Goal: Task Accomplishment & Management: Manage account settings

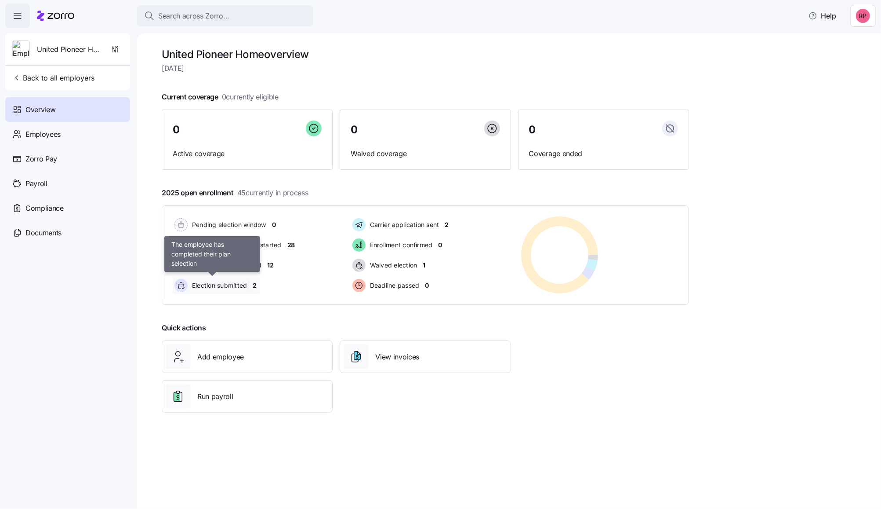
click at [243, 284] on span "Election submitted" at bounding box center [218, 285] width 58 height 9
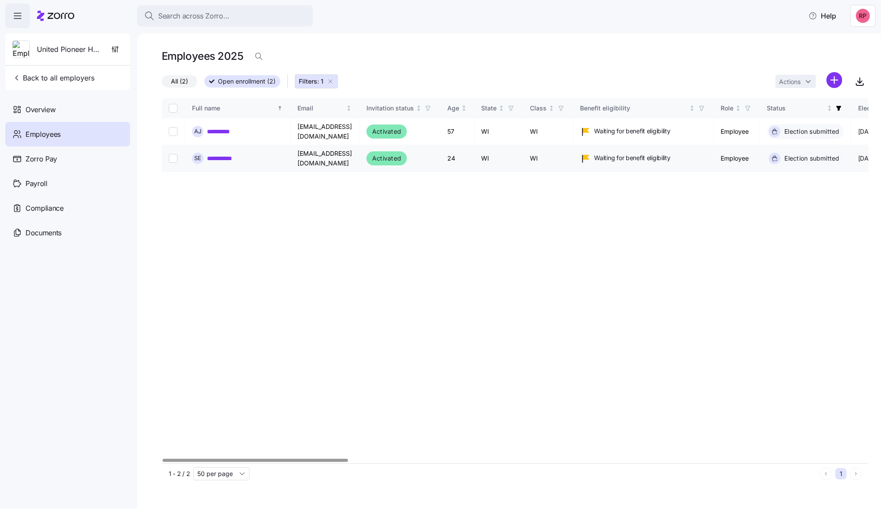
click at [225, 156] on link "**********" at bounding box center [223, 158] width 33 height 9
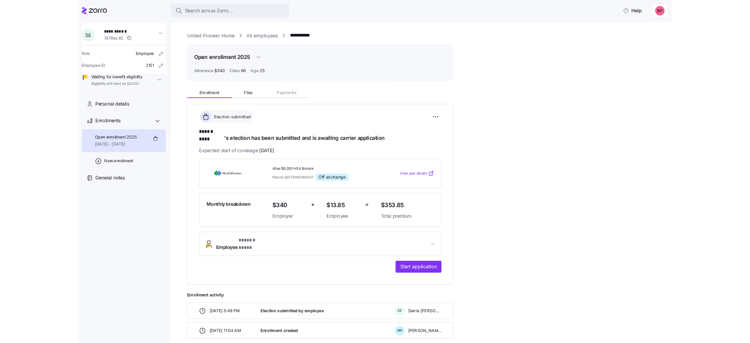
scroll to position [29, 0]
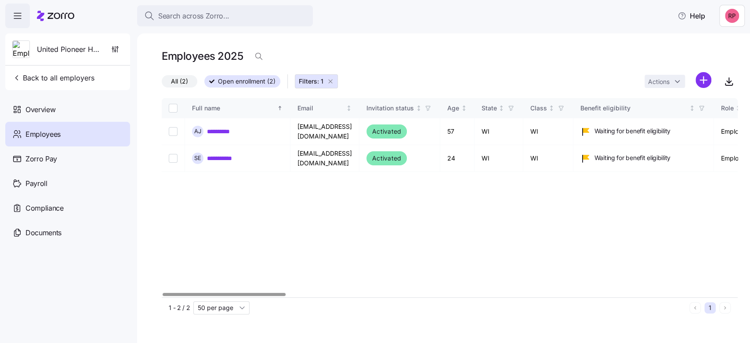
click at [327, 80] on icon "button" at bounding box center [330, 81] width 7 height 7
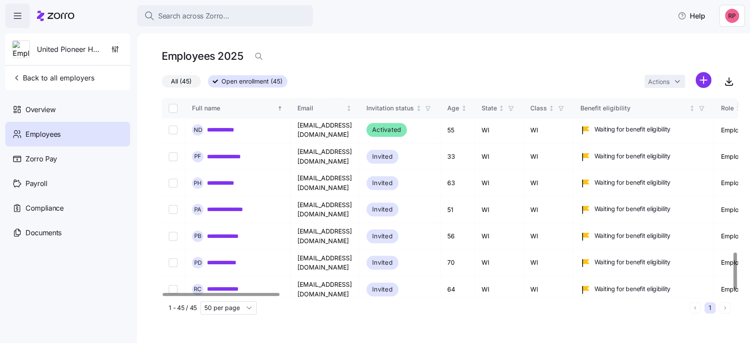
scroll to position [844, 0]
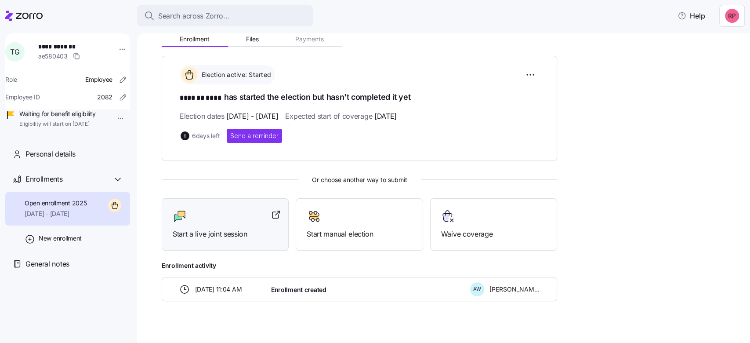
scroll to position [108, 0]
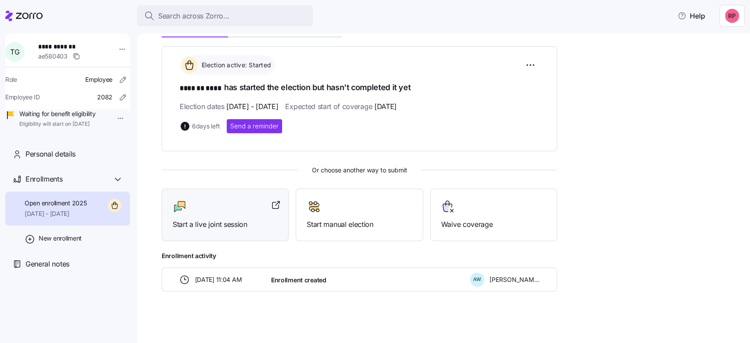
click at [202, 211] on div at bounding box center [225, 207] width 105 height 14
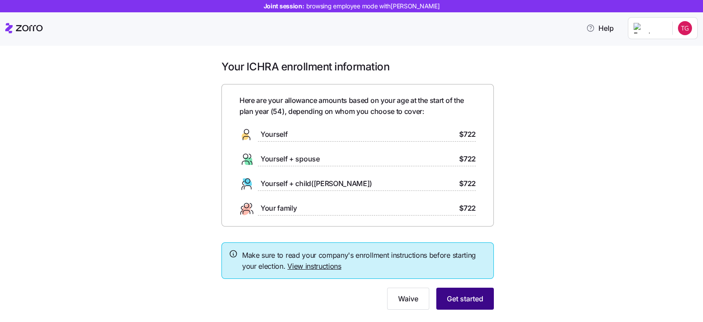
click at [472, 291] on button "Get started" at bounding box center [465, 298] width 58 height 22
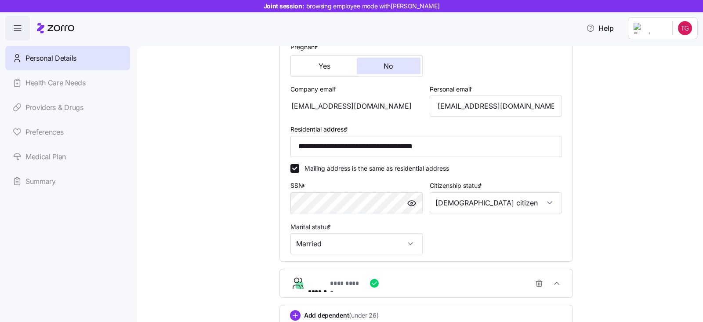
scroll to position [275, 0]
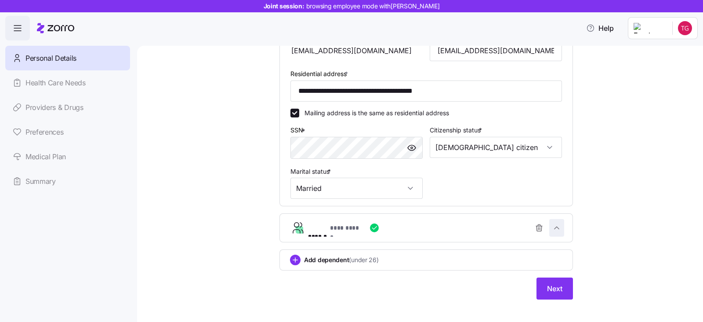
click at [555, 225] on icon "button" at bounding box center [556, 227] width 9 height 9
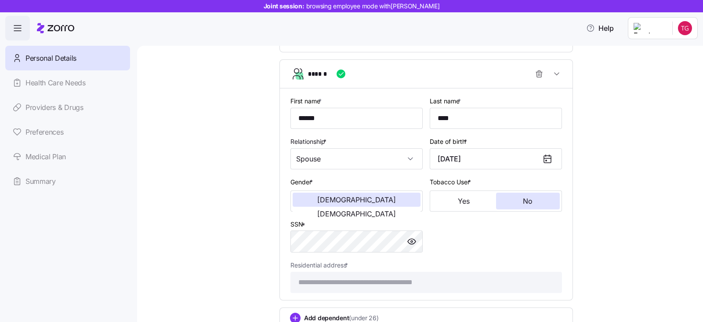
scroll to position [493, 0]
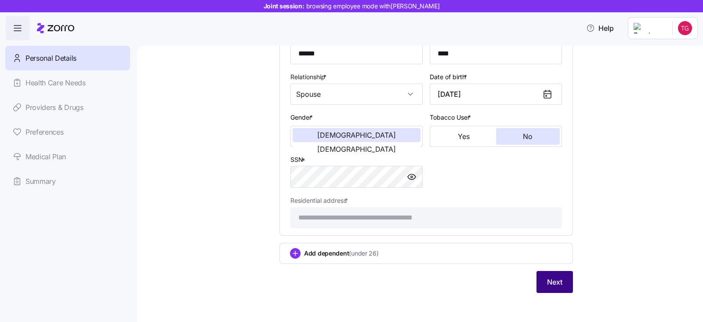
click at [561, 276] on button "Next" at bounding box center [555, 282] width 36 height 22
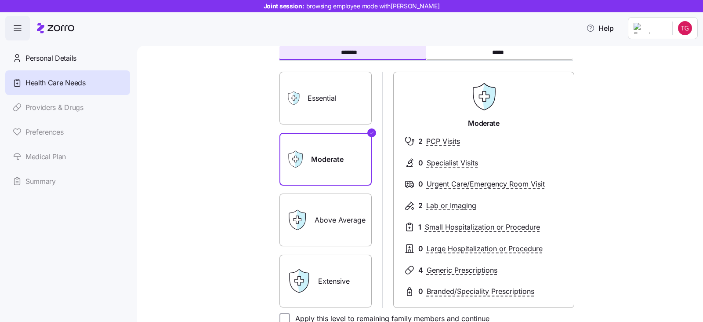
scroll to position [160, 0]
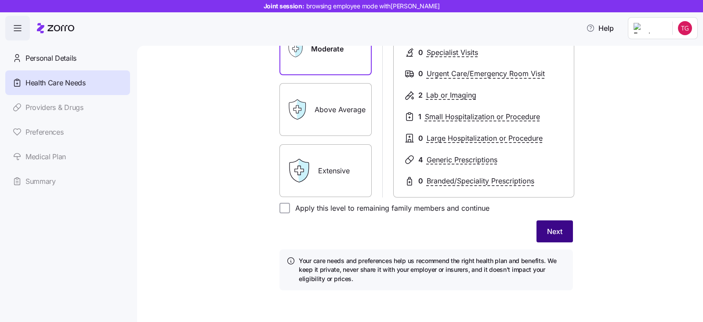
click at [547, 232] on span "Next" at bounding box center [554, 231] width 15 height 11
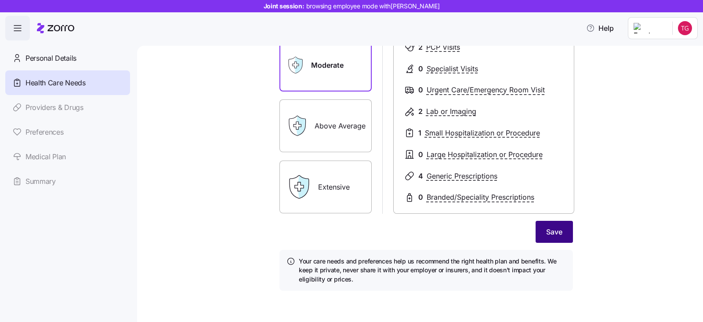
click at [540, 236] on button "Save" at bounding box center [554, 232] width 37 height 22
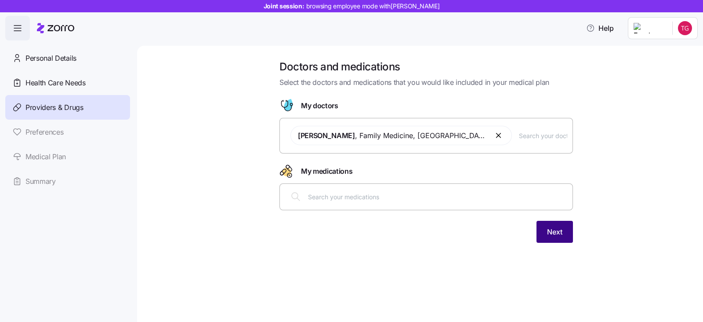
click at [548, 222] on button "Next" at bounding box center [555, 232] width 36 height 22
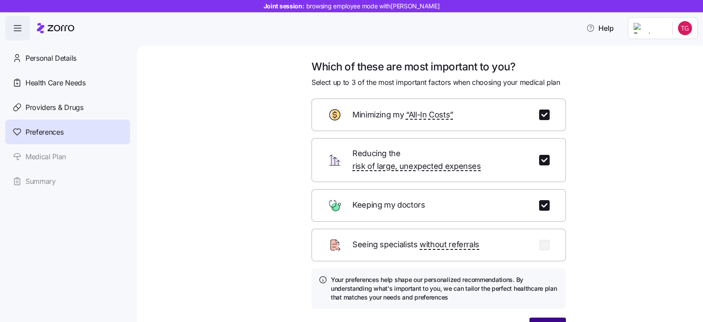
click at [544, 321] on span "Next" at bounding box center [547, 328] width 15 height 11
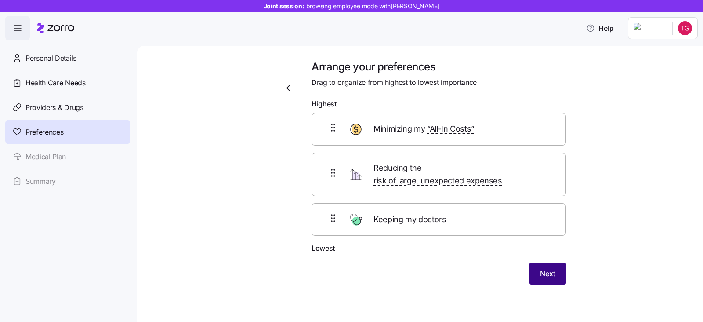
click at [560, 262] on button "Next" at bounding box center [548, 273] width 36 height 22
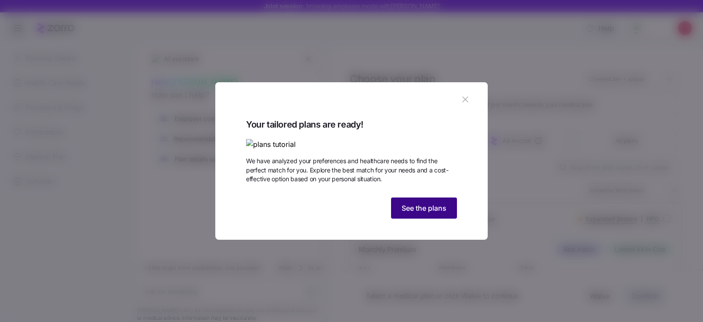
click at [405, 213] on span "See the plans" at bounding box center [424, 208] width 45 height 11
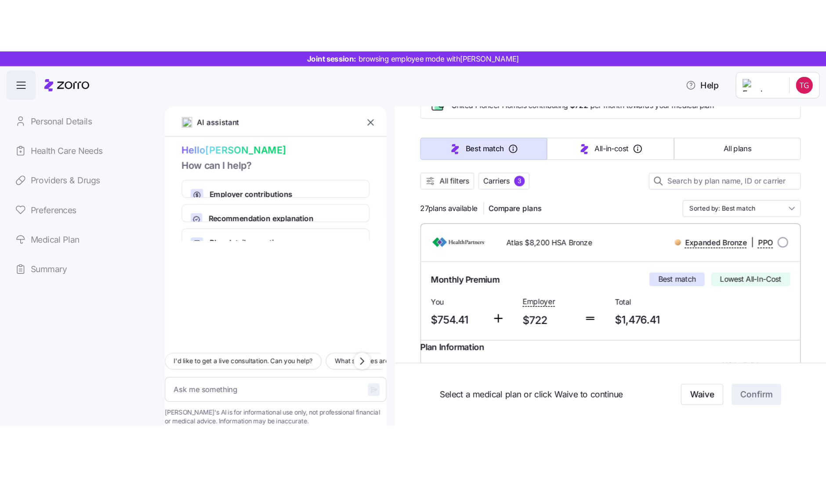
scroll to position [109, 0]
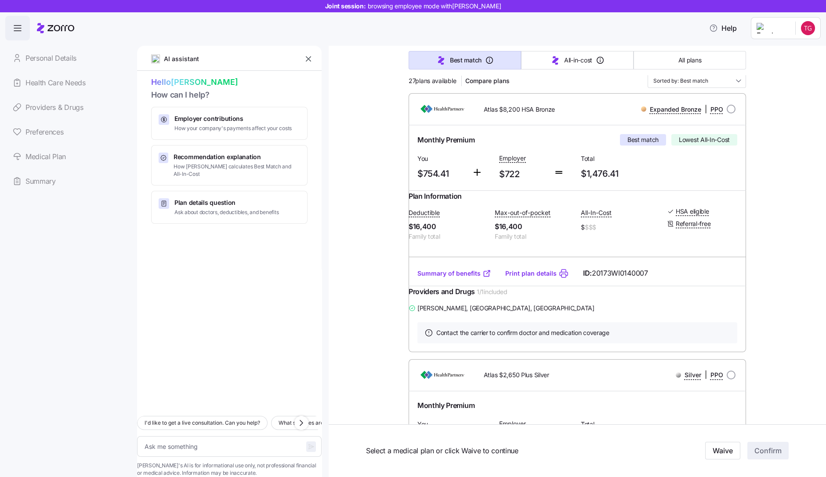
type textarea "x"
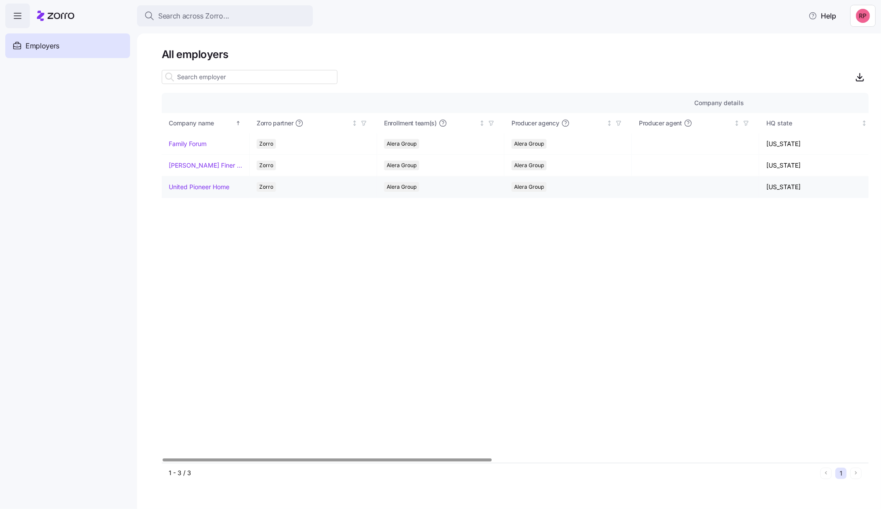
click at [194, 186] on link "United Pioneer Home" at bounding box center [199, 186] width 61 height 9
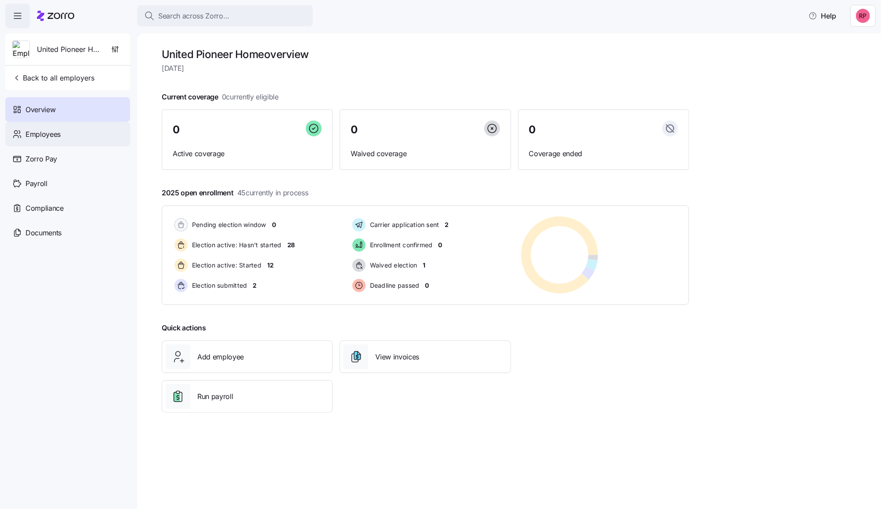
click at [33, 134] on span "Employees" at bounding box center [42, 134] width 35 height 11
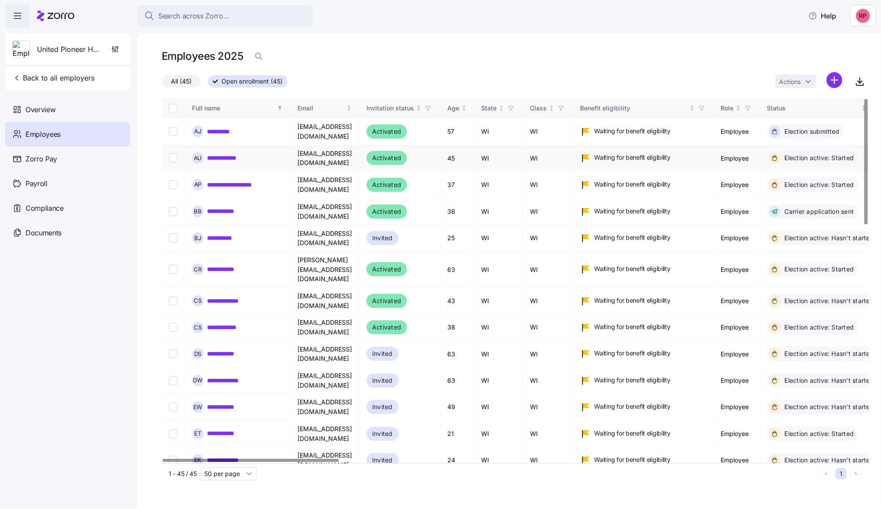
click at [222, 157] on link "**********" at bounding box center [228, 157] width 42 height 9
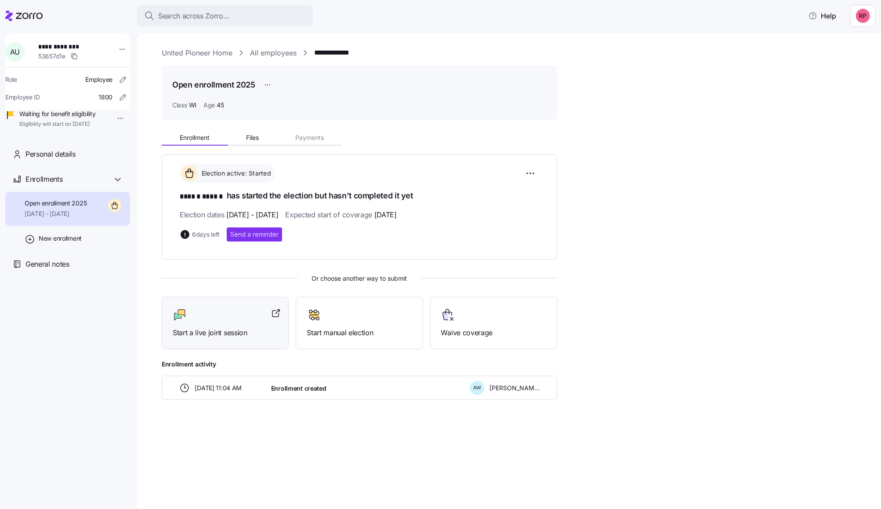
click at [232, 316] on div at bounding box center [225, 315] width 105 height 14
click at [180, 48] on link "United Pioneer Home" at bounding box center [197, 52] width 71 height 11
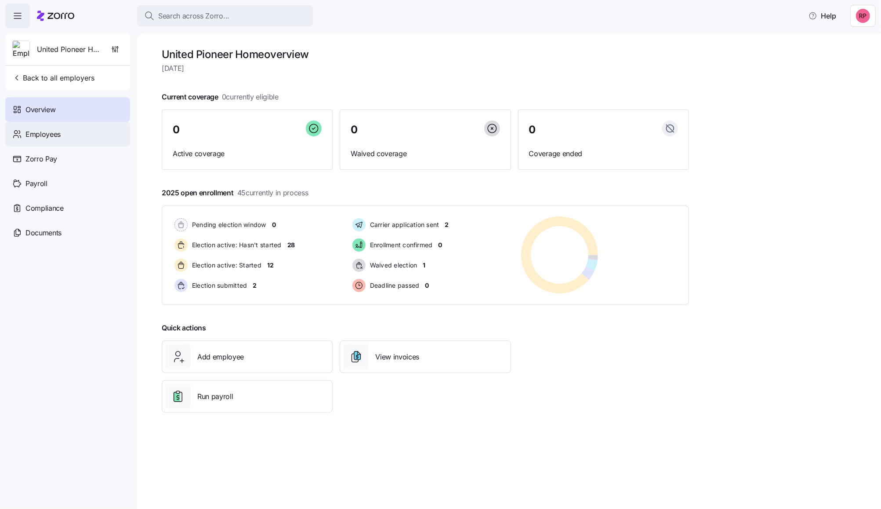
click at [43, 132] on span "Employees" at bounding box center [42, 134] width 35 height 11
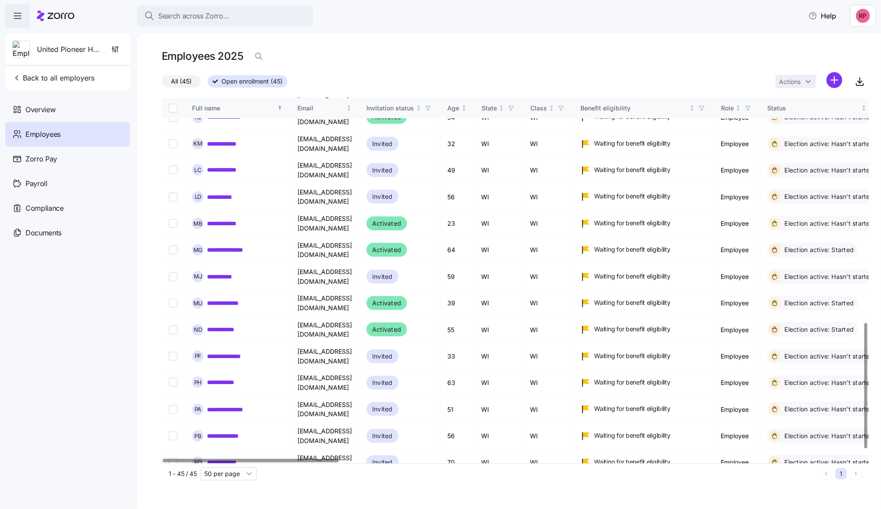
scroll to position [679, 0]
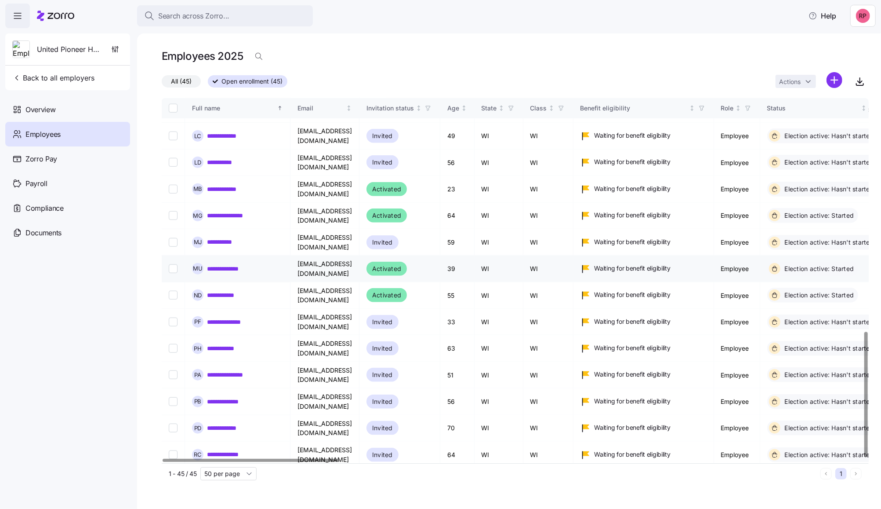
click at [217, 264] on link "**********" at bounding box center [230, 268] width 47 height 9
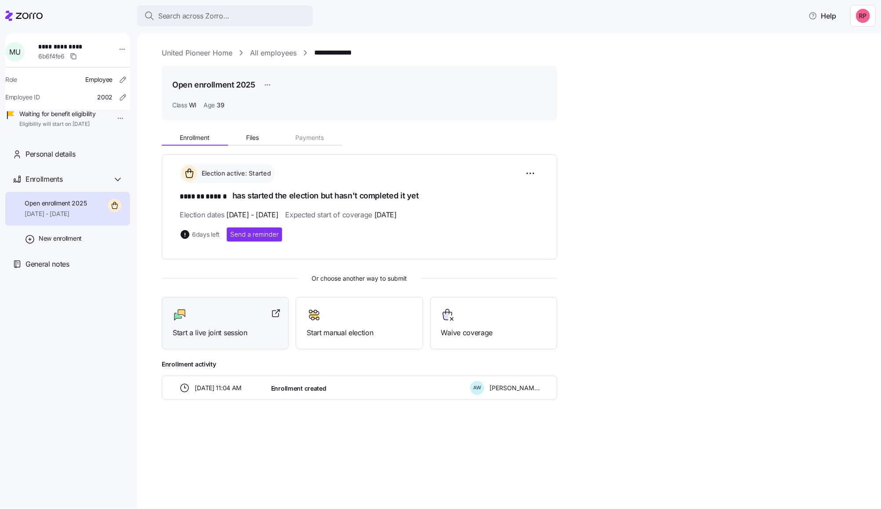
click at [218, 319] on div at bounding box center [225, 315] width 105 height 14
click at [183, 51] on link "United Pioneer Home" at bounding box center [197, 52] width 71 height 11
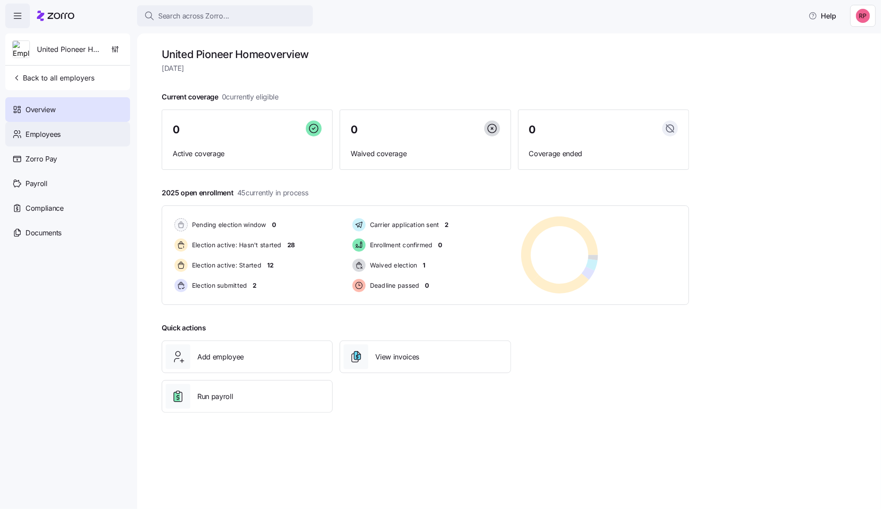
click at [27, 132] on span "Employees" at bounding box center [42, 134] width 35 height 11
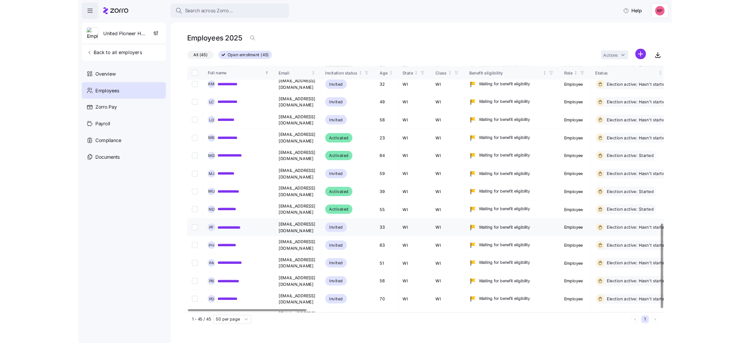
scroll to position [679, 0]
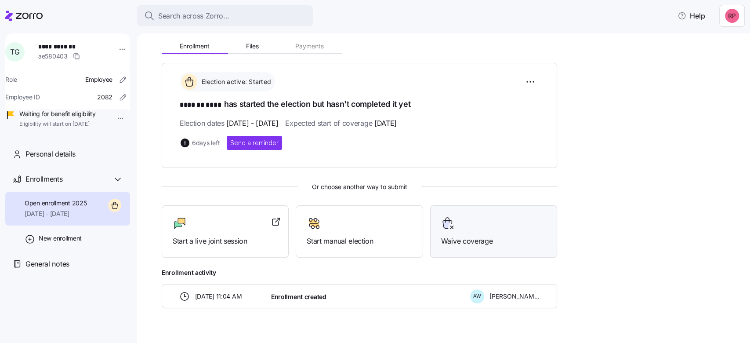
scroll to position [108, 0]
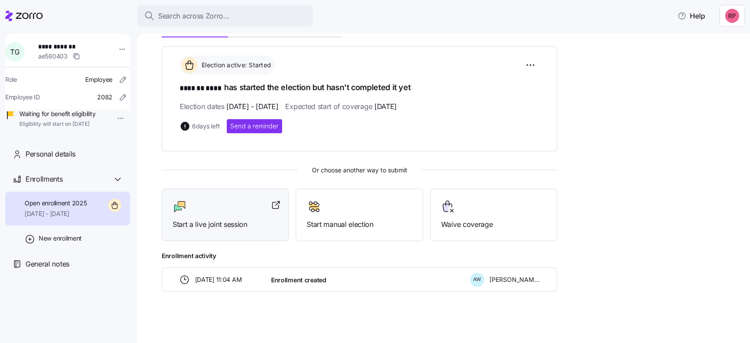
click at [199, 221] on span "Start a live joint session" at bounding box center [225, 224] width 105 height 11
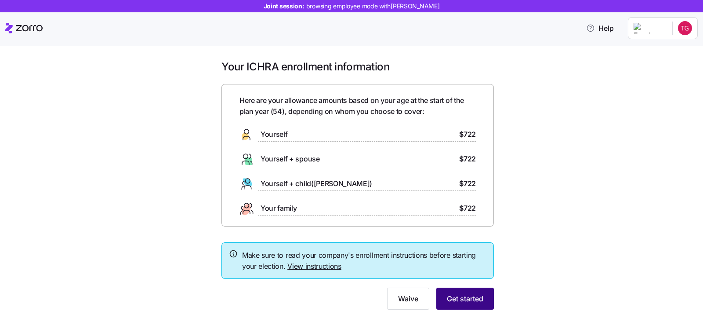
click at [447, 294] on span "Get started" at bounding box center [465, 298] width 36 height 11
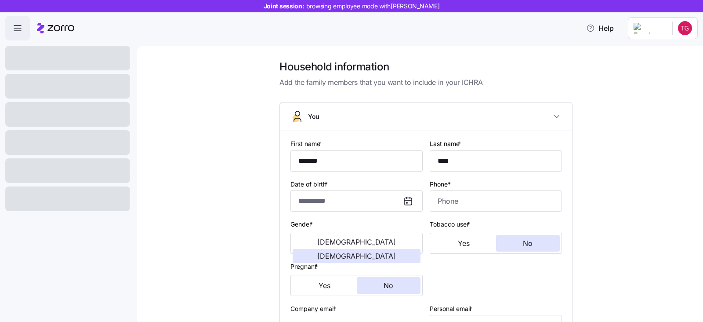
type input "**********"
type input "[PHONE_NUMBER]"
type input "[DEMOGRAPHIC_DATA] citizen"
type input "Married"
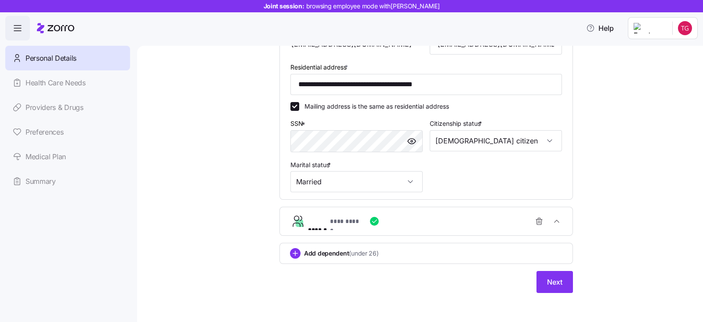
scroll to position [283, 0]
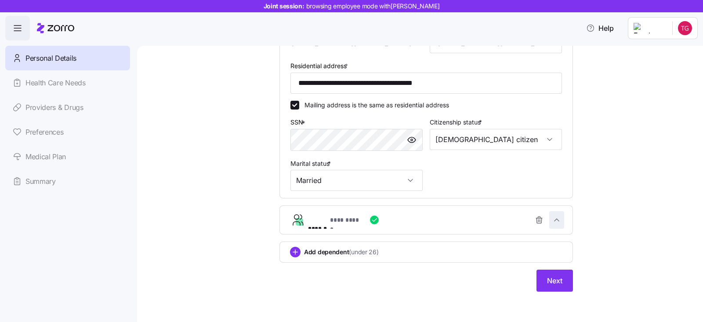
click at [554, 217] on icon "button" at bounding box center [556, 219] width 9 height 9
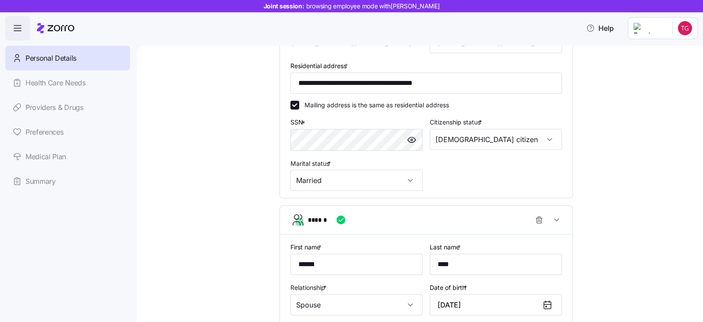
click at [334, 215] on div "******" at bounding box center [326, 219] width 37 height 9
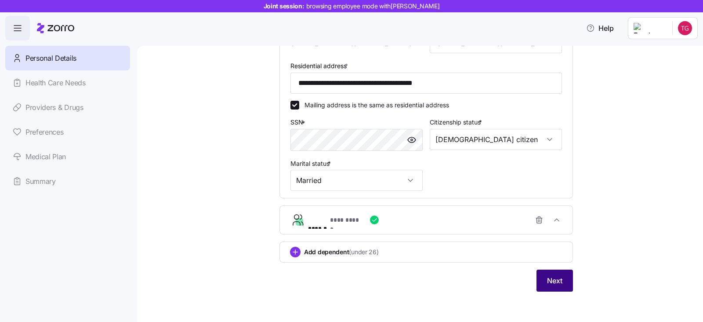
click at [552, 284] on span "Next" at bounding box center [554, 280] width 15 height 11
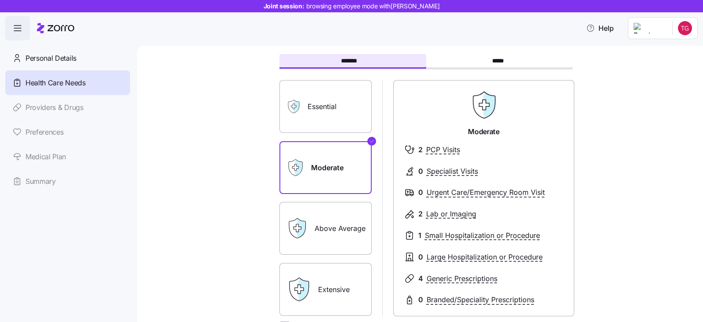
scroll to position [160, 0]
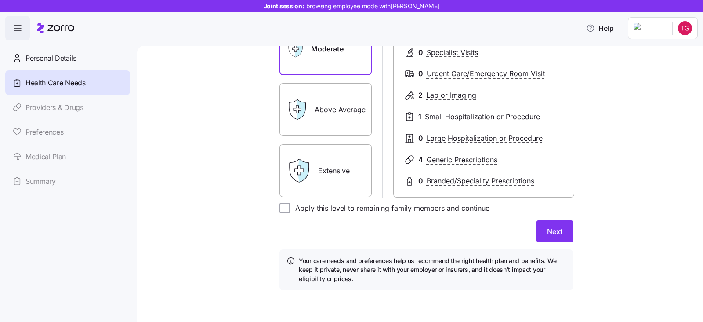
click at [571, 231] on div "Expected level of care Select the level of healthcare services each household m…" at bounding box center [426, 100] width 308 height 401
click at [556, 232] on span "Next" at bounding box center [554, 231] width 15 height 11
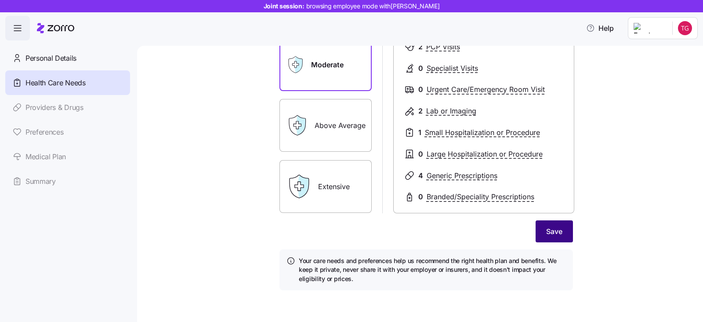
scroll to position [148, 0]
click at [546, 234] on span "Save" at bounding box center [554, 231] width 16 height 11
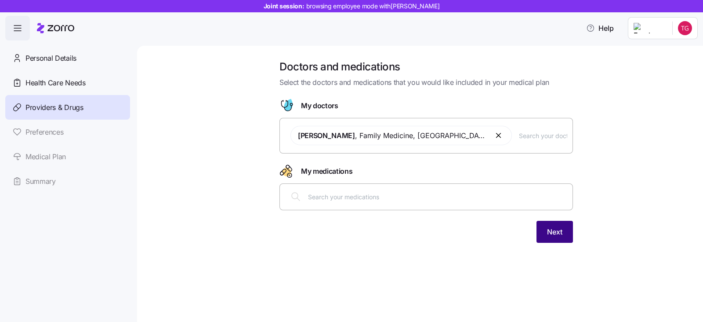
click at [547, 229] on span "Next" at bounding box center [554, 231] width 15 height 11
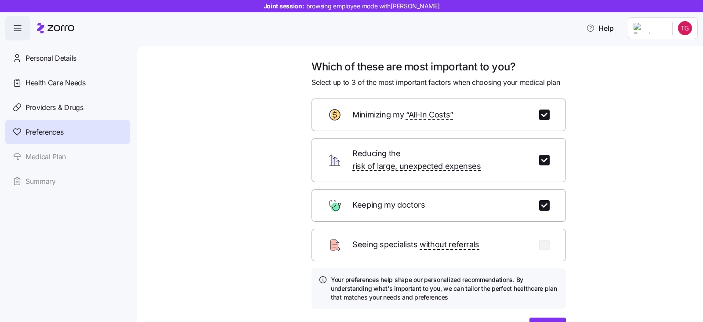
scroll to position [48, 0]
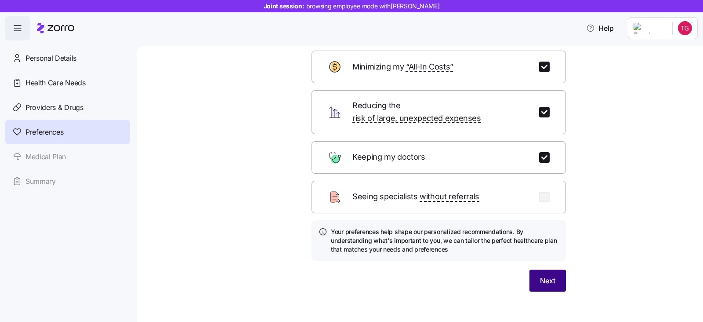
click at [549, 275] on span "Next" at bounding box center [547, 280] width 15 height 11
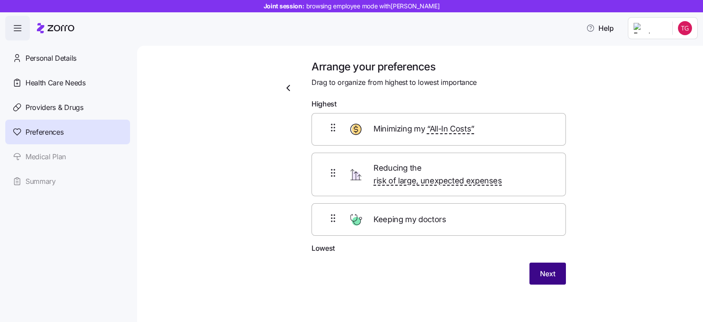
click at [547, 268] on button "Next" at bounding box center [548, 273] width 36 height 22
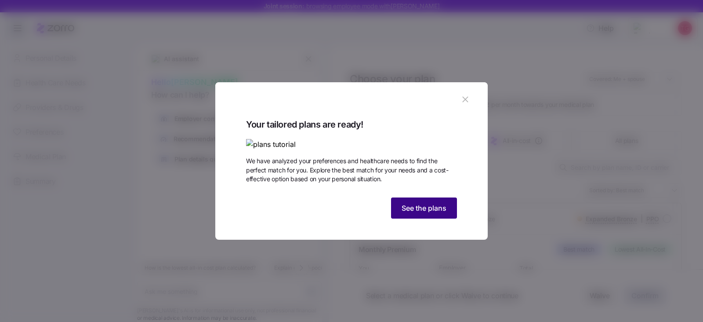
click at [429, 213] on span "See the plans" at bounding box center [424, 208] width 45 height 11
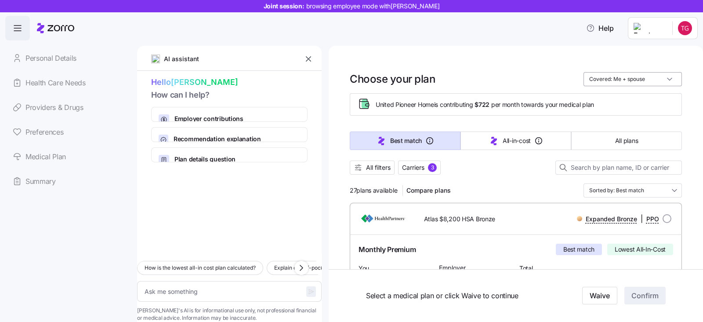
click at [654, 76] on input "Covered: Me + spouse" at bounding box center [633, 79] width 98 height 14
click at [611, 99] on div "Just me" at bounding box center [624, 100] width 91 height 15
type textarea "x"
type input "Covered: Just me"
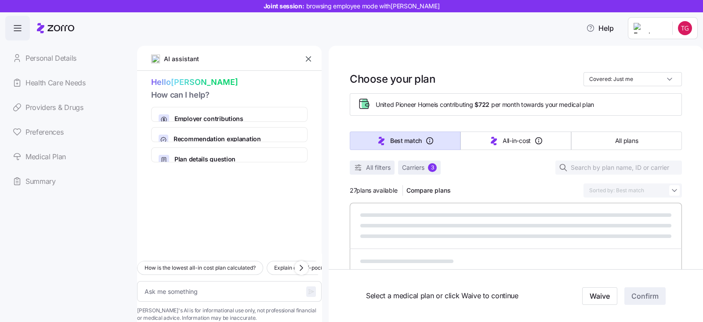
type textarea "x"
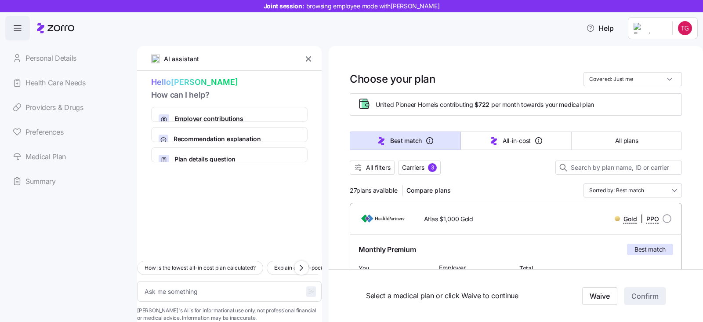
click at [306, 53] on button "button" at bounding box center [308, 59] width 12 height 12
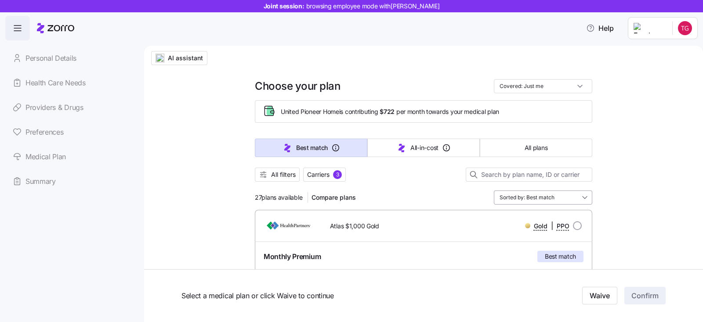
click at [547, 196] on input "Sorted by: Best match" at bounding box center [543, 197] width 98 height 14
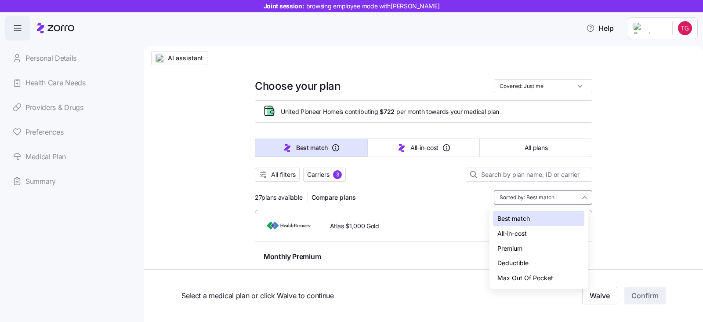
click at [504, 247] on div "Premium" at bounding box center [538, 248] width 91 height 15
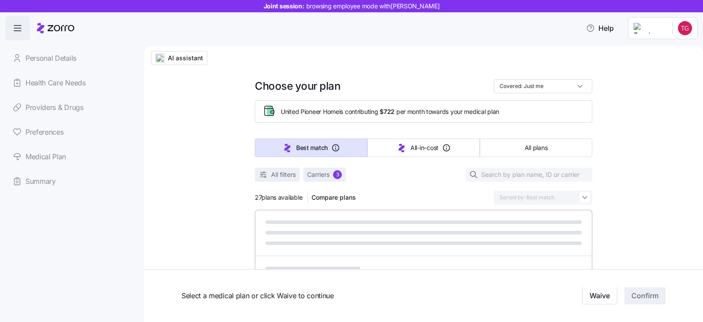
type input "Sorted by: Premium"
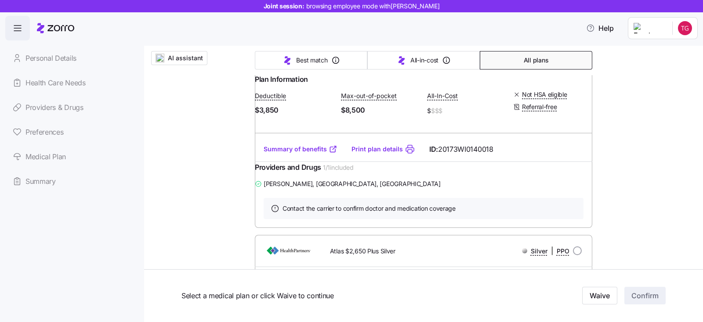
scroll to position [1923, 0]
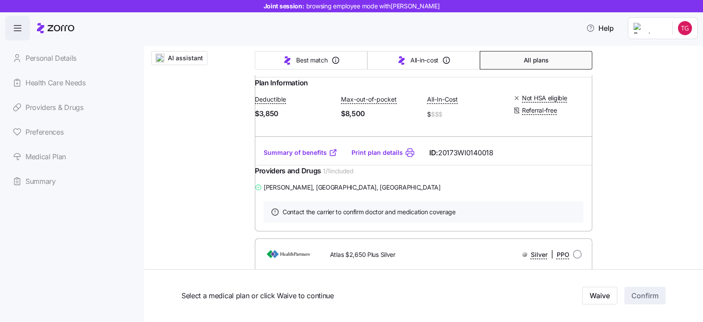
radio input "true"
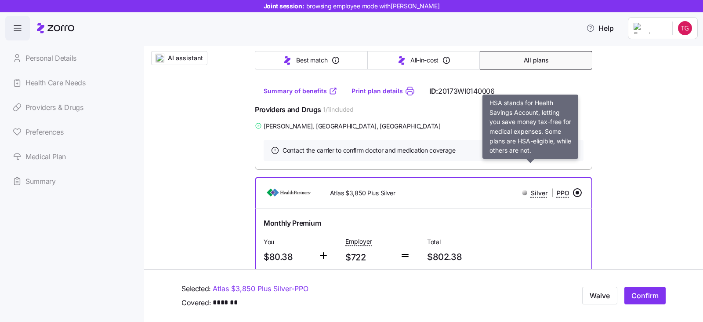
scroll to position [1703, 0]
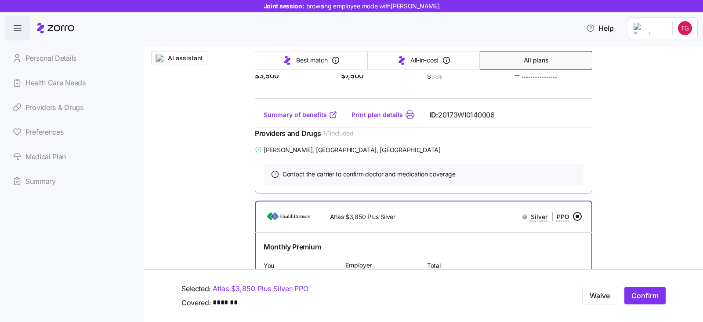
radio input "true"
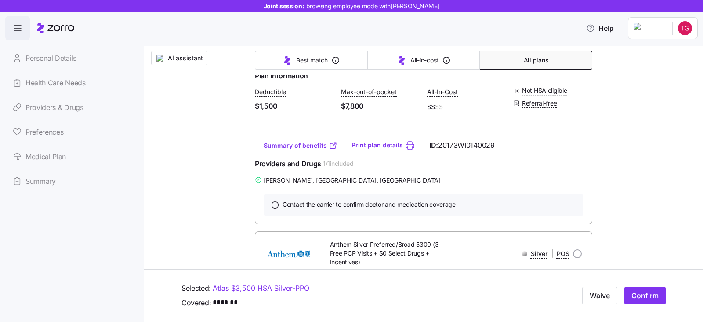
scroll to position [5713, 0]
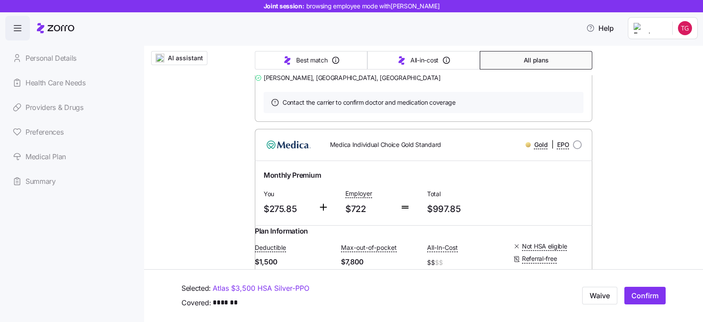
drag, startPoint x: 213, startPoint y: 183, endPoint x: 213, endPoint y: 177, distance: 6.6
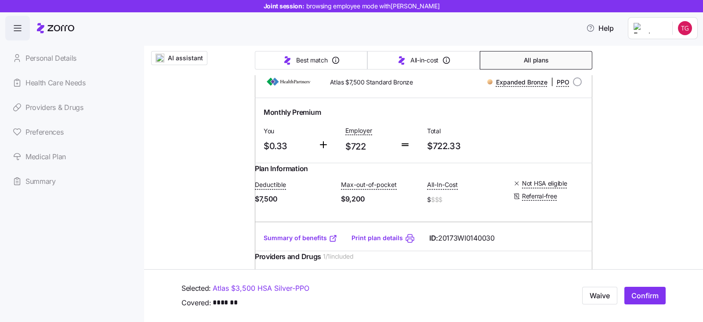
scroll to position [0, 0]
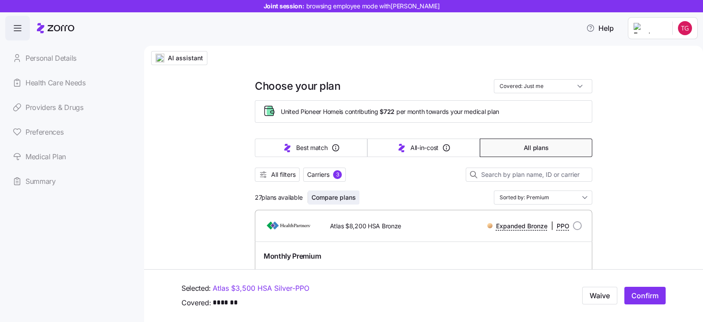
click at [328, 199] on span "Compare plans" at bounding box center [334, 197] width 44 height 9
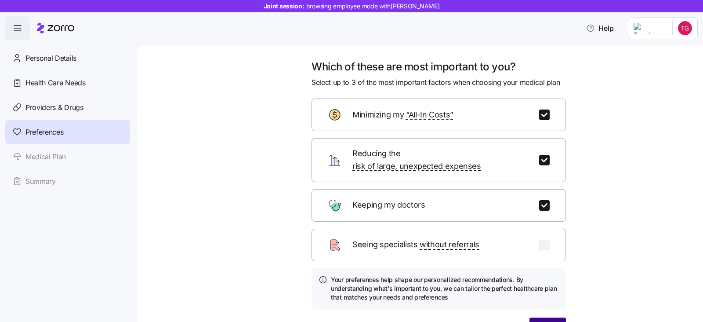
click at [558, 317] on button "Next" at bounding box center [548, 328] width 36 height 22
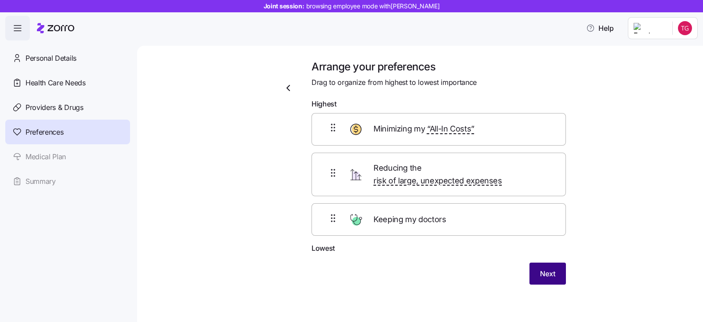
click at [554, 262] on button "Next" at bounding box center [548, 273] width 36 height 22
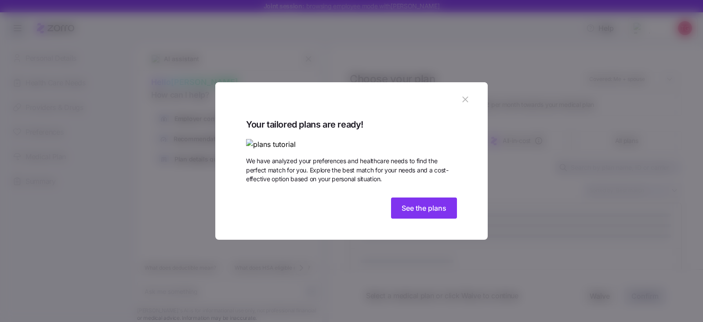
click at [414, 240] on div "Your tailored plans are ready! We have analyzed your preferences and healthcare…" at bounding box center [351, 178] width 272 height 123
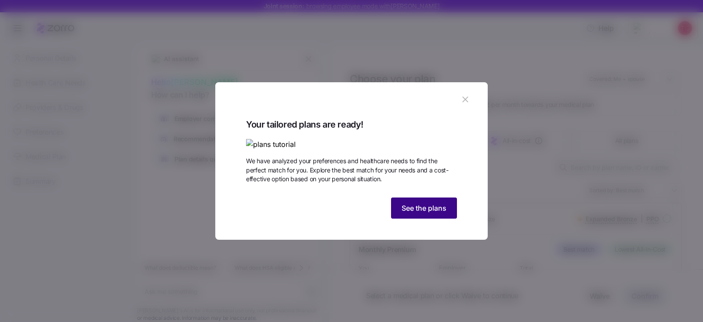
click at [408, 213] on span "See the plans" at bounding box center [424, 208] width 45 height 11
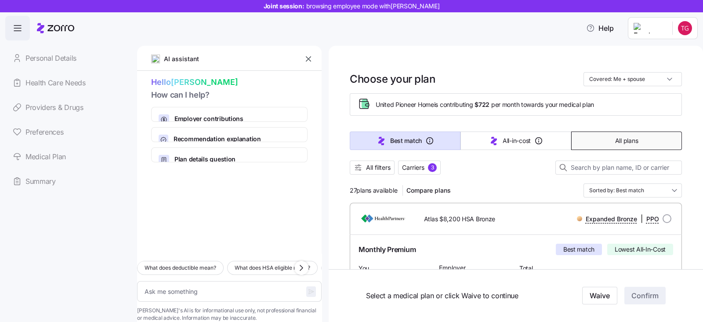
click at [619, 142] on span "All plans" at bounding box center [626, 140] width 23 height 9
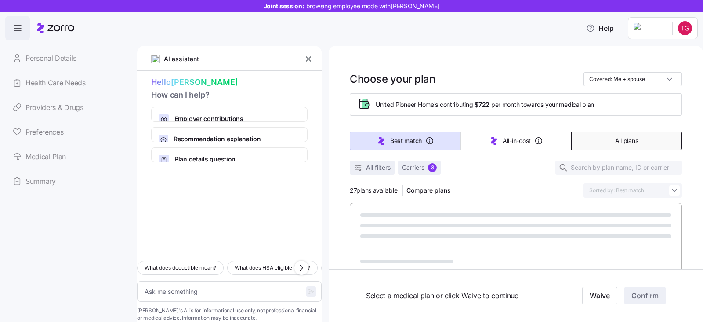
type textarea "x"
type input "Sorted by: Premium"
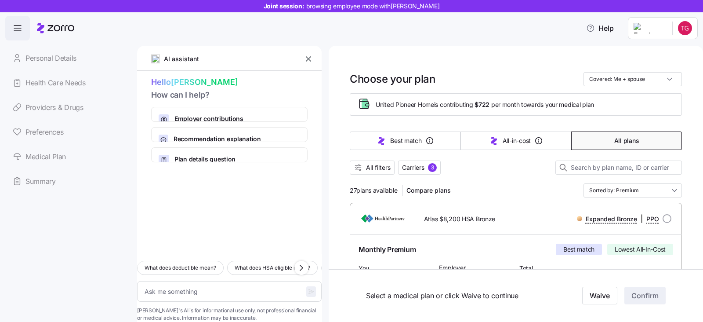
click at [619, 142] on span "All plans" at bounding box center [626, 140] width 25 height 9
click at [416, 153] on div "Best match All-in-cost All plans" at bounding box center [516, 140] width 332 height 29
click at [422, 166] on span "Carriers" at bounding box center [413, 167] width 22 height 9
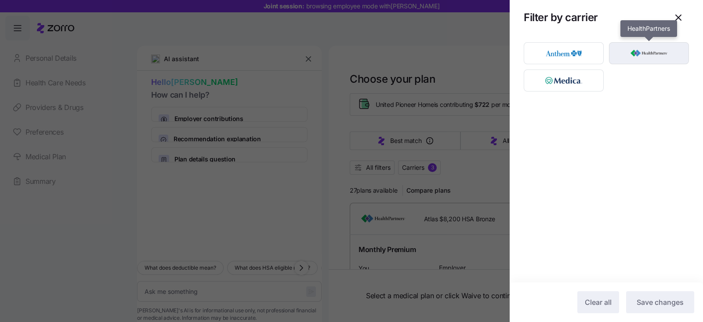
click at [632, 54] on img "button" at bounding box center [649, 53] width 65 height 18
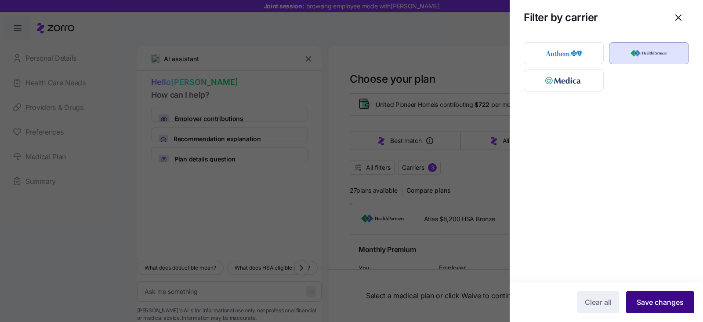
click at [651, 298] on span "Save changes" at bounding box center [660, 302] width 47 height 11
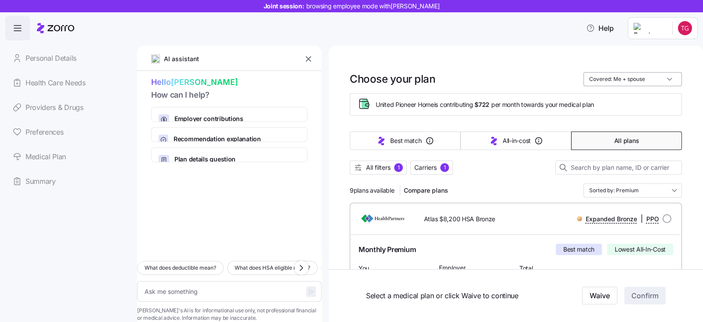
click at [607, 82] on input "Covered: Me + spouse" at bounding box center [633, 79] width 98 height 14
click at [609, 103] on div "Just me" at bounding box center [624, 100] width 91 height 15
type textarea "x"
type input "Covered: Just me"
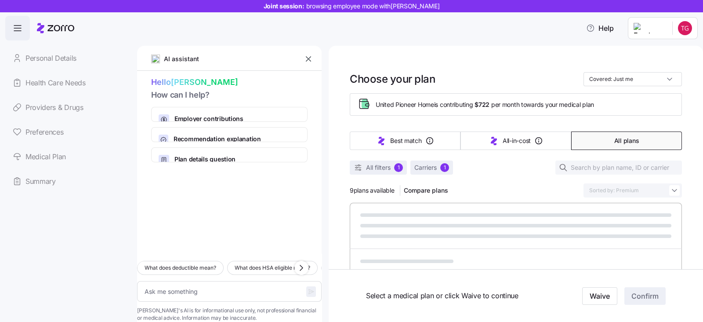
scroll to position [109, 0]
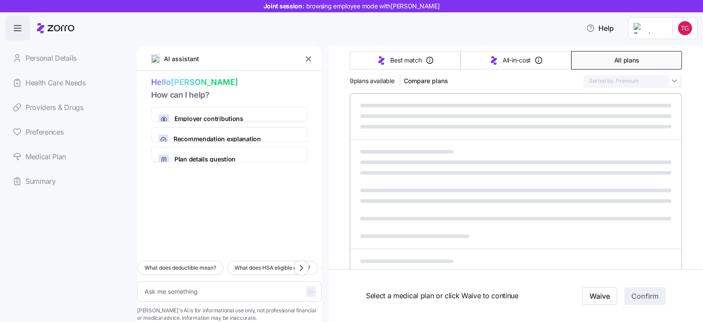
click at [308, 62] on icon "button" at bounding box center [308, 58] width 9 height 9
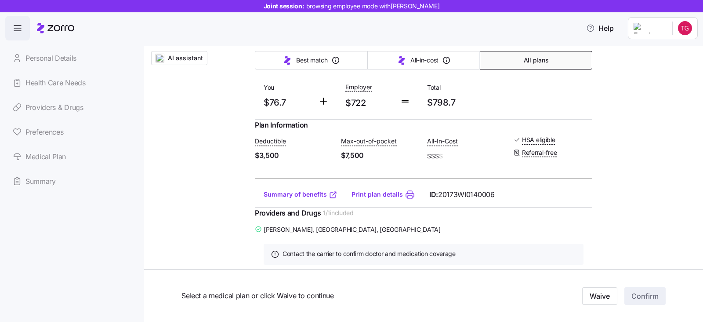
scroll to position [989, 0]
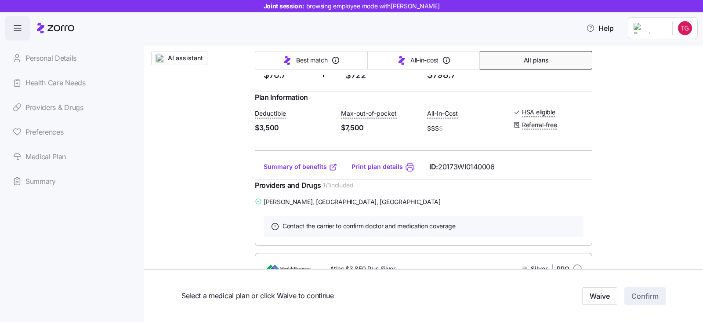
click at [573, 15] on input "radio" at bounding box center [577, 10] width 9 height 9
radio input "true"
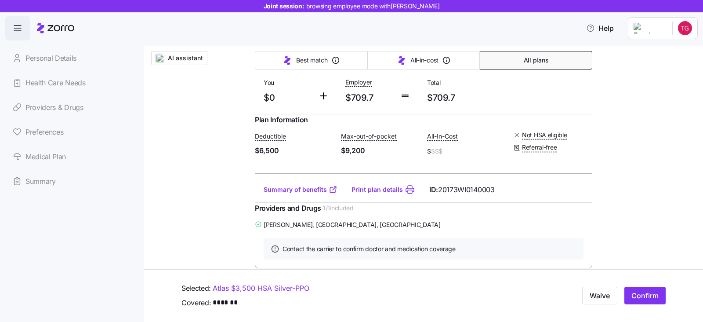
scroll to position [340, 0]
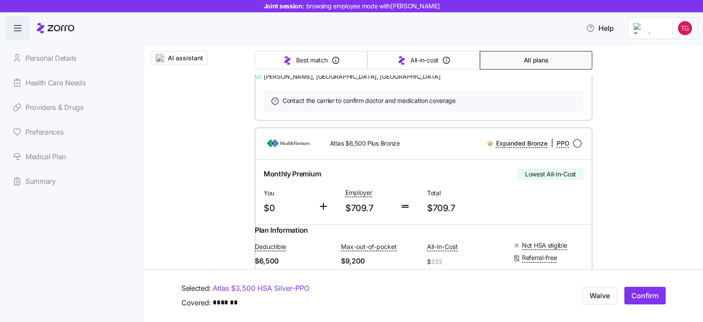
click at [573, 148] on input "radio" at bounding box center [577, 143] width 9 height 9
radio input "true"
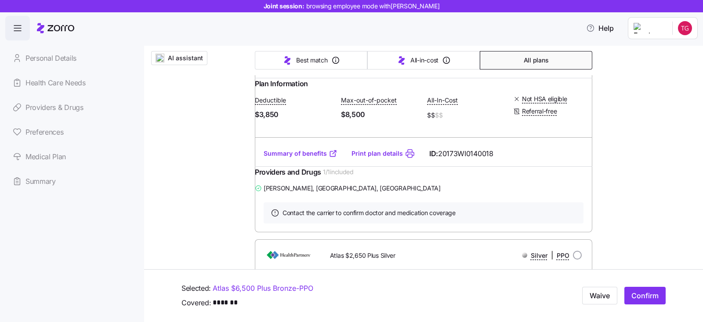
scroll to position [1275, 0]
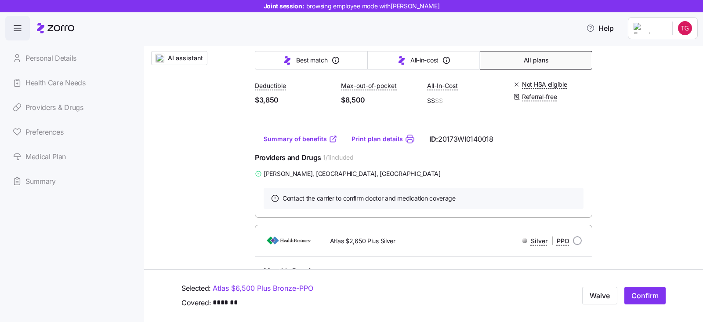
radio input "true"
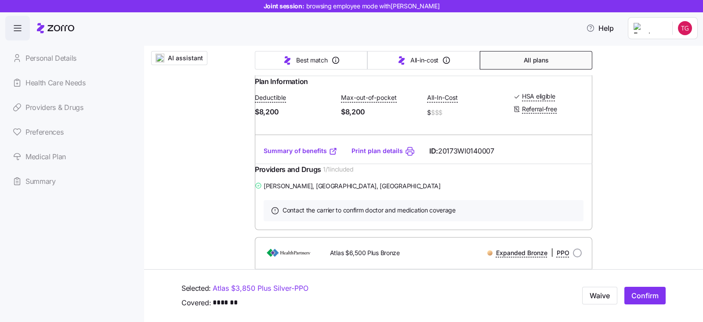
scroll to position [11, 0]
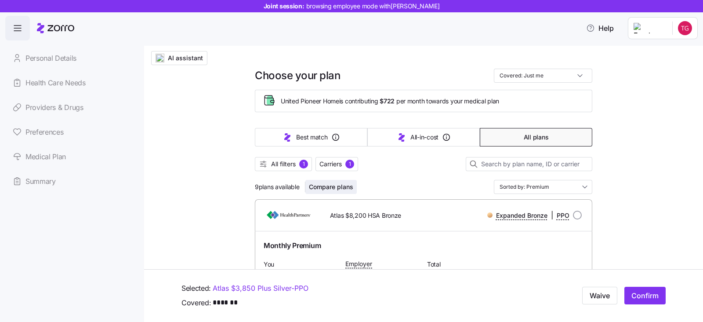
click at [328, 190] on button "Compare plans" at bounding box center [330, 187] width 51 height 14
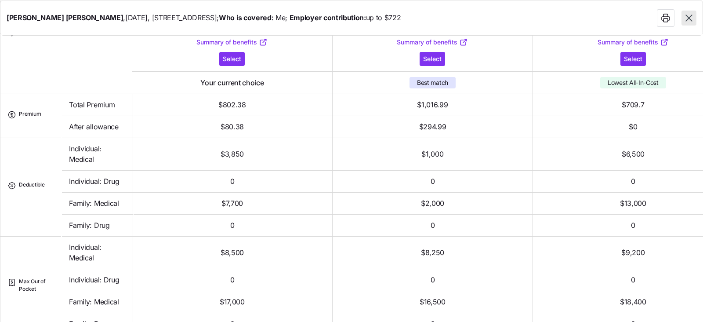
scroll to position [109, 0]
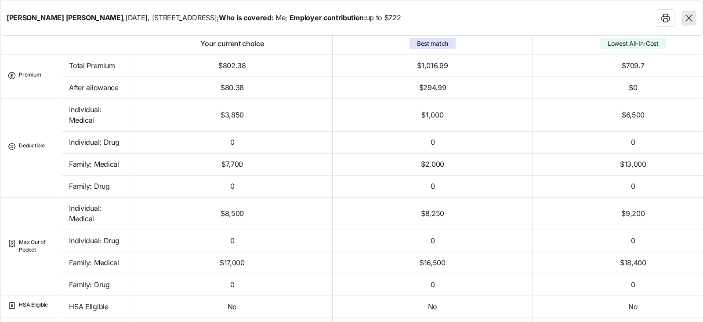
click at [689, 18] on icon "button" at bounding box center [689, 18] width 7 height 7
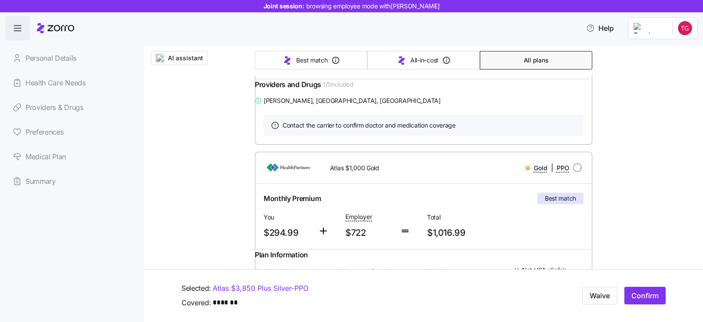
scroll to position [1879, 0]
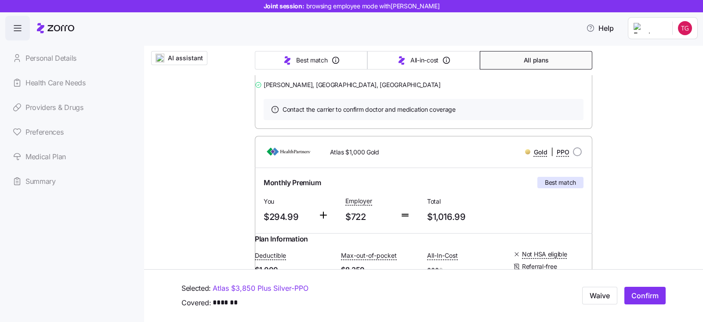
click at [298, 54] on link "Summary of benefits" at bounding box center [301, 50] width 74 height 9
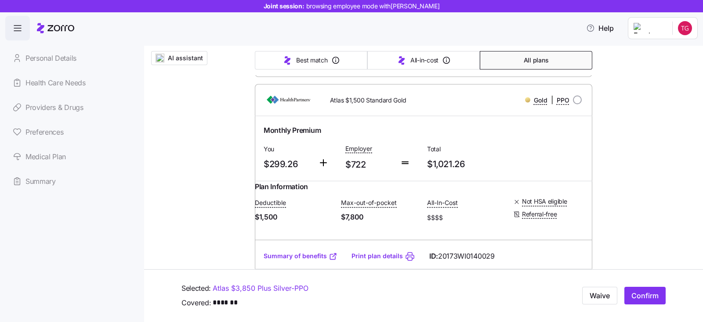
scroll to position [2099, 0]
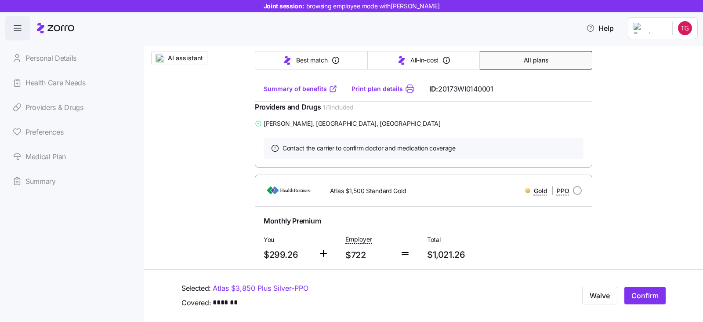
radio input "true"
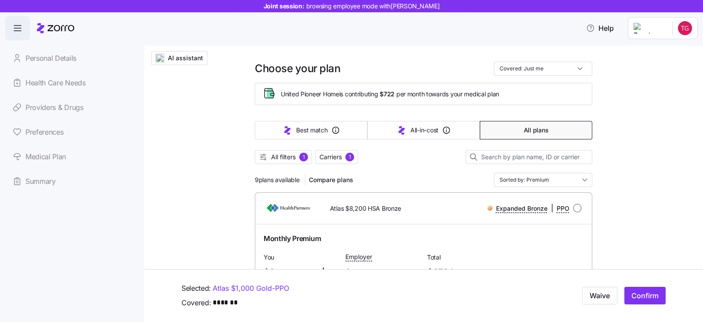
scroll to position [0, 0]
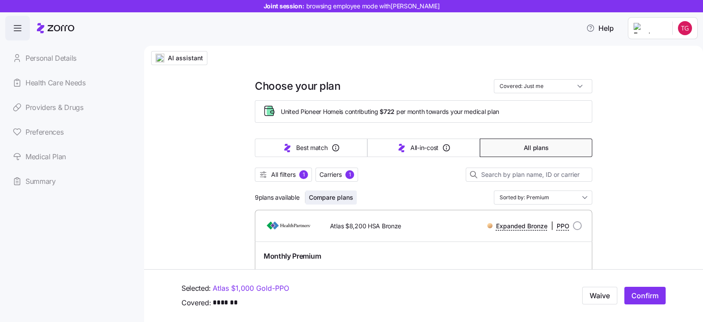
click at [325, 196] on span "Compare plans" at bounding box center [331, 197] width 44 height 9
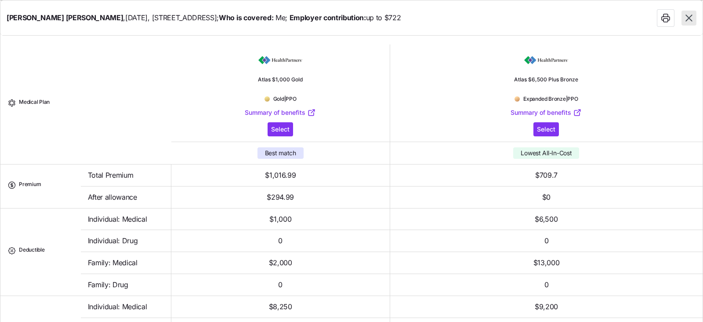
click at [693, 18] on icon "button" at bounding box center [688, 17] width 11 height 11
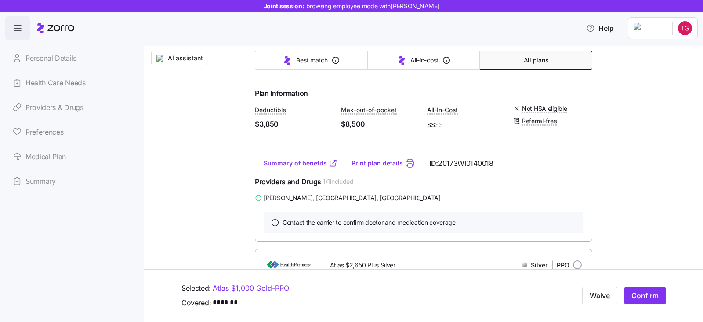
scroll to position [1264, 0]
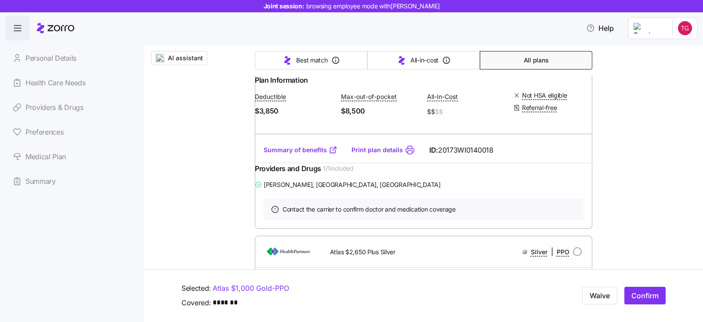
radio input "true"
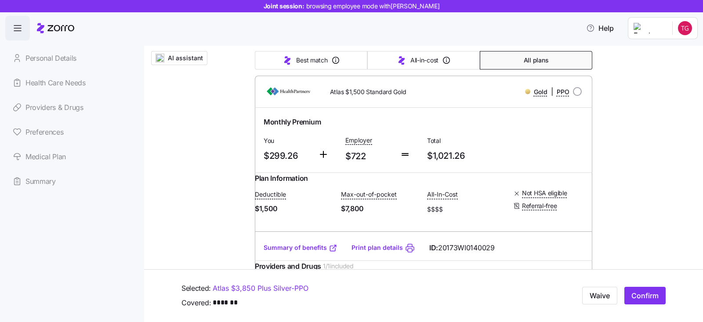
scroll to position [2088, 0]
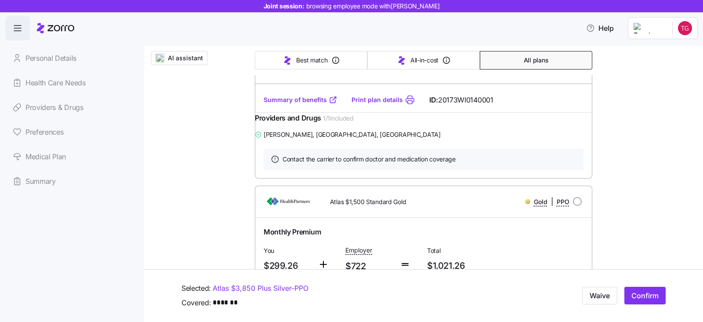
radio input "true"
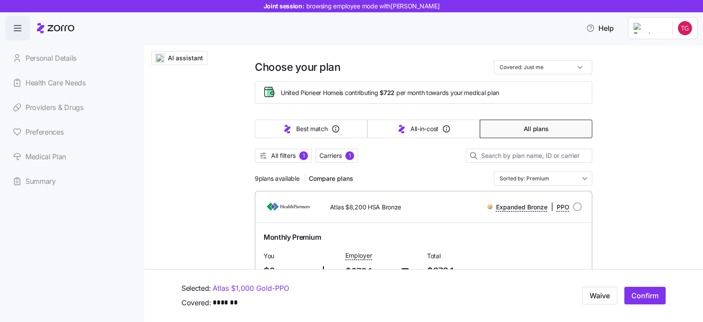
scroll to position [0, 0]
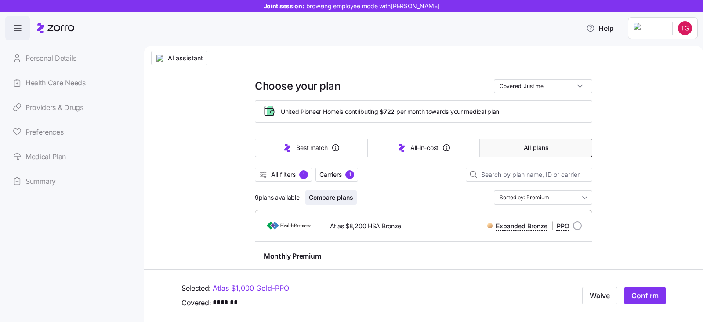
click at [329, 197] on span "Compare plans" at bounding box center [331, 197] width 44 height 9
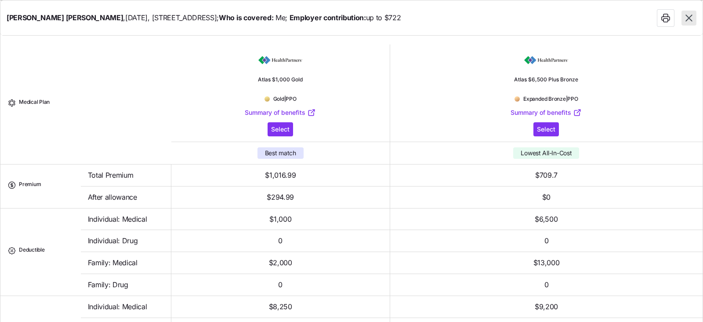
click at [694, 16] on icon "button" at bounding box center [688, 17] width 11 height 11
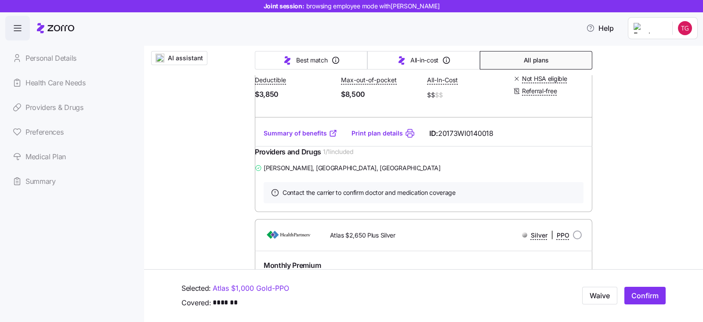
scroll to position [1264, 0]
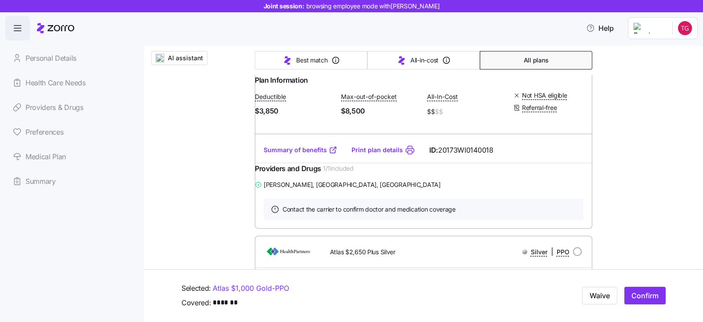
radio input "true"
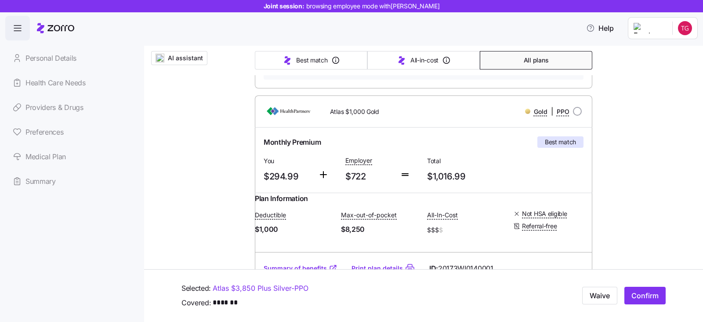
scroll to position [1978, 0]
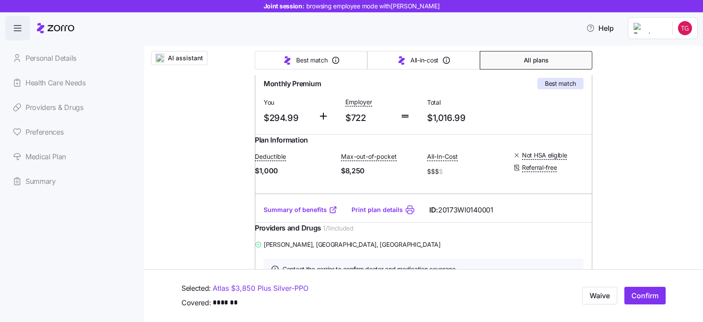
click at [573, 57] on div at bounding box center [577, 52] width 9 height 9
click at [575, 57] on input "radio" at bounding box center [577, 52] width 9 height 9
radio input "true"
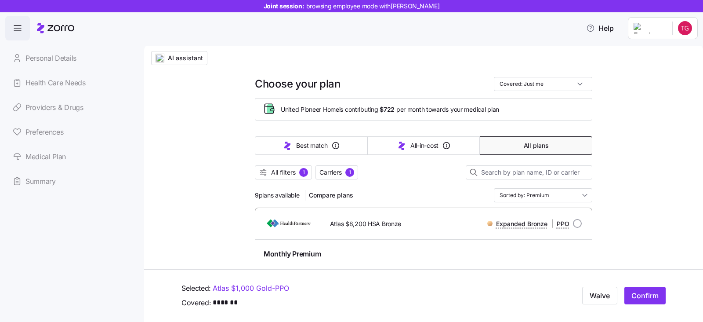
scroll to position [0, 0]
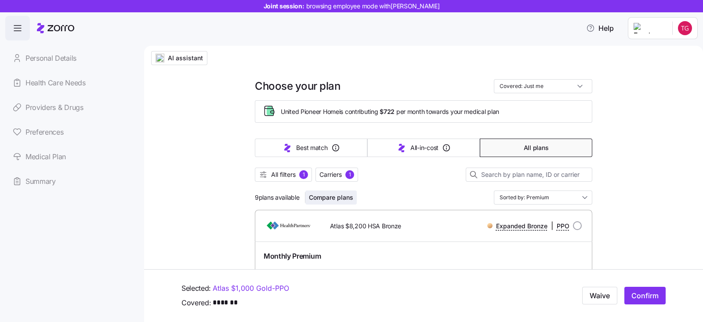
click at [323, 194] on span "Compare plans" at bounding box center [331, 197] width 44 height 9
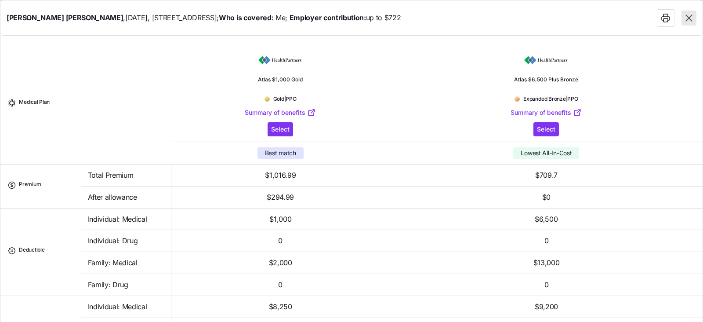
click at [688, 18] on icon "button" at bounding box center [689, 18] width 7 height 7
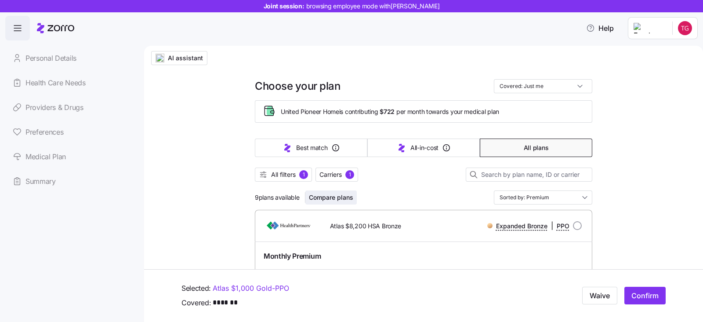
click at [334, 198] on span "Compare plans" at bounding box center [331, 197] width 44 height 9
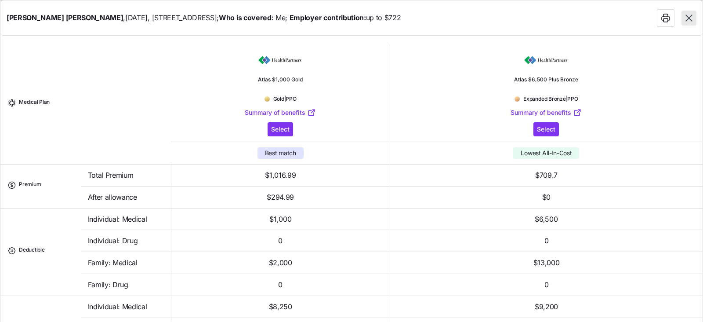
click at [685, 18] on icon "button" at bounding box center [688, 17] width 11 height 11
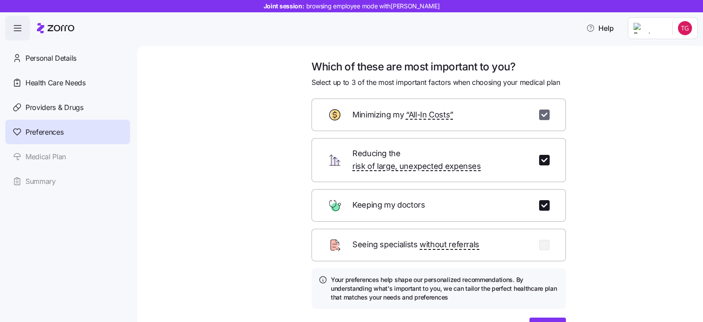
click at [539, 115] on input "checkbox" at bounding box center [544, 114] width 11 height 11
checkbox input "false"
click at [539, 157] on input "checkbox" at bounding box center [544, 160] width 11 height 11
checkbox input "false"
click at [539, 200] on input "checkbox" at bounding box center [544, 205] width 11 height 11
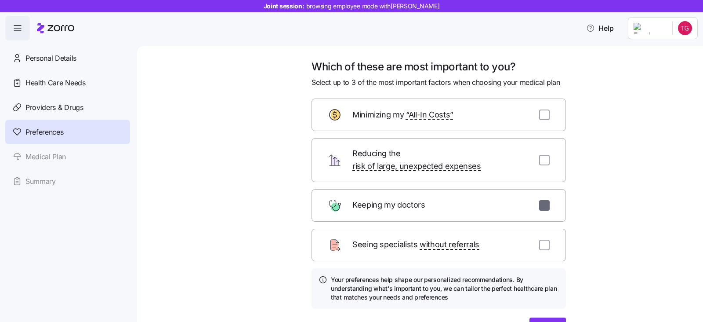
checkbox input "false"
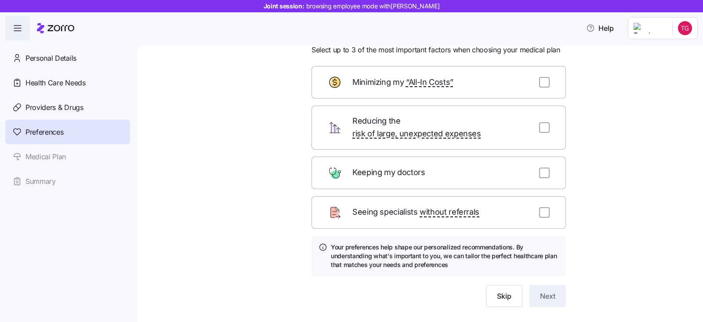
scroll to position [48, 0]
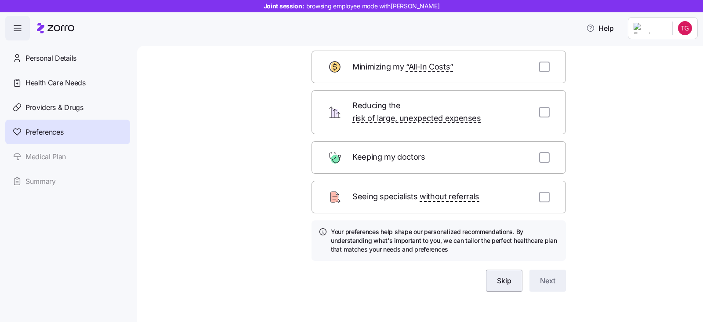
click at [487, 269] on button "Skip" at bounding box center [504, 280] width 36 height 22
click at [50, 80] on span "Health Care Needs" at bounding box center [55, 82] width 60 height 11
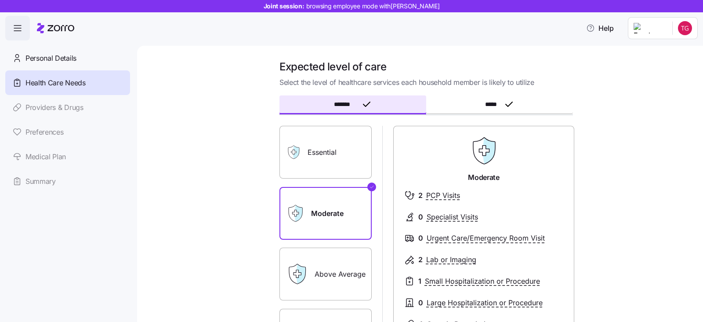
click at [43, 158] on link "Medical Plan" at bounding box center [67, 156] width 125 height 25
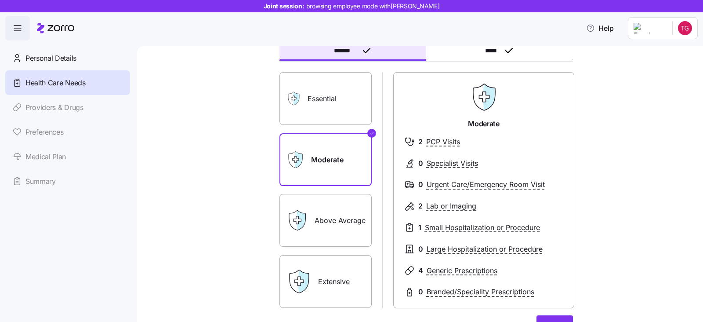
scroll to position [149, 0]
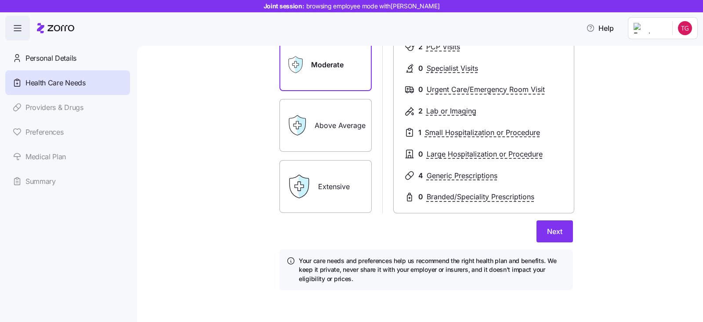
click at [570, 231] on div "Expected level of care Select the level of healthcare services each household m…" at bounding box center [426, 105] width 308 height 389
click at [563, 234] on button "Next" at bounding box center [555, 231] width 36 height 22
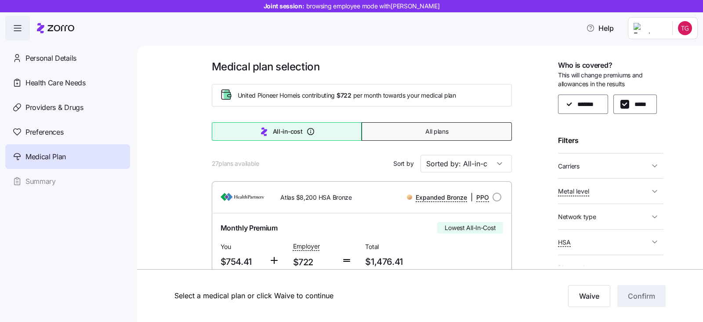
click at [425, 130] on span "All plans" at bounding box center [436, 131] width 23 height 9
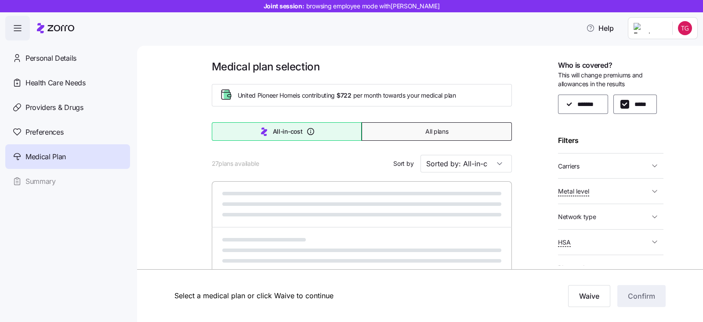
type input "Sorted by: Premium"
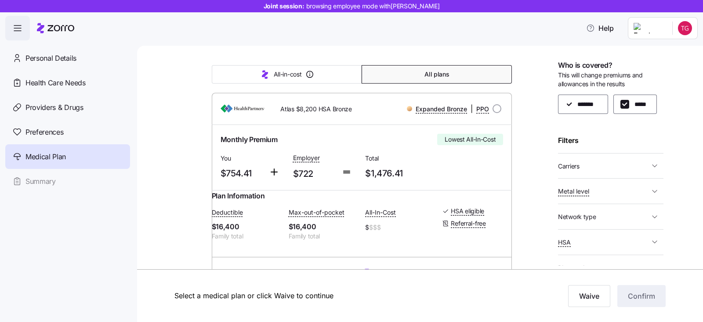
scroll to position [109, 0]
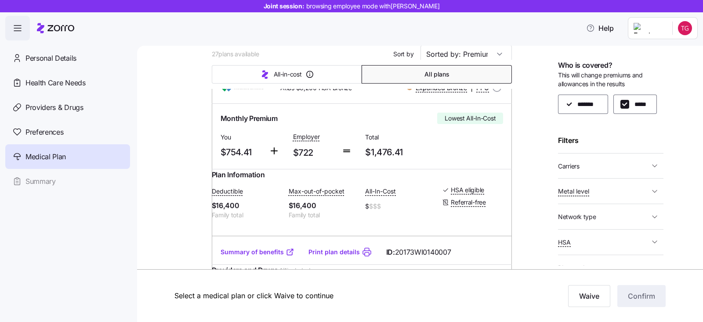
click at [614, 114] on div "*****" at bounding box center [636, 103] width 44 height 19
click at [621, 109] on input "*****" at bounding box center [625, 104] width 9 height 9
checkbox input "false"
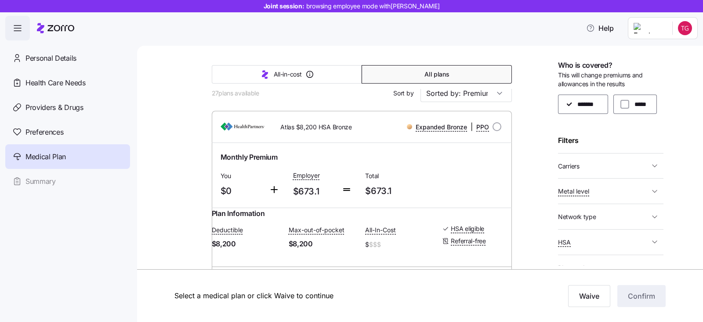
scroll to position [0, 0]
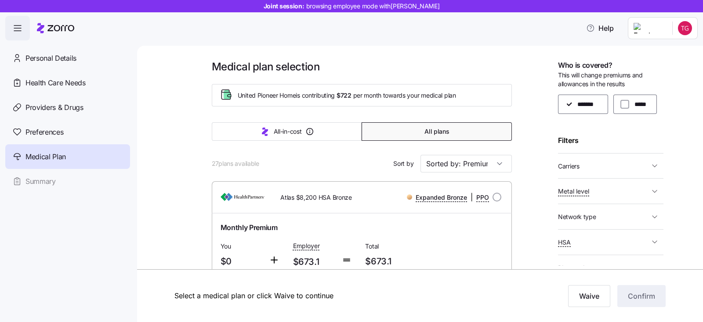
click at [571, 171] on span "Carriers" at bounding box center [569, 166] width 22 height 9
click at [570, 199] on input "Medica" at bounding box center [573, 194] width 9 height 9
checkbox input "false"
click at [571, 215] on input "Anthem" at bounding box center [573, 210] width 9 height 9
checkbox input "false"
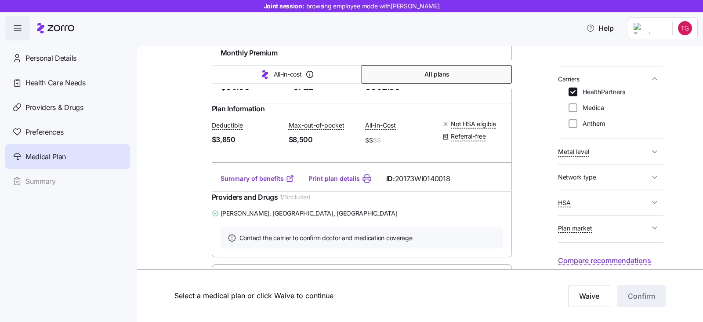
scroll to position [1209, 0]
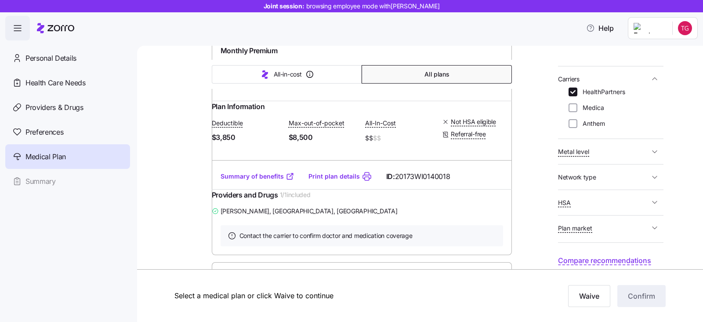
click at [493, 25] on input "radio" at bounding box center [497, 20] width 9 height 9
radio input "true"
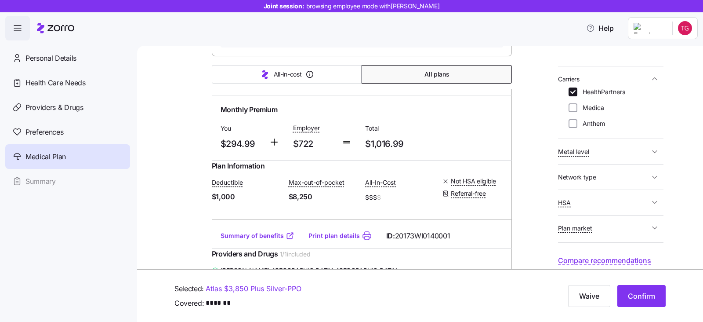
scroll to position [1978, 0]
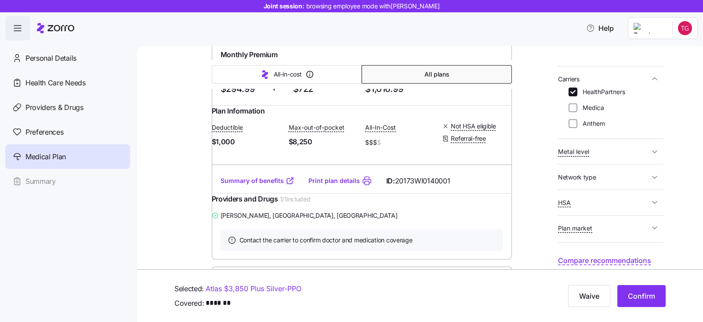
click at [493, 29] on input "radio" at bounding box center [497, 24] width 9 height 9
radio input "true"
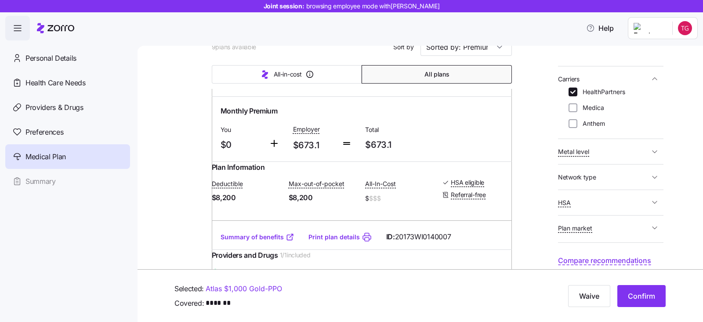
scroll to position [165, 0]
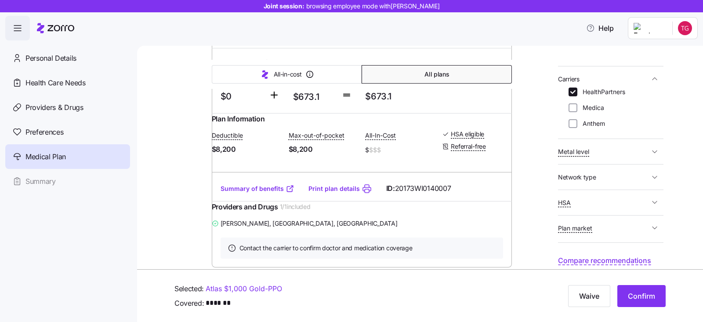
click at [625, 258] on span "Compare recommendations" at bounding box center [604, 260] width 93 height 11
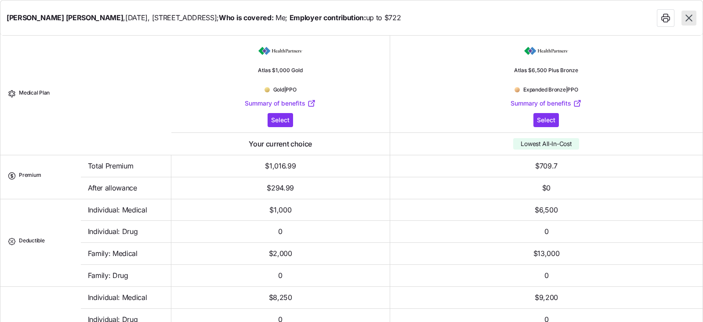
click at [690, 14] on icon "button" at bounding box center [688, 17] width 11 height 11
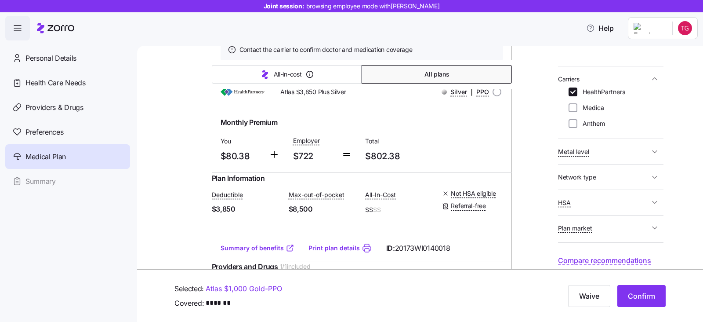
scroll to position [1154, 0]
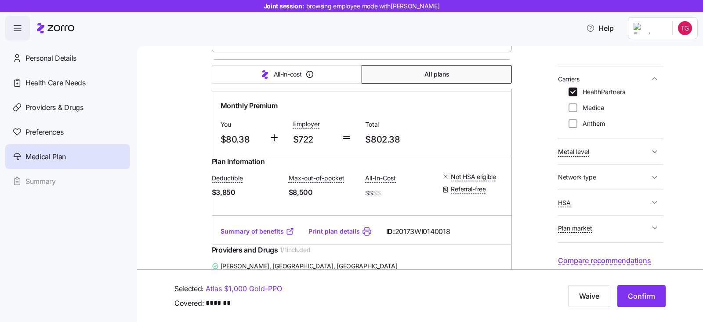
click at [493, 80] on input "radio" at bounding box center [497, 75] width 9 height 9
radio input "true"
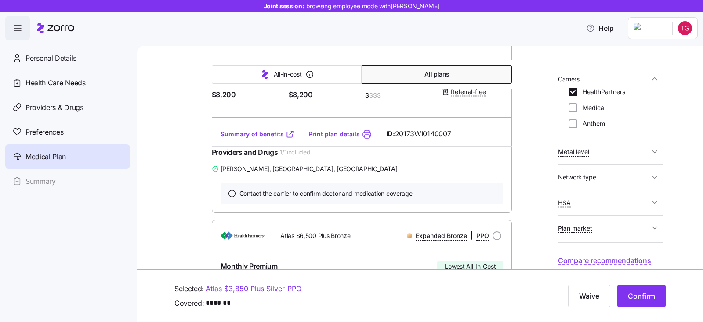
scroll to position [0, 0]
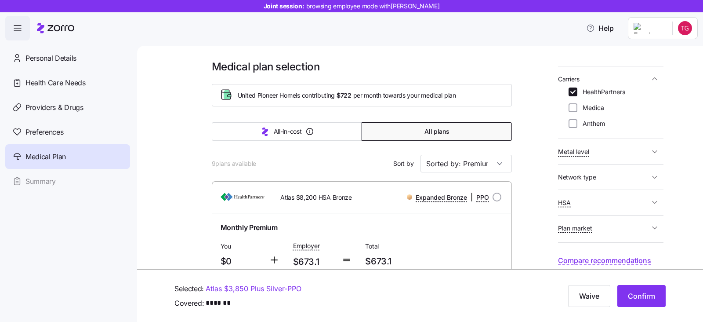
click at [567, 256] on span "Compare recommendations" at bounding box center [604, 260] width 93 height 11
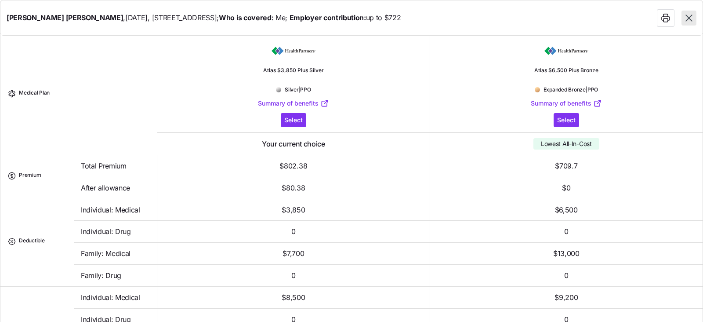
click at [690, 18] on icon "button" at bounding box center [689, 18] width 7 height 7
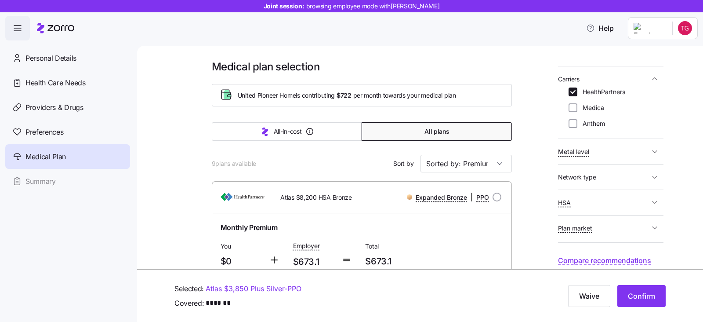
click at [573, 179] on span "Network type" at bounding box center [577, 177] width 38 height 9
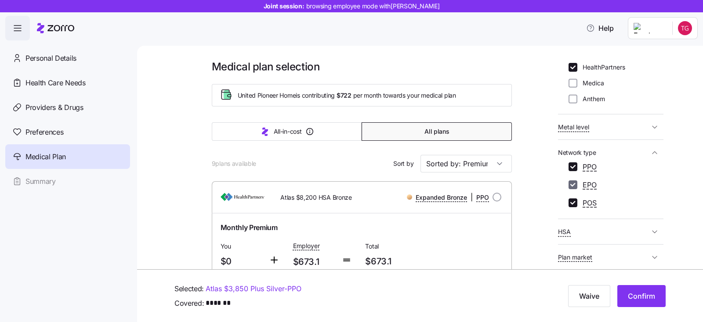
click at [573, 189] on input "EPO" at bounding box center [573, 184] width 9 height 9
checkbox input "false"
click at [571, 207] on input "POS" at bounding box center [573, 202] width 9 height 9
checkbox input "false"
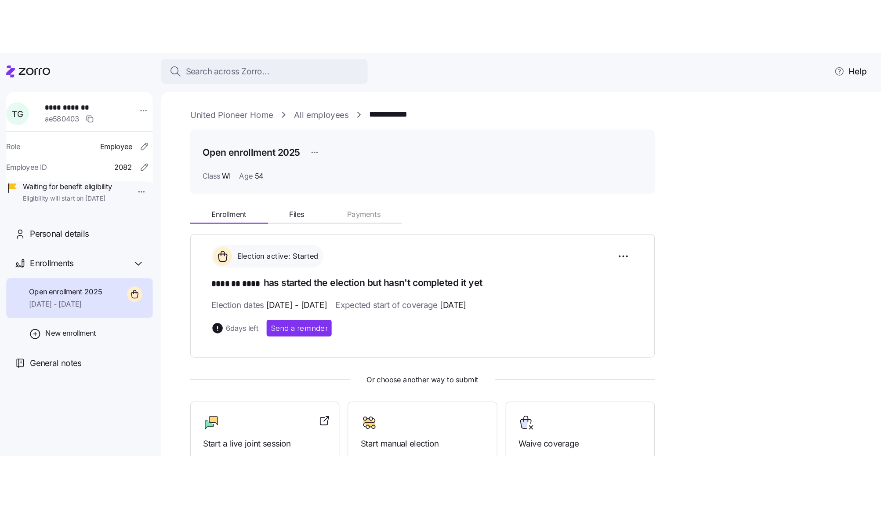
scroll to position [108, 0]
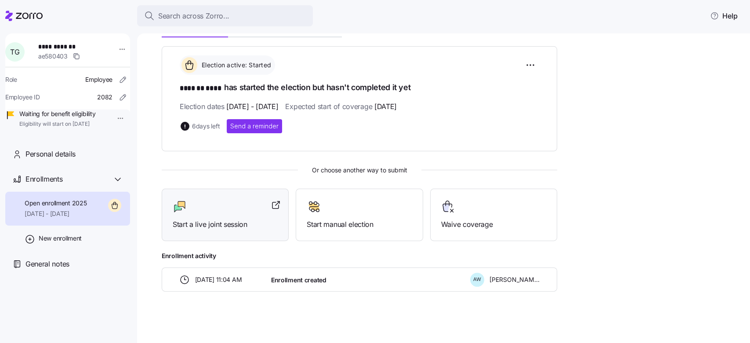
click at [200, 223] on span "Start a live joint session" at bounding box center [225, 224] width 105 height 11
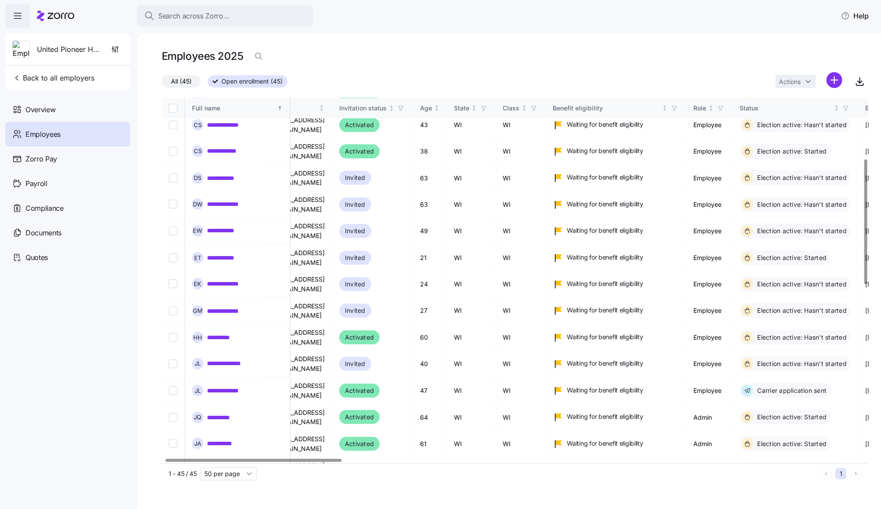
scroll to position [176, 0]
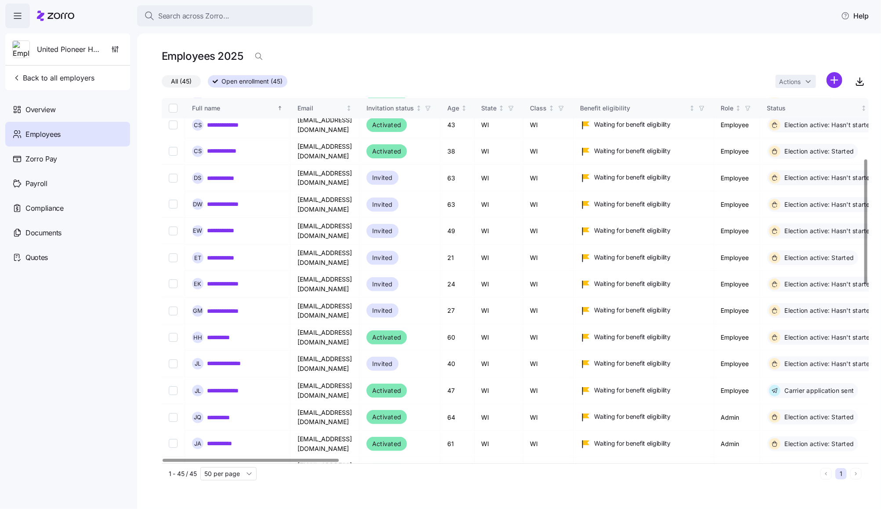
click at [286, 342] on div at bounding box center [251, 459] width 176 height 3
click at [225, 342] on link "**********" at bounding box center [225, 443] width 36 height 9
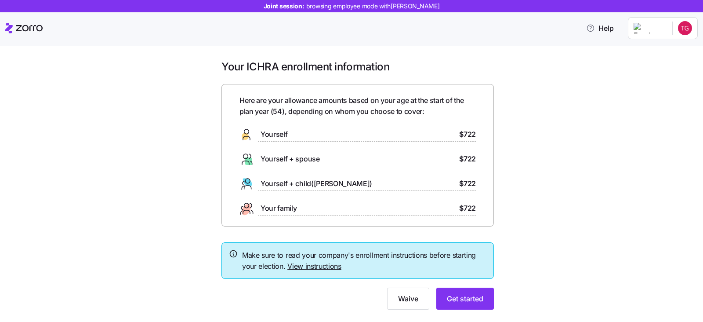
scroll to position [19, 0]
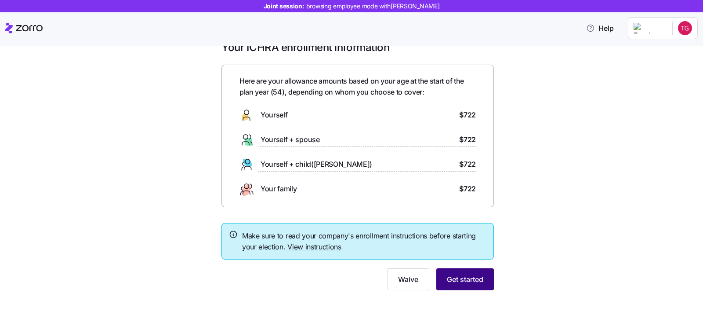
click at [465, 280] on span "Get started" at bounding box center [465, 279] width 36 height 11
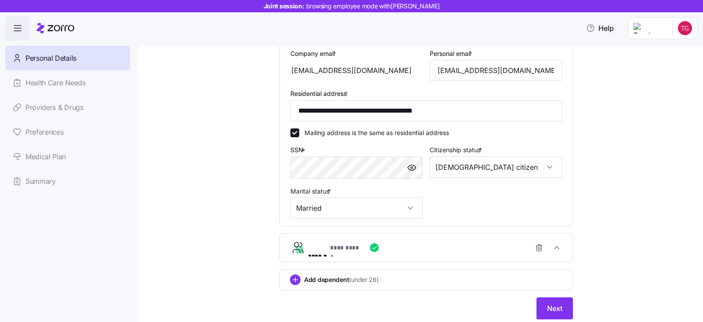
scroll to position [283, 0]
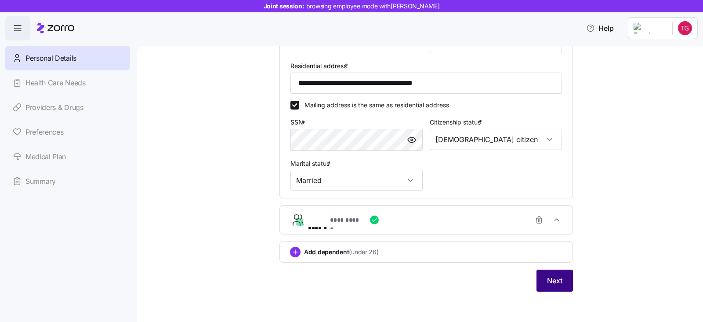
click at [547, 277] on span "Next" at bounding box center [554, 280] width 15 height 11
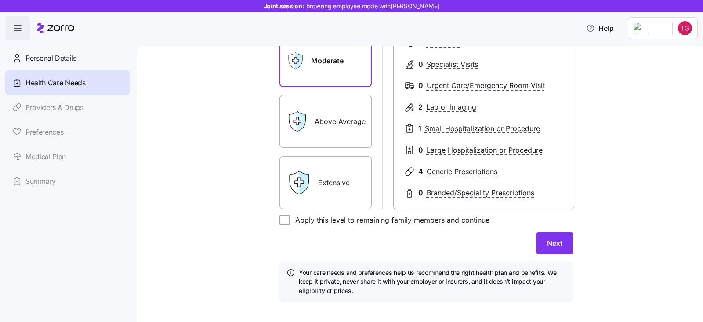
scroll to position [160, 0]
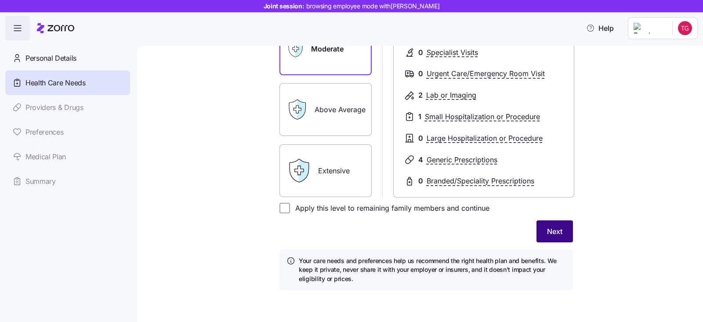
click at [547, 229] on span "Next" at bounding box center [554, 231] width 15 height 11
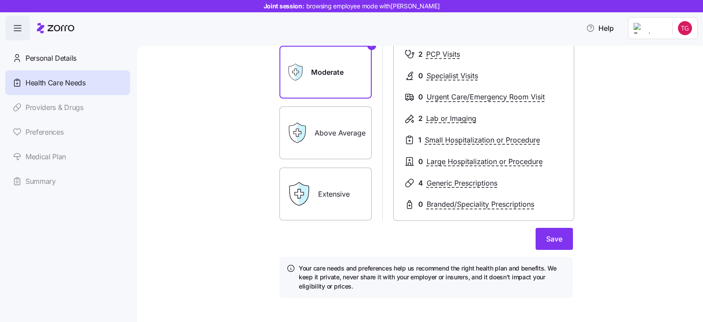
scroll to position [148, 0]
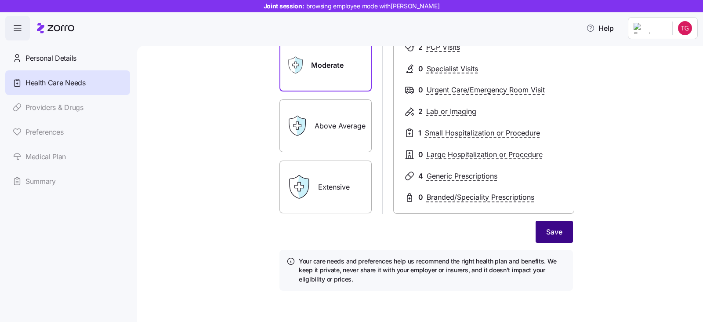
click at [557, 230] on span "Save" at bounding box center [554, 231] width 16 height 11
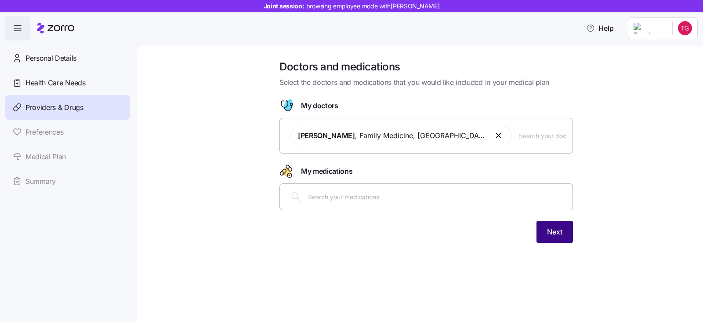
click at [560, 230] on span "Next" at bounding box center [554, 231] width 15 height 11
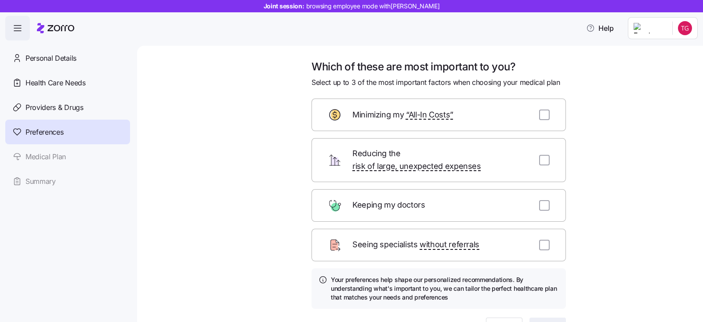
scroll to position [48, 0]
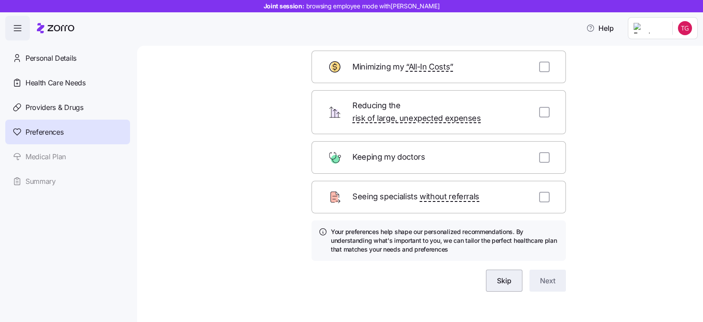
click at [497, 275] on span "Skip" at bounding box center [504, 280] width 15 height 11
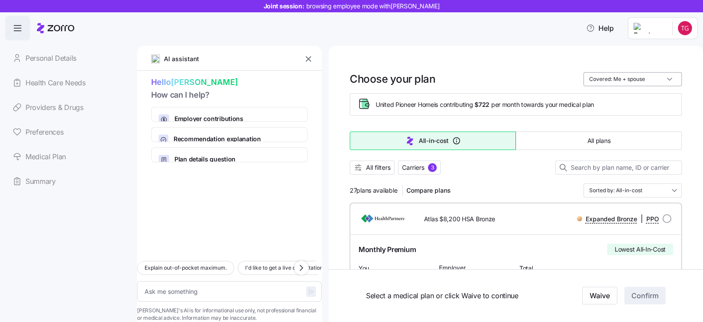
click at [629, 73] on input "Covered: Me + spouse" at bounding box center [633, 79] width 98 height 14
click at [593, 96] on div "Just me" at bounding box center [624, 100] width 91 height 15
type textarea "x"
type input "Covered: Just me"
click at [435, 192] on span "Compare plans" at bounding box center [429, 190] width 44 height 9
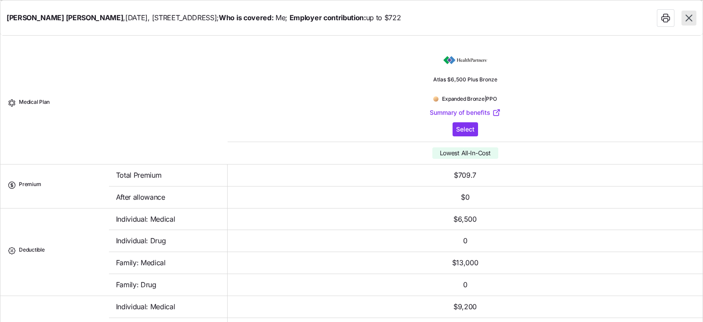
click at [685, 14] on icon "button" at bounding box center [688, 17] width 11 height 11
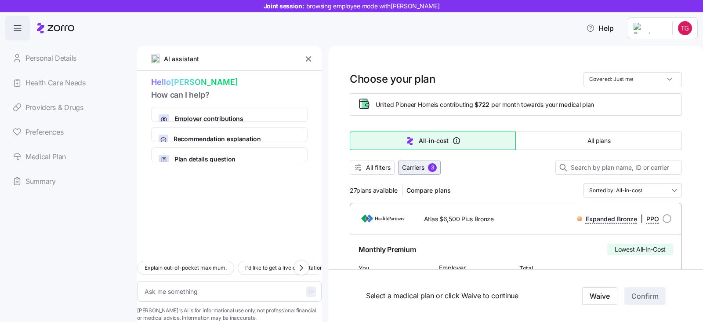
click at [421, 167] on span "Carriers" at bounding box center [413, 167] width 22 height 9
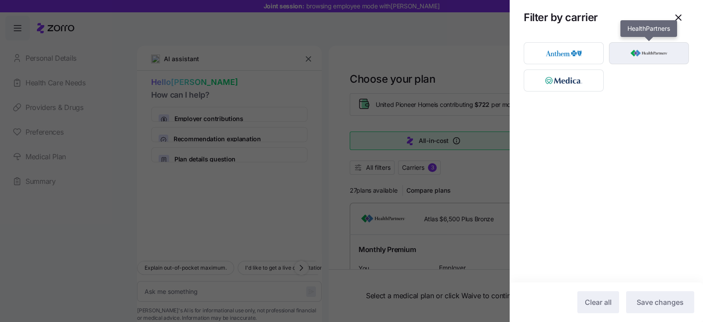
click at [637, 59] on img "button" at bounding box center [649, 53] width 65 height 18
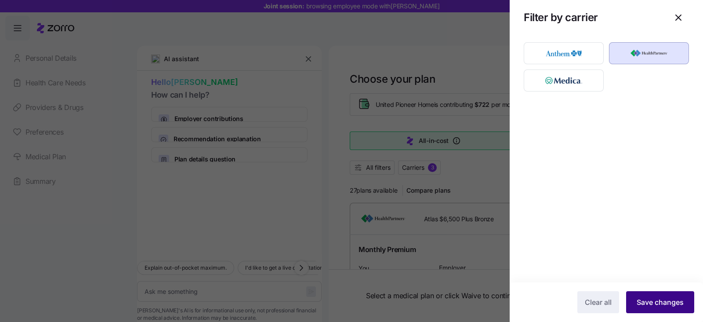
click at [685, 308] on button "Save changes" at bounding box center [660, 302] width 68 height 22
type textarea "x"
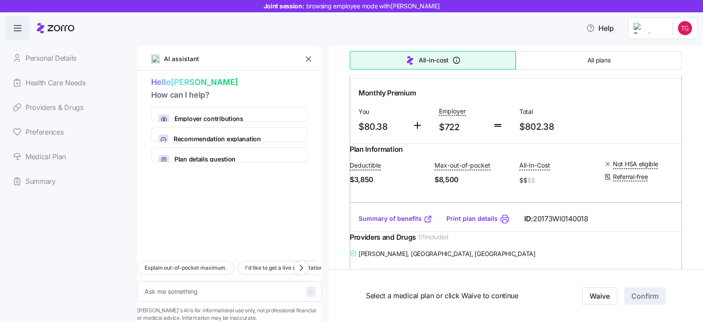
scroll to position [934, 0]
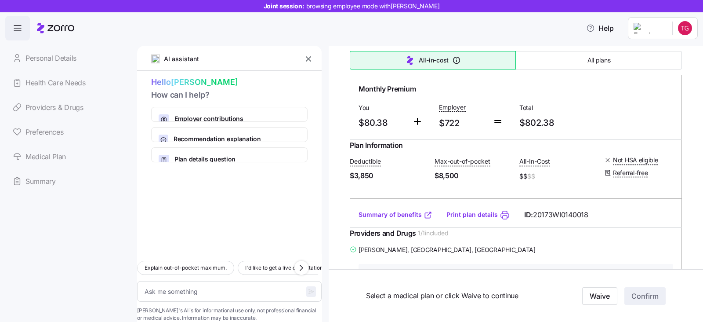
click at [663, 63] on input "radio" at bounding box center [667, 58] width 9 height 9
radio input "true"
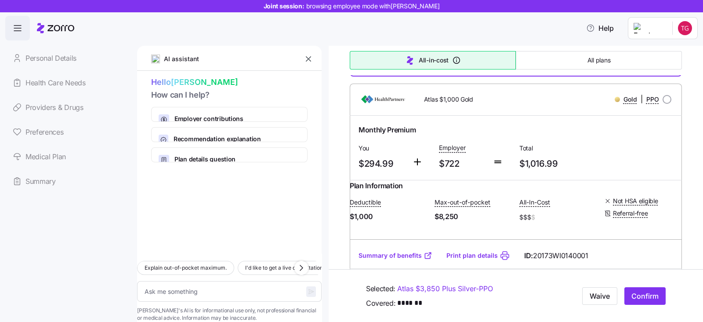
type textarea "x"
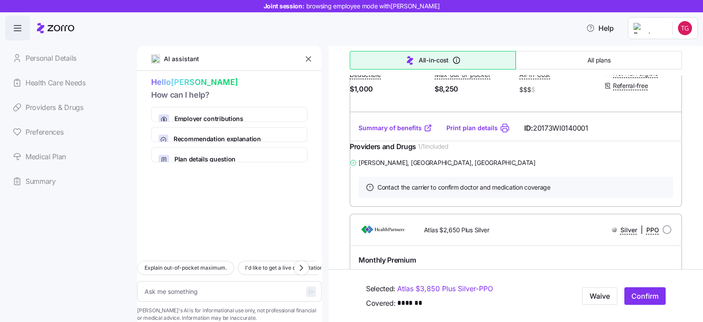
scroll to position [1209, 0]
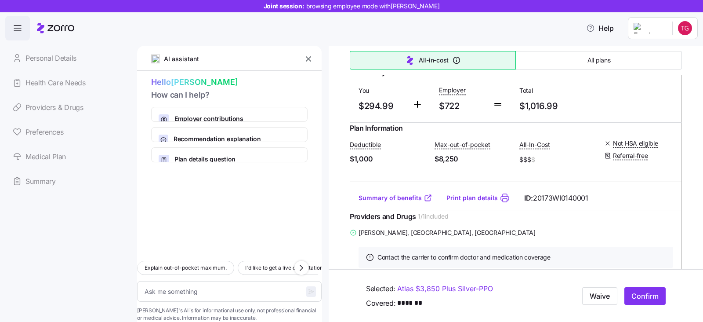
click at [663, 46] on input "radio" at bounding box center [667, 41] width 9 height 9
radio input "true"
type textarea "x"
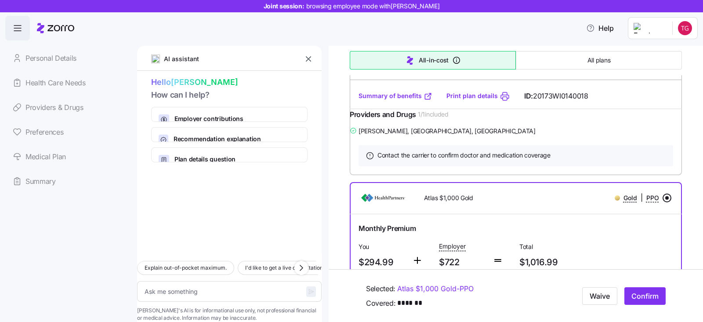
scroll to position [989, 0]
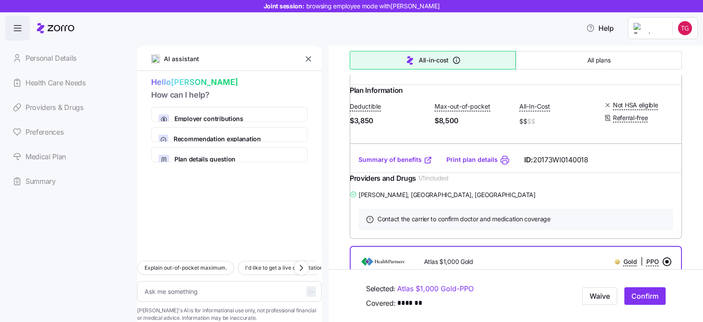
click at [663, 8] on input "radio" at bounding box center [667, 3] width 9 height 9
radio input "true"
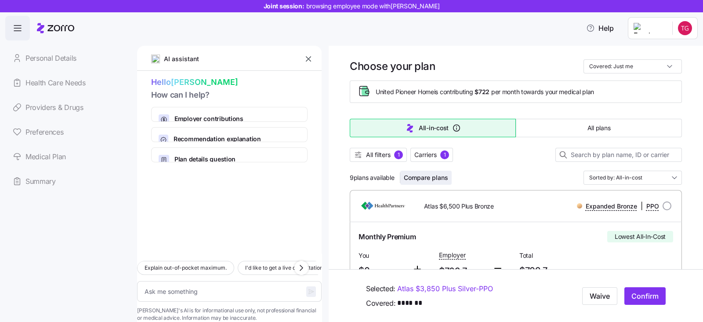
scroll to position [0, 0]
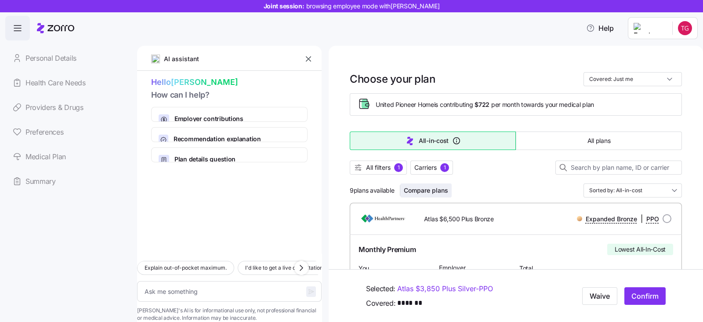
click at [433, 189] on span "Compare plans" at bounding box center [426, 190] width 44 height 9
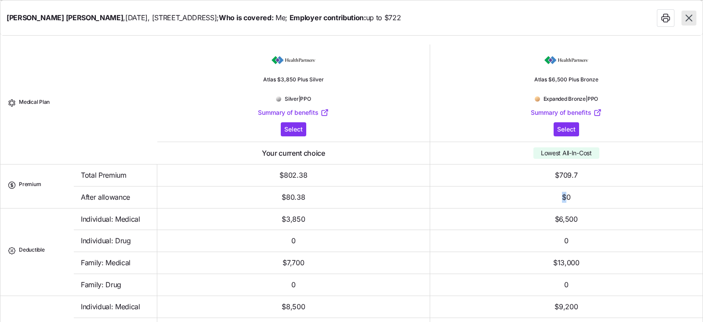
click at [433, 189] on td "$0" at bounding box center [566, 197] width 272 height 22
click at [687, 18] on icon "button" at bounding box center [688, 17] width 11 height 11
type textarea "x"
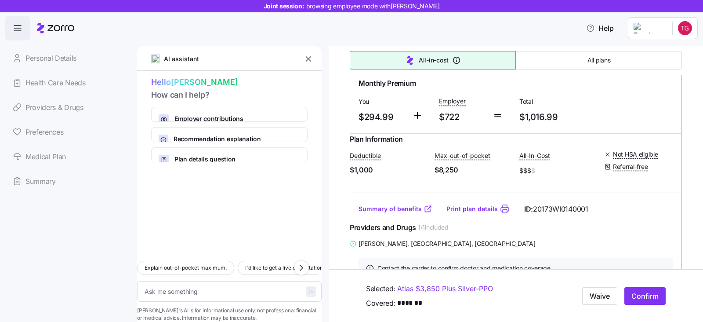
scroll to position [1209, 0]
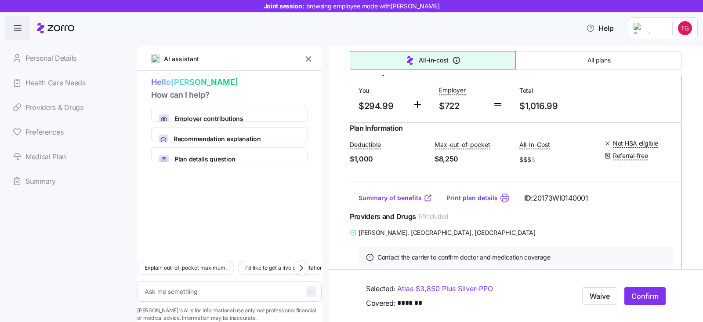
click at [663, 46] on input "radio" at bounding box center [667, 41] width 9 height 9
radio input "true"
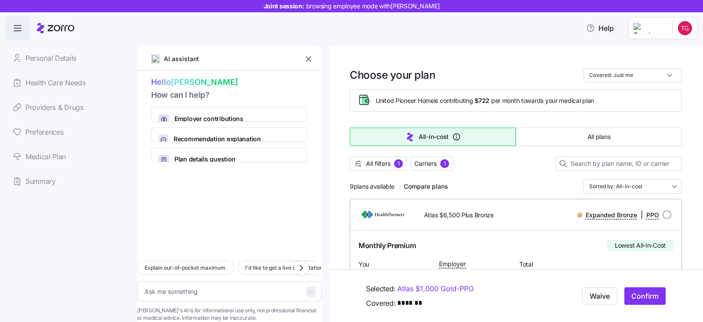
scroll to position [0, 0]
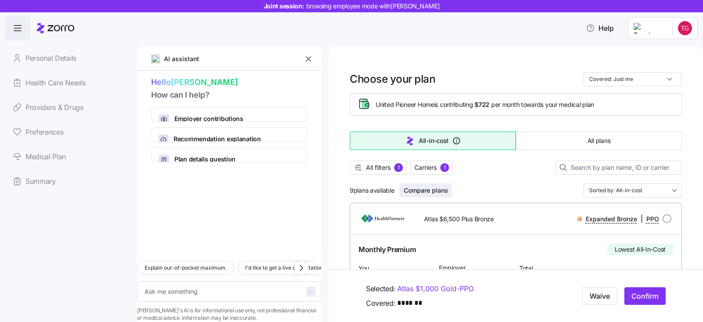
click at [433, 191] on span "Compare plans" at bounding box center [426, 190] width 44 height 9
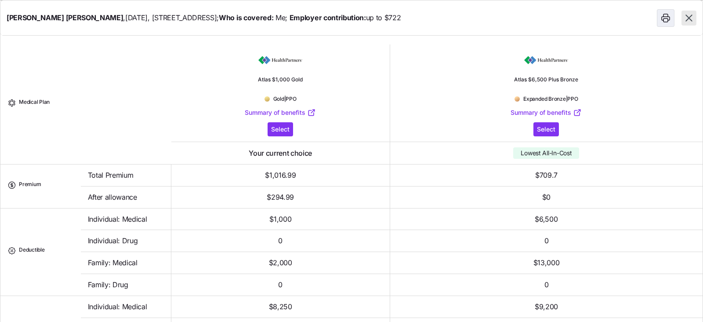
click at [674, 18] on span "button" at bounding box center [666, 18] width 17 height 17
click at [689, 15] on icon "button" at bounding box center [688, 17] width 11 height 11
type textarea "x"
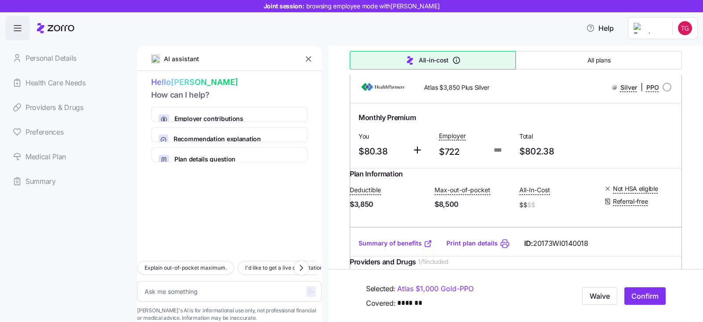
scroll to position [934, 0]
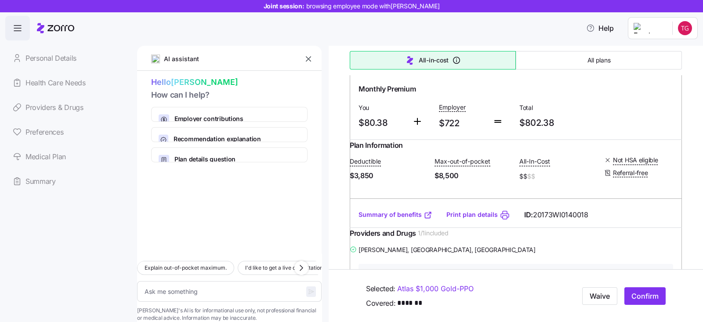
click at [663, 63] on input "radio" at bounding box center [667, 58] width 9 height 9
radio input "true"
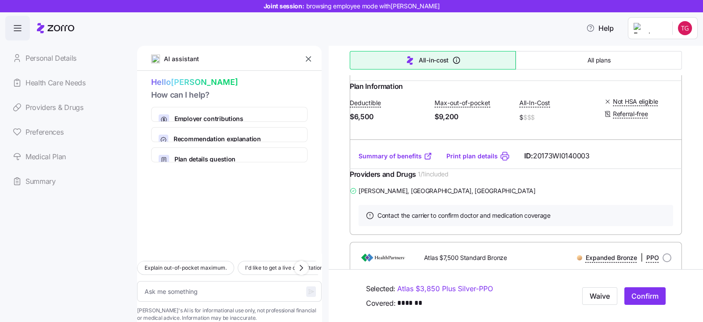
scroll to position [0, 0]
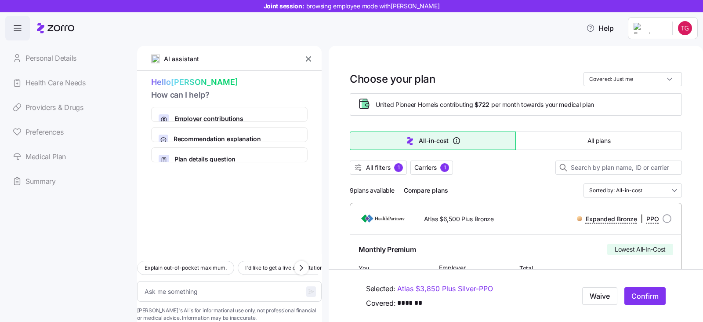
click at [428, 184] on button "Compare plans" at bounding box center [425, 190] width 51 height 14
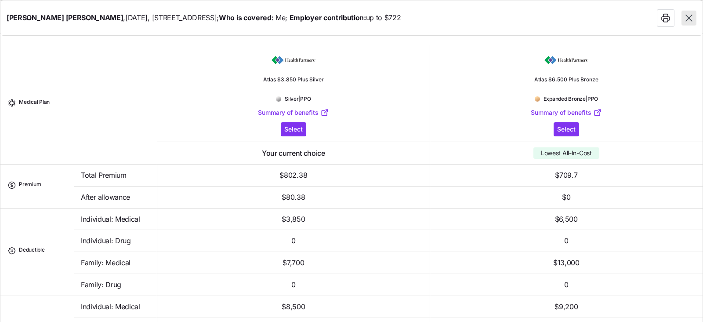
click at [669, 20] on icon "button" at bounding box center [666, 19] width 8 height 4
type textarea "x"
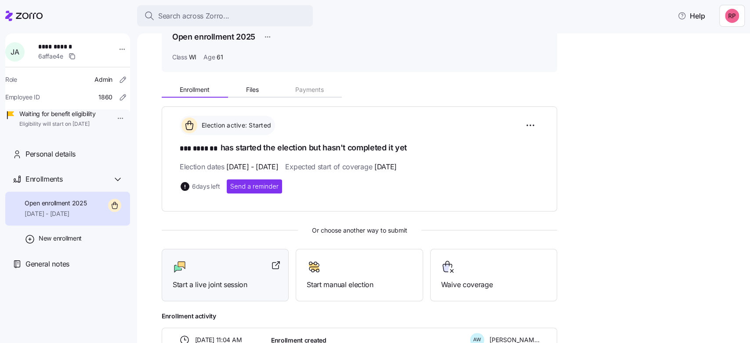
scroll to position [108, 0]
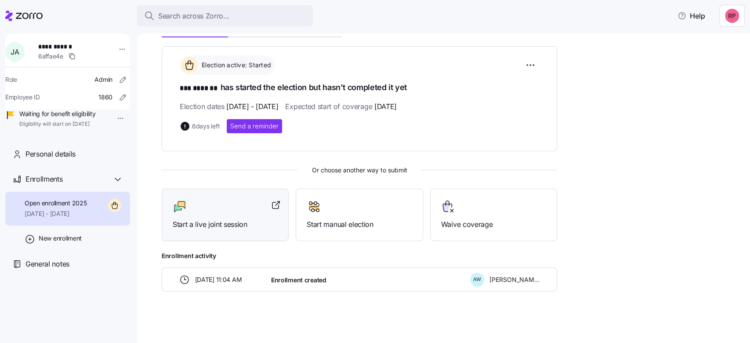
click at [181, 209] on icon at bounding box center [177, 208] width 7 height 7
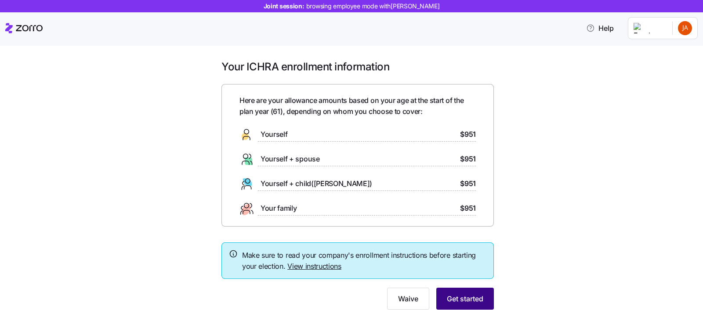
click at [455, 295] on span "Get started" at bounding box center [465, 298] width 36 height 11
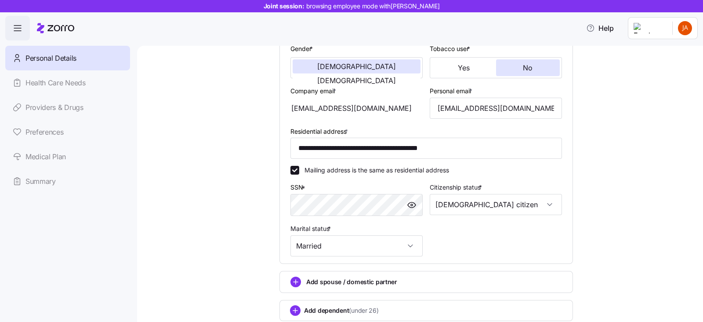
scroll to position [233, 0]
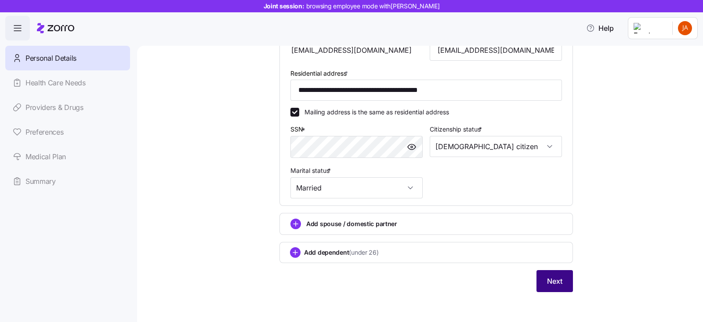
click at [556, 283] on span "Next" at bounding box center [554, 281] width 15 height 11
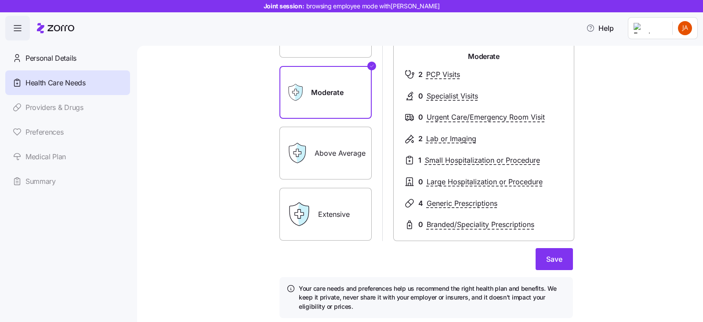
scroll to position [109, 0]
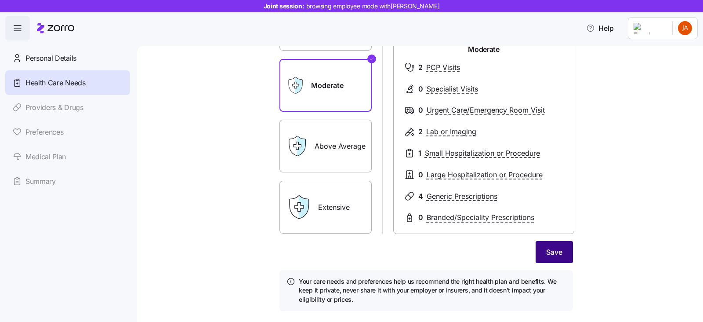
click at [548, 251] on span "Save" at bounding box center [554, 252] width 16 height 11
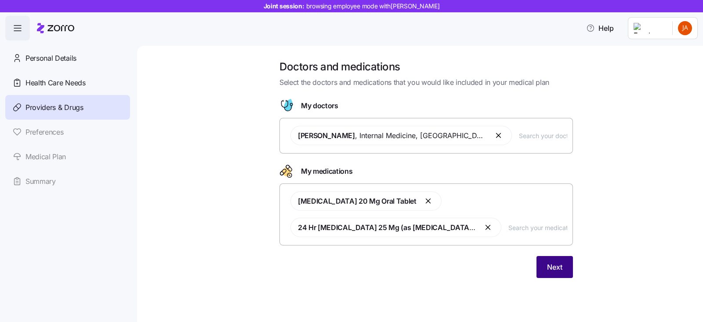
click at [549, 270] on span "Next" at bounding box center [554, 267] width 15 height 11
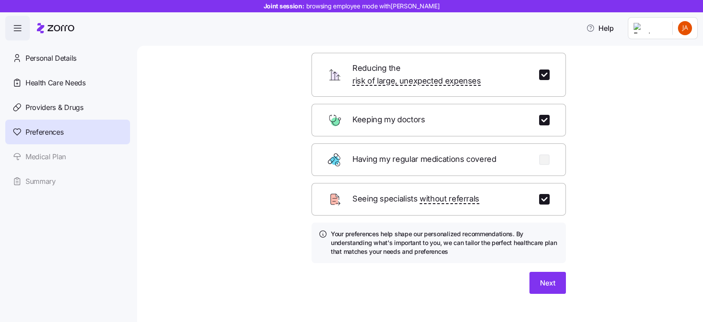
scroll to position [87, 0]
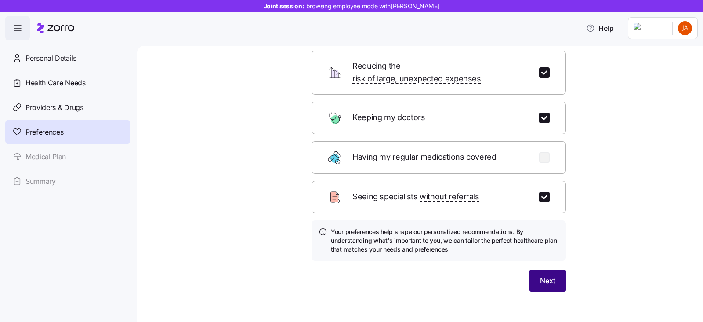
click at [540, 275] on span "Next" at bounding box center [547, 280] width 15 height 11
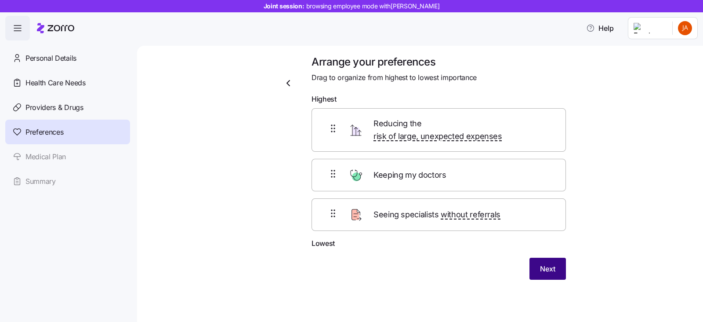
scroll to position [0, 0]
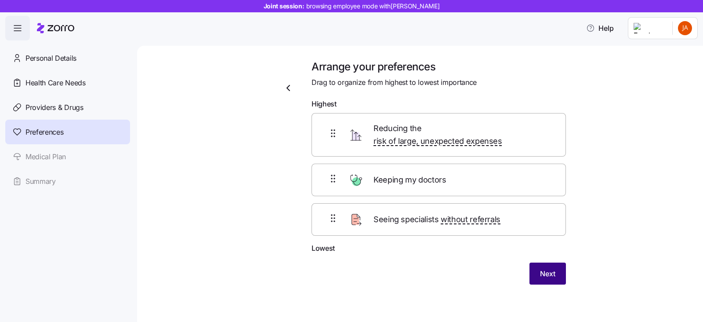
click at [543, 268] on span "Next" at bounding box center [547, 273] width 15 height 11
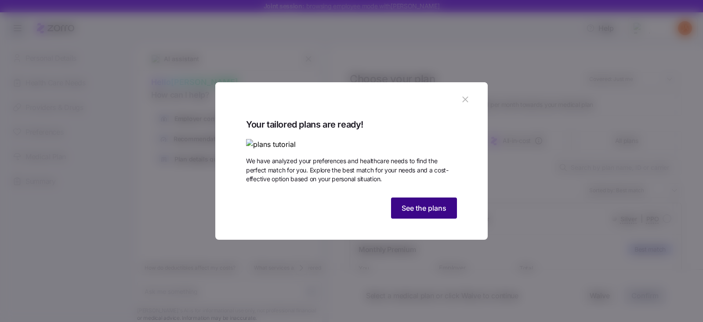
click at [431, 218] on button "See the plans" at bounding box center [424, 207] width 66 height 21
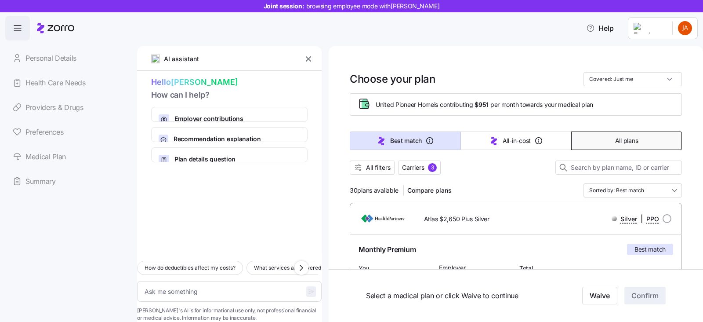
click at [600, 146] on button "All plans" at bounding box center [626, 140] width 111 height 18
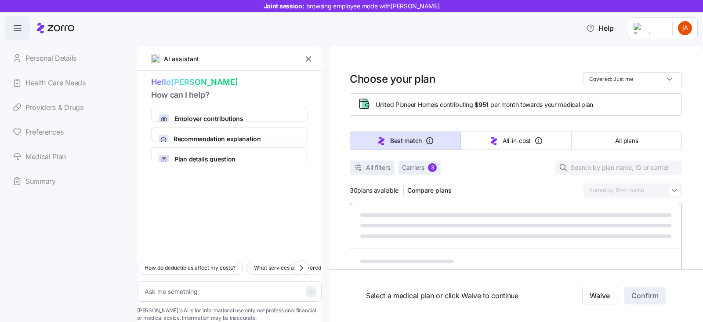
type textarea "x"
type input "Sorted by: Premium"
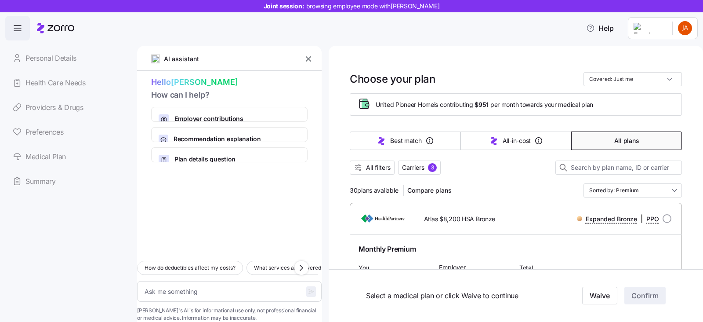
click at [305, 61] on icon "button" at bounding box center [308, 58] width 9 height 9
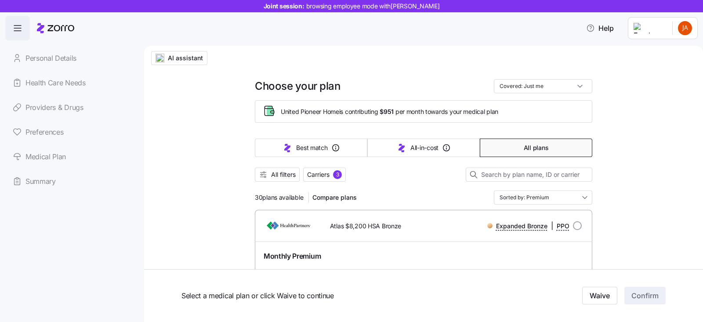
click at [279, 177] on span "All filters" at bounding box center [283, 174] width 25 height 9
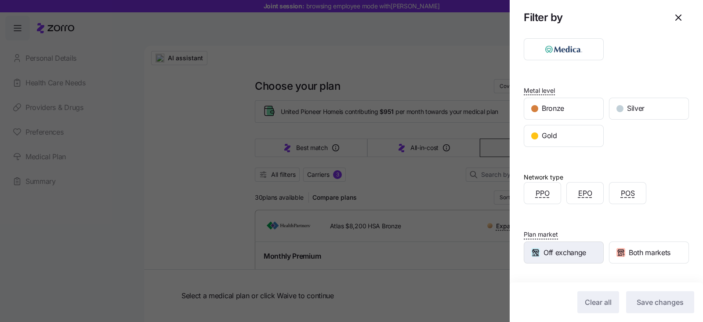
scroll to position [95, 0]
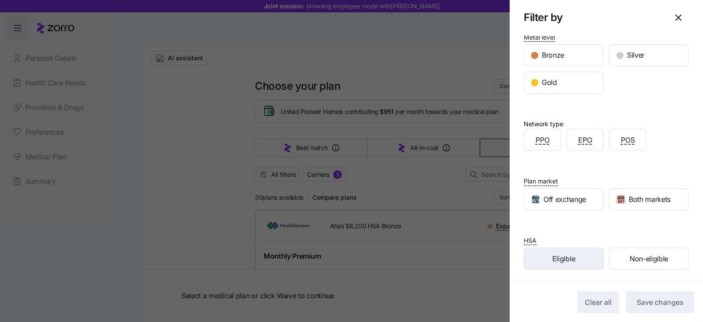
click at [563, 261] on span "Eligible" at bounding box center [563, 258] width 23 height 11
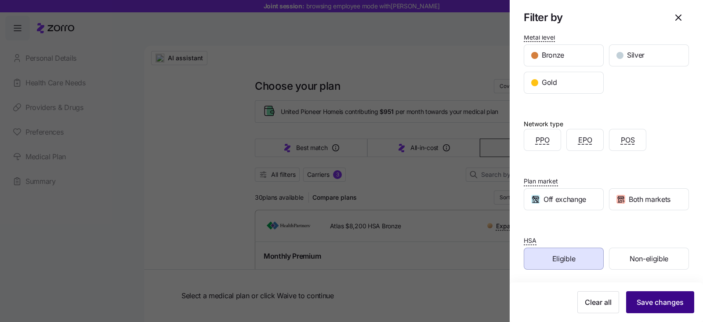
click at [635, 309] on button "Save changes" at bounding box center [660, 302] width 68 height 22
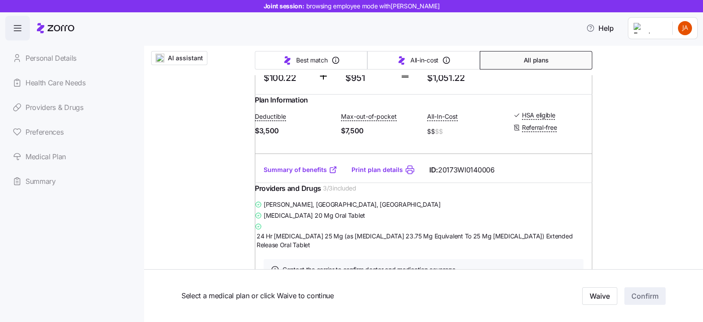
scroll to position [824, 0]
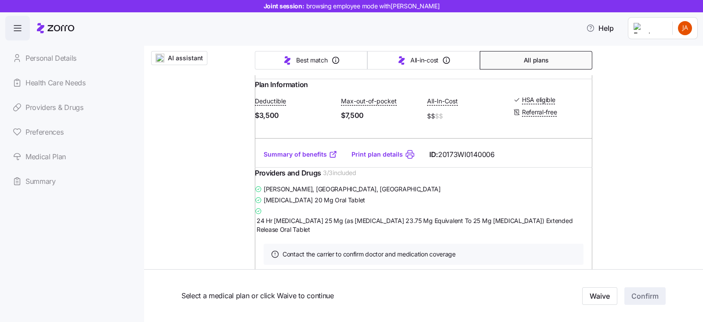
click at [312, 159] on link "Summary of benefits" at bounding box center [301, 154] width 74 height 9
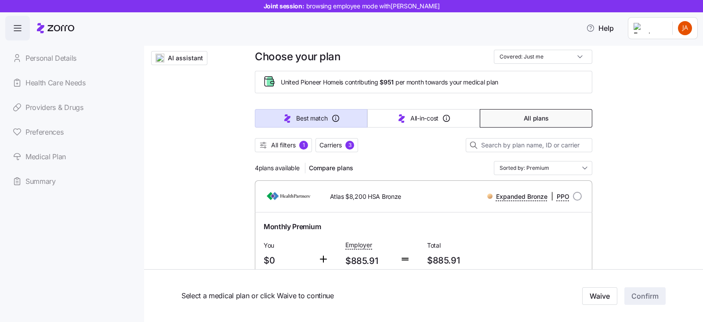
scroll to position [0, 0]
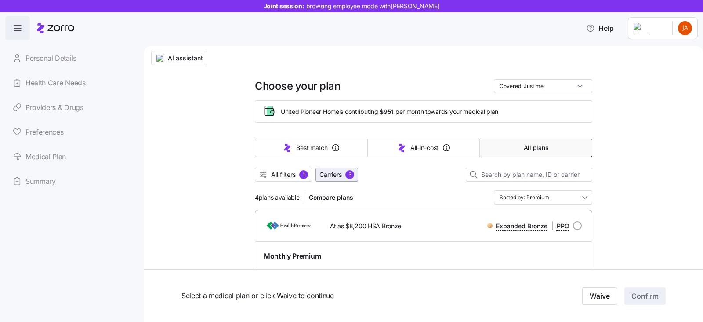
click at [334, 173] on span "Carriers" at bounding box center [331, 174] width 22 height 9
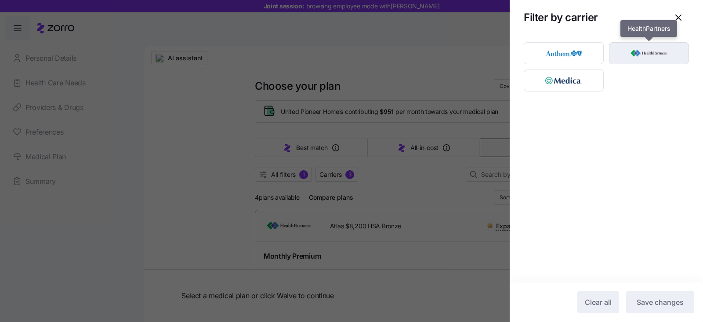
click at [643, 52] on img "button" at bounding box center [649, 53] width 65 height 18
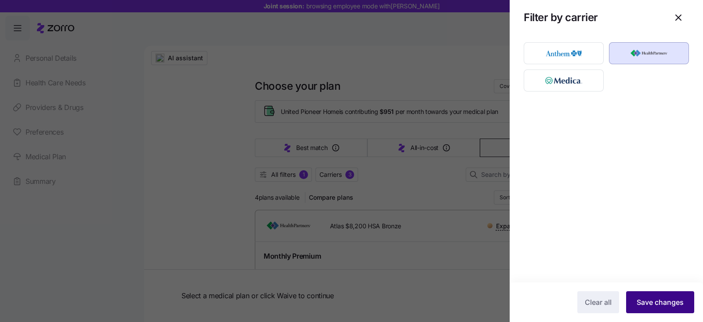
click at [654, 298] on span "Save changes" at bounding box center [660, 302] width 47 height 11
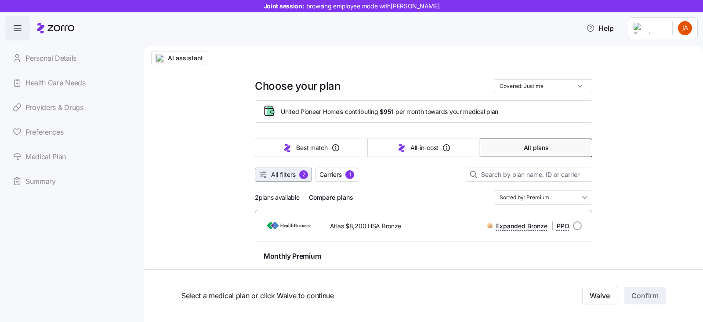
click at [286, 170] on button "All filters 2" at bounding box center [283, 174] width 57 height 14
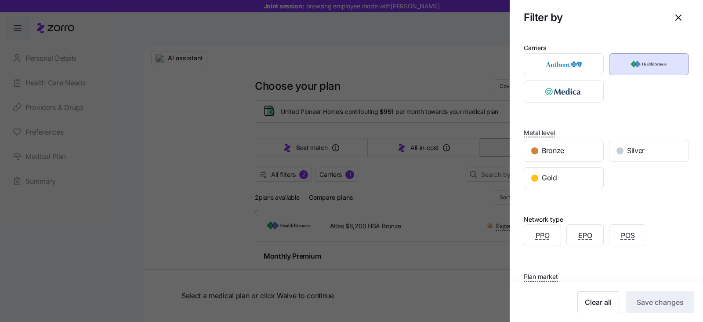
scroll to position [95, 0]
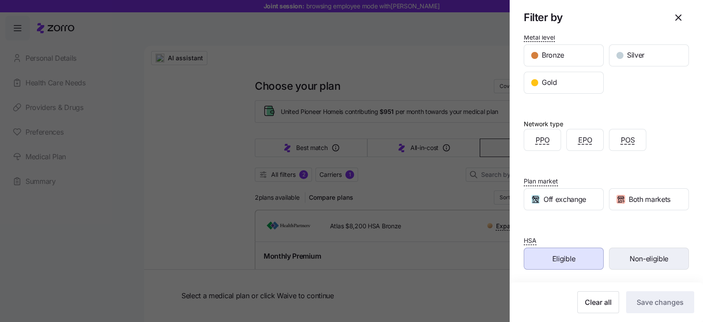
click at [633, 258] on span "Non-eligible" at bounding box center [649, 258] width 39 height 11
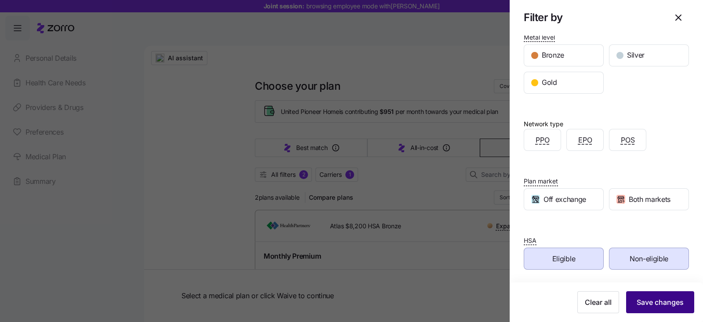
click at [642, 298] on span "Save changes" at bounding box center [660, 302] width 47 height 11
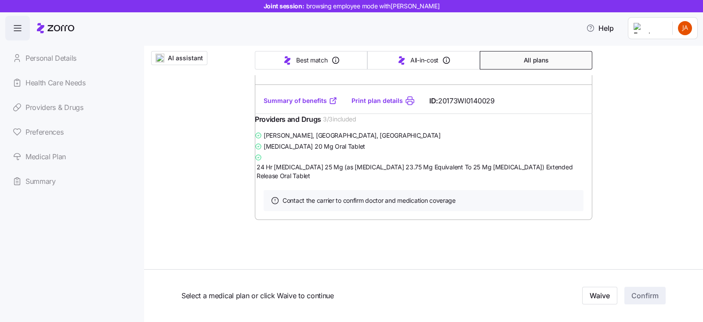
scroll to position [2848, 0]
click at [286, 105] on link "Summary of benefits" at bounding box center [301, 100] width 74 height 9
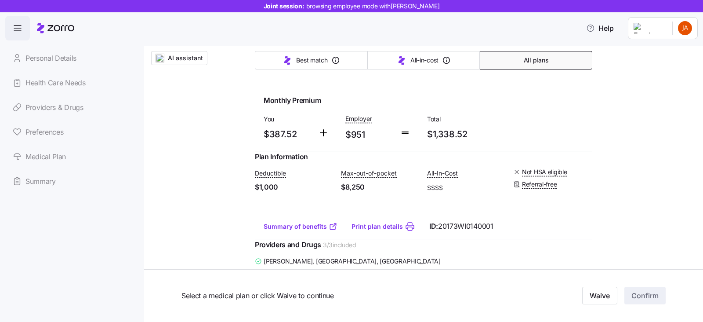
scroll to position [2408, 0]
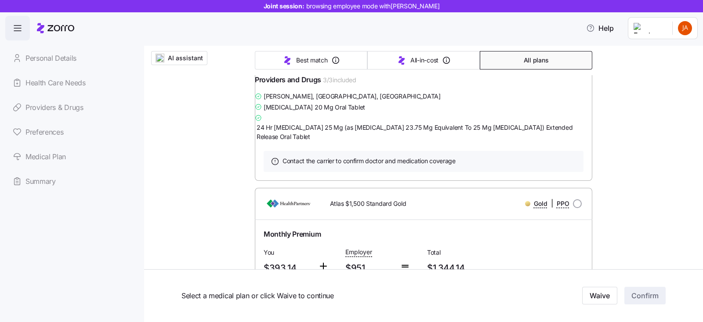
click at [275, 66] on link "Summary of benefits" at bounding box center [301, 61] width 74 height 9
click at [287, 66] on link "Summary of benefits" at bounding box center [301, 61] width 74 height 9
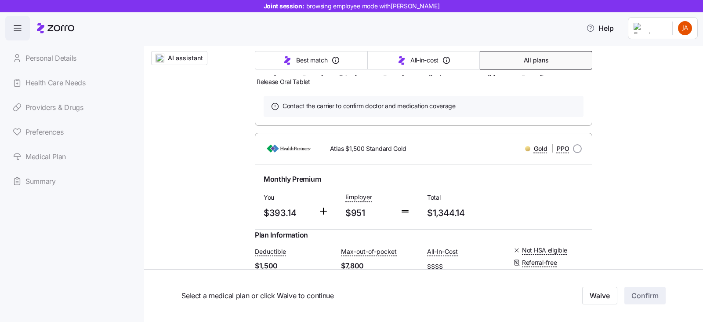
click at [303, 11] on link "Summary of benefits" at bounding box center [301, 6] width 74 height 9
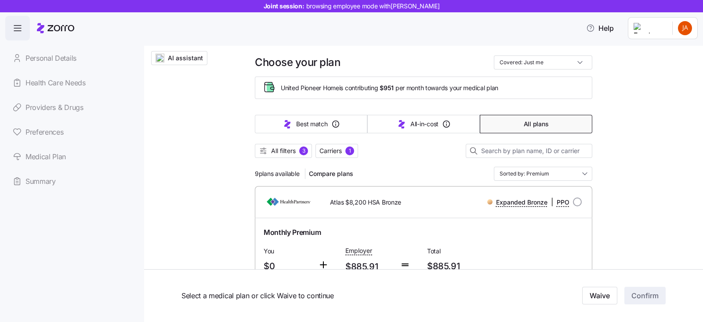
scroll to position [0, 0]
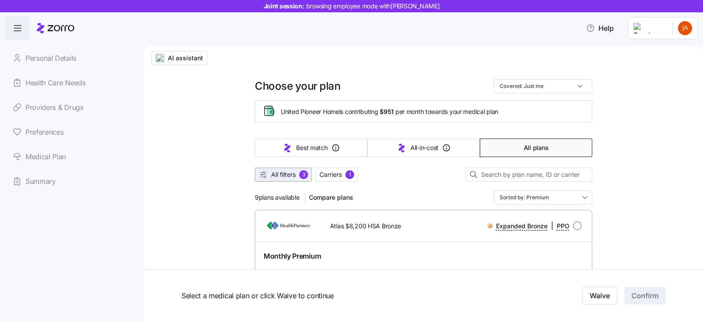
click at [281, 172] on span "All filters" at bounding box center [283, 174] width 25 height 9
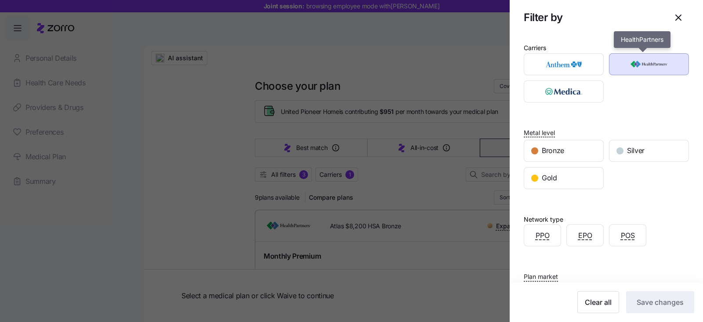
click at [633, 62] on img "button" at bounding box center [649, 64] width 65 height 18
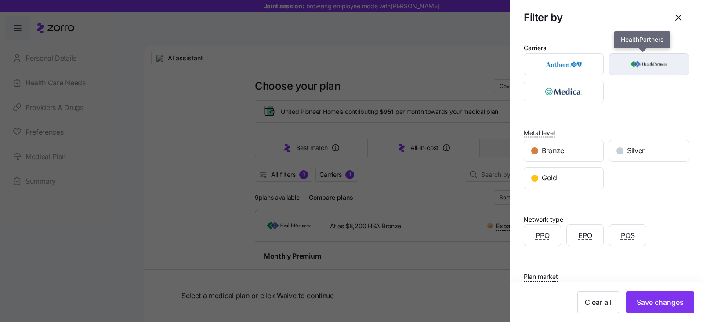
click at [631, 65] on img "button" at bounding box center [649, 64] width 65 height 18
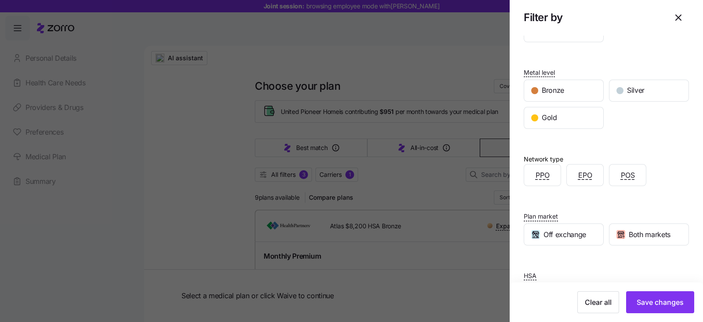
scroll to position [95, 0]
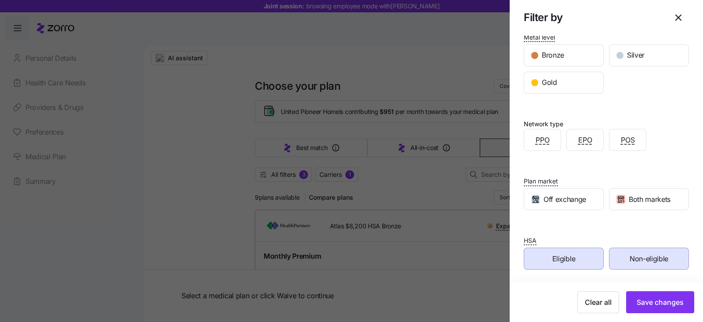
click at [561, 261] on span "Eligible" at bounding box center [563, 258] width 23 height 11
click at [626, 248] on div "Non-eligible" at bounding box center [649, 258] width 79 height 21
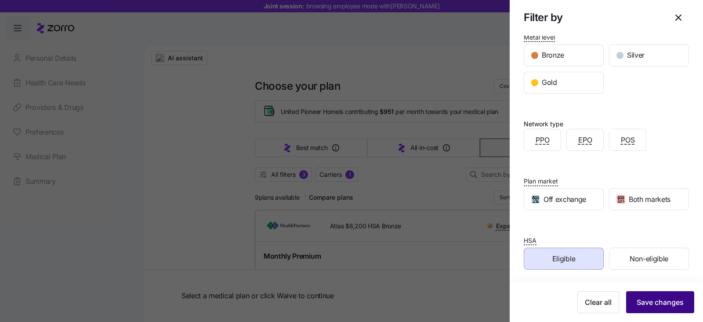
click at [644, 311] on button "Save changes" at bounding box center [660, 302] width 68 height 22
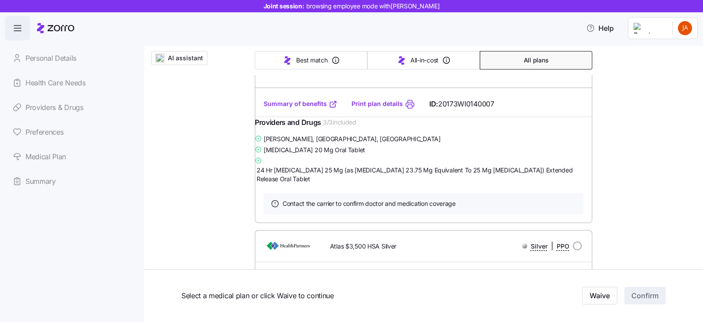
scroll to position [439, 0]
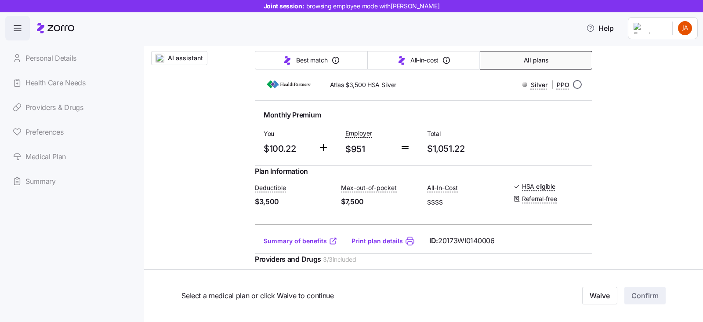
click at [574, 89] on input "radio" at bounding box center [577, 84] width 9 height 9
radio input "true"
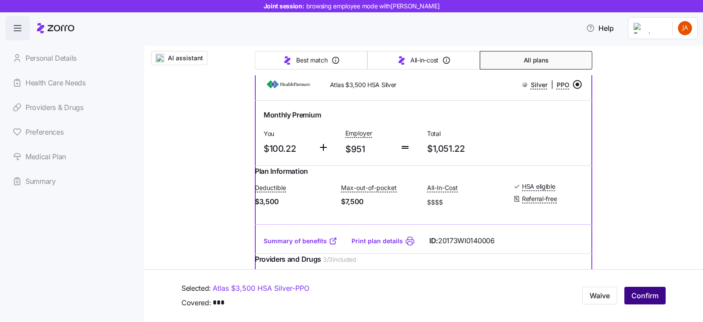
click at [642, 293] on span "Confirm" at bounding box center [645, 296] width 27 height 11
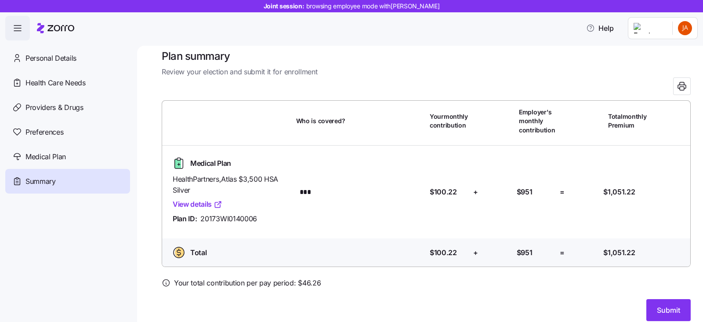
scroll to position [20, 0]
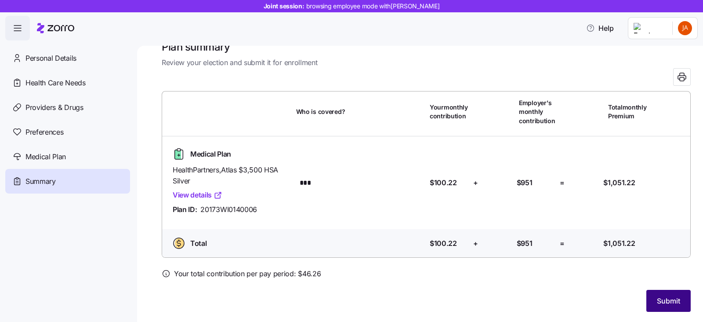
click at [673, 302] on button "Submit" at bounding box center [669, 301] width 44 height 22
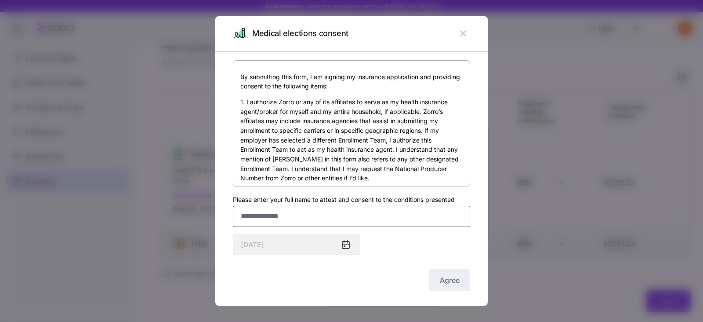
click at [243, 215] on input "Please enter your full name to attest and consent to the conditions presented" at bounding box center [351, 216] width 237 height 21
type input "**********"
click at [443, 280] on span "Agree" at bounding box center [450, 280] width 20 height 11
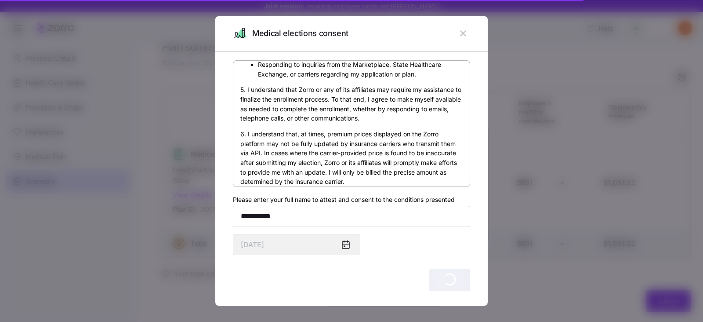
scroll to position [0, 0]
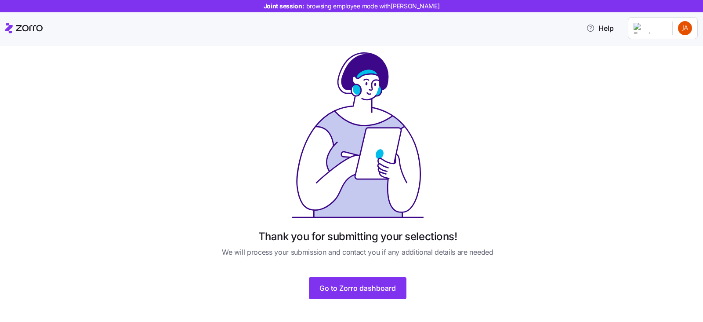
scroll to position [18, 0]
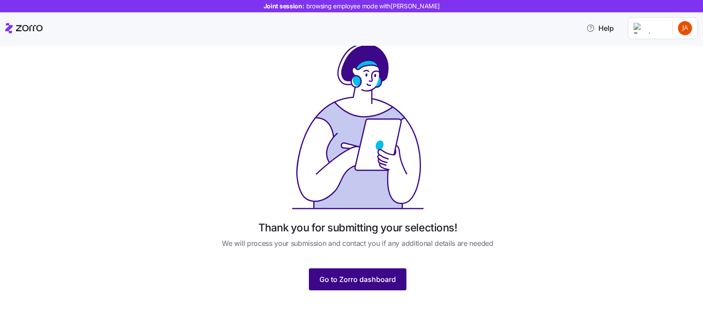
click at [338, 284] on button "Go to Zorro dashboard" at bounding box center [358, 279] width 98 height 22
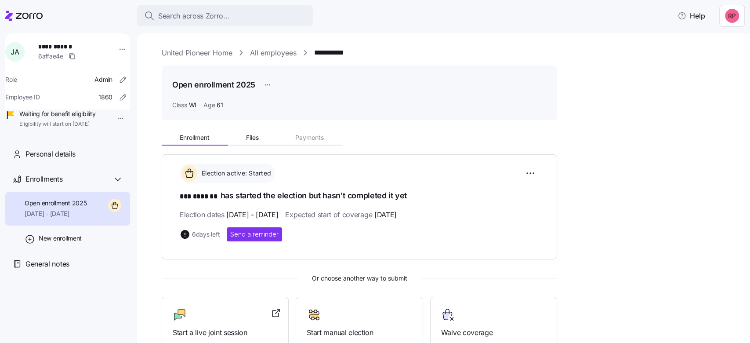
scroll to position [108, 0]
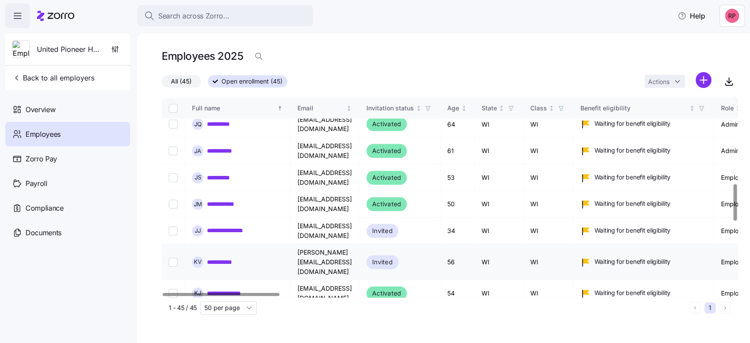
scroll to position [352, 0]
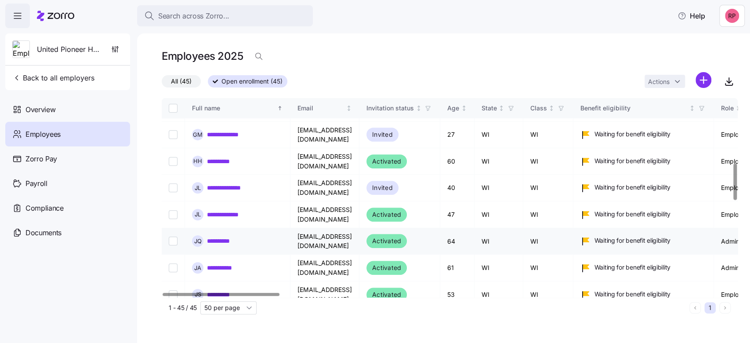
click at [217, 236] on link "**********" at bounding box center [223, 240] width 33 height 9
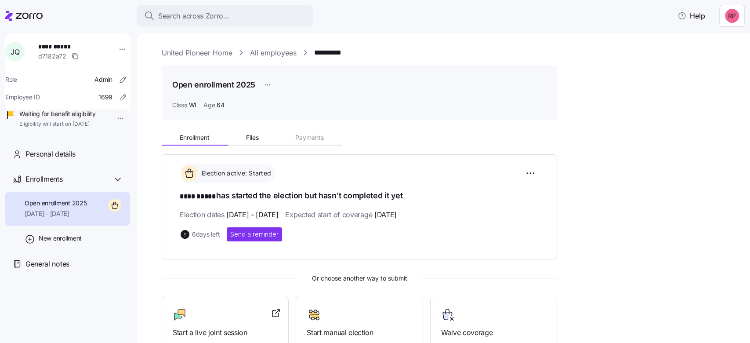
scroll to position [58, 0]
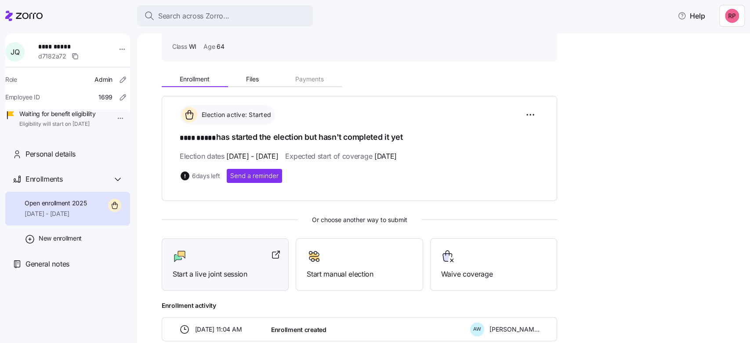
click at [202, 264] on div "Start a live joint session" at bounding box center [225, 264] width 105 height 30
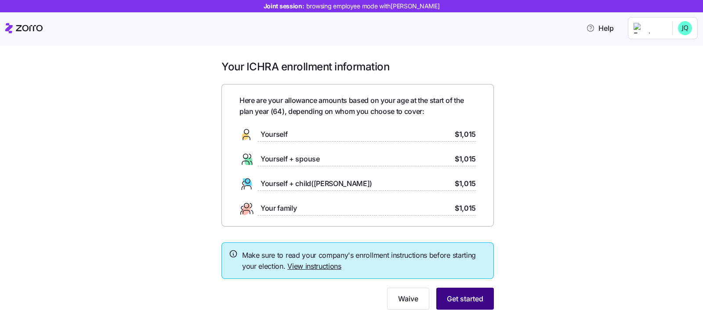
click at [472, 301] on span "Get started" at bounding box center [465, 298] width 36 height 11
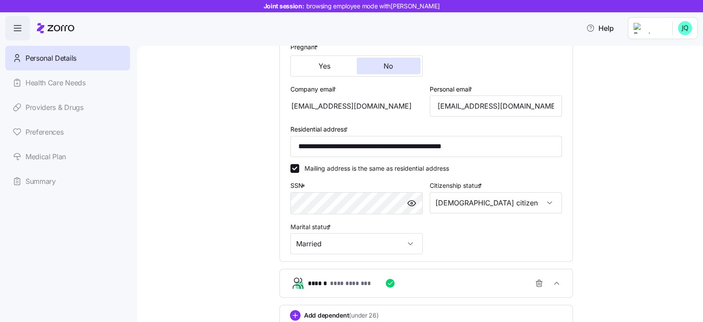
scroll to position [275, 0]
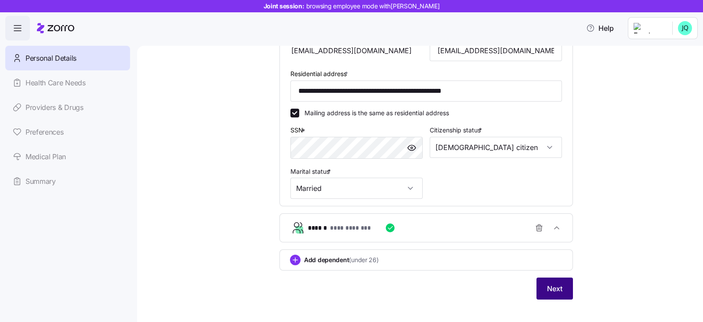
click at [548, 285] on span "Next" at bounding box center [554, 288] width 15 height 11
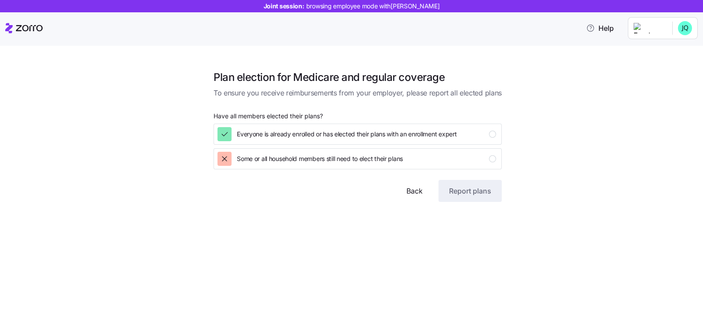
click at [414, 192] on span "Back" at bounding box center [415, 190] width 16 height 11
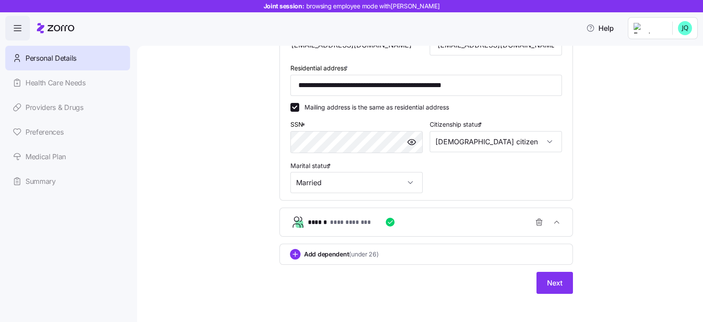
scroll to position [283, 0]
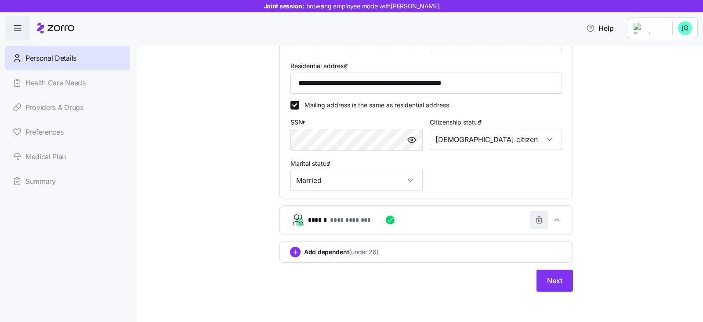
click at [535, 219] on icon "button" at bounding box center [539, 219] width 9 height 9
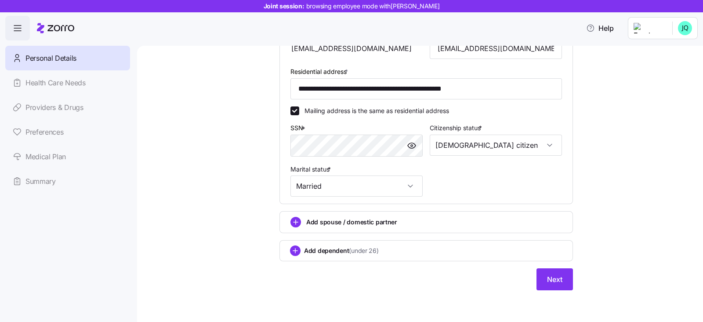
scroll to position [276, 0]
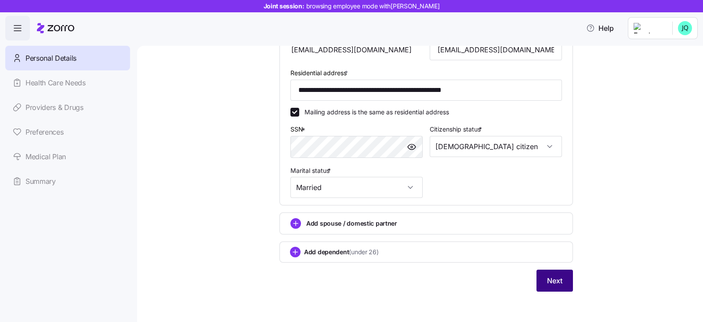
click at [557, 278] on span "Next" at bounding box center [554, 280] width 15 height 11
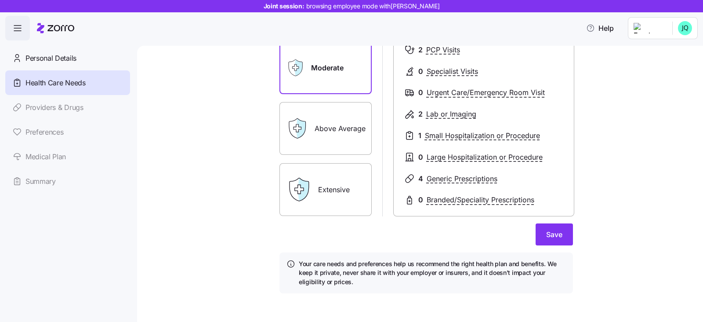
scroll to position [130, 0]
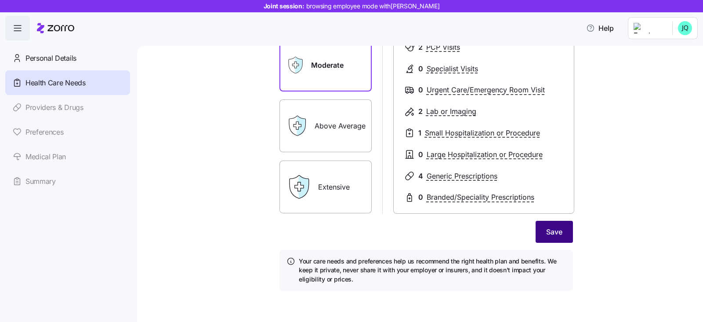
click at [562, 231] on button "Save" at bounding box center [554, 232] width 37 height 22
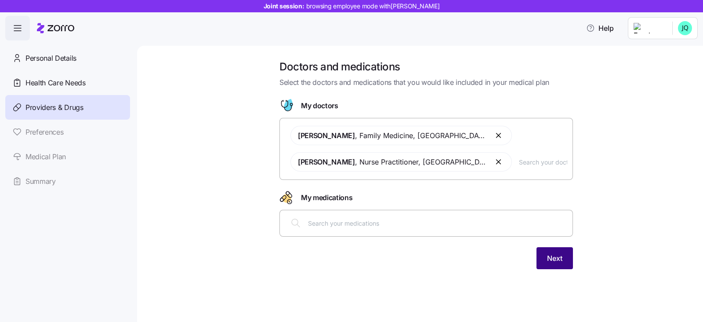
click at [554, 264] on button "Next" at bounding box center [555, 258] width 36 height 22
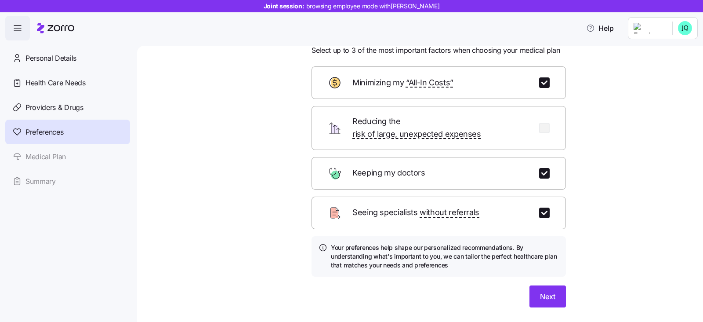
scroll to position [48, 0]
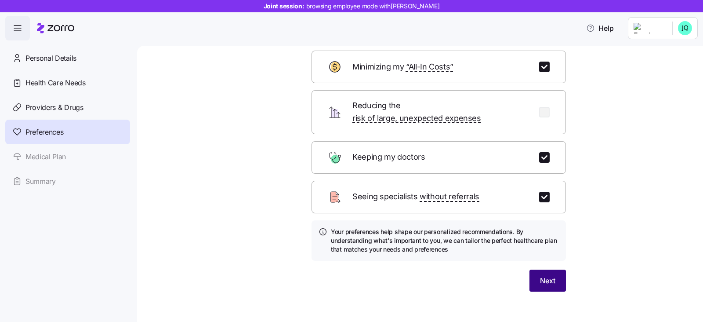
click at [551, 275] on span "Next" at bounding box center [547, 280] width 15 height 11
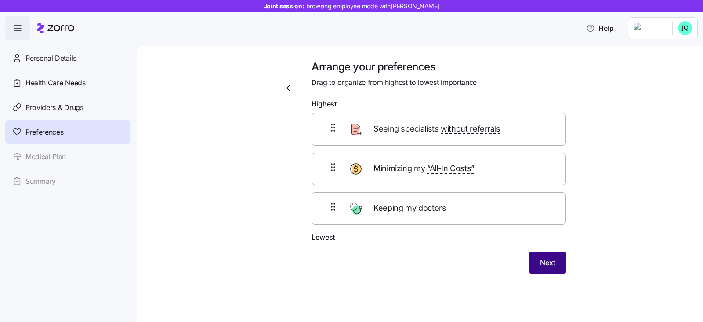
click at [551, 266] on span "Next" at bounding box center [547, 262] width 15 height 11
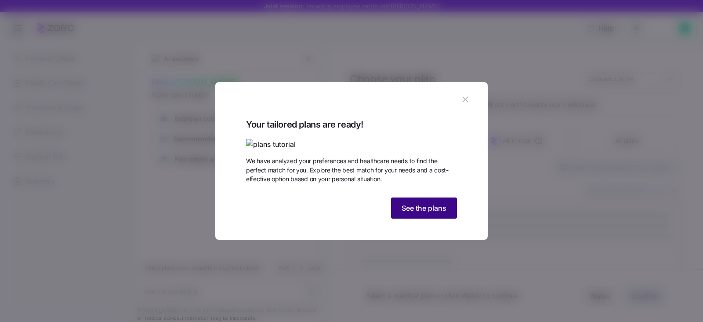
click at [438, 213] on span "See the plans" at bounding box center [424, 208] width 45 height 11
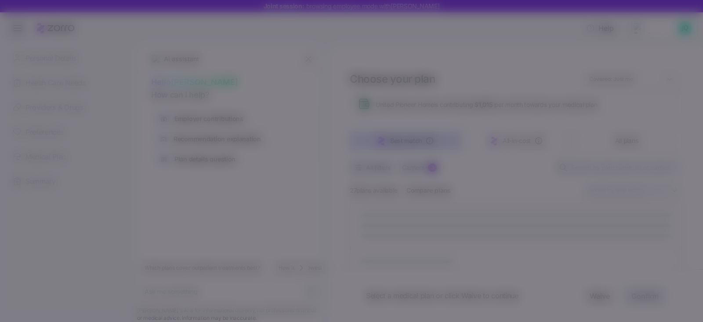
type textarea "x"
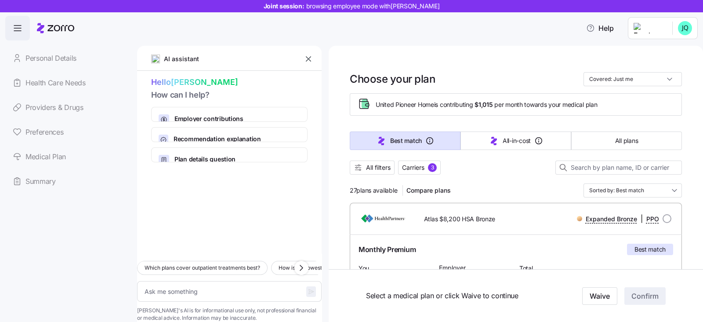
click at [309, 57] on icon "button" at bounding box center [308, 58] width 9 height 9
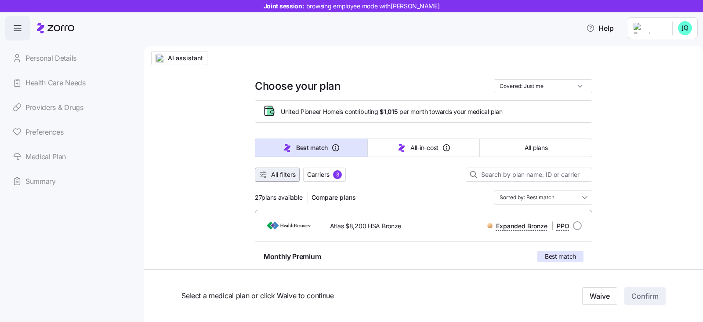
click at [272, 176] on span "All filters" at bounding box center [283, 174] width 25 height 9
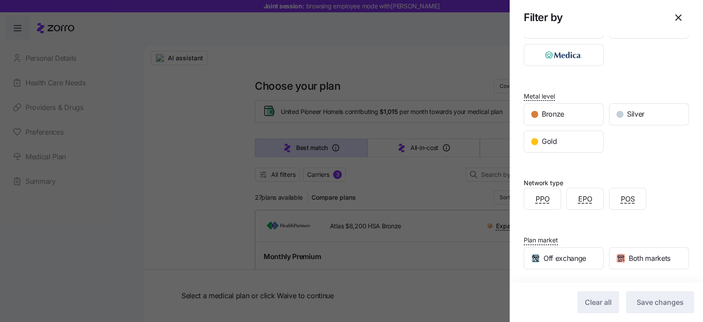
scroll to position [95, 0]
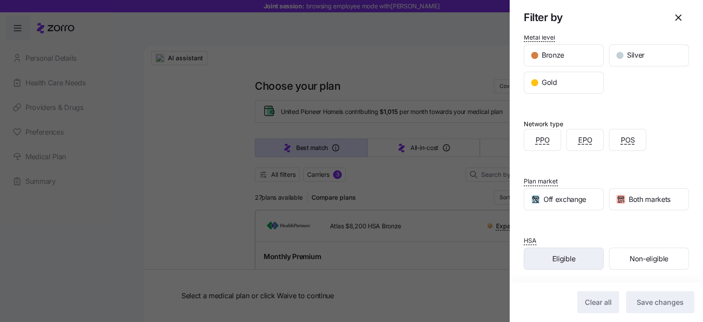
click at [569, 258] on span "Eligible" at bounding box center [563, 258] width 23 height 11
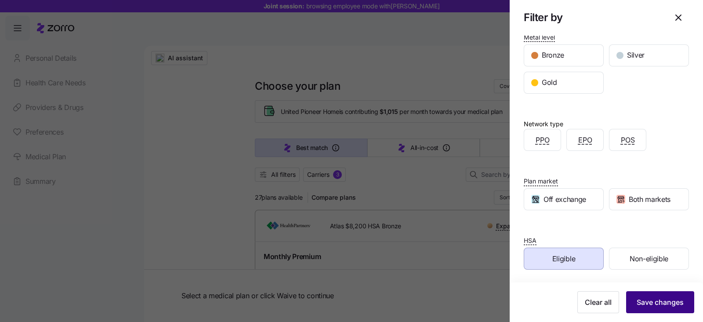
click at [645, 305] on span "Save changes" at bounding box center [660, 302] width 47 height 11
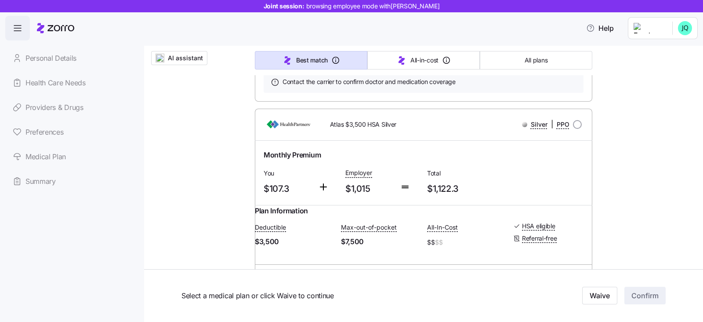
scroll to position [439, 0]
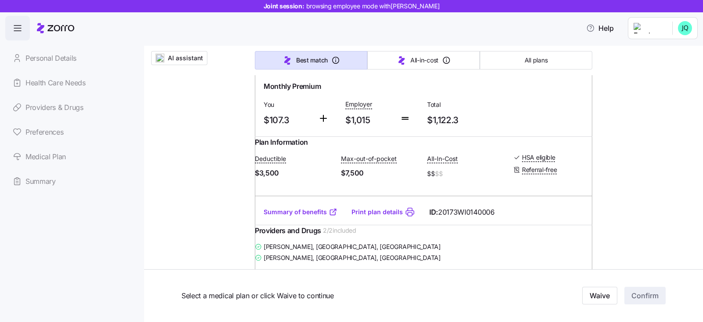
click at [290, 216] on link "Summary of benefits" at bounding box center [301, 211] width 74 height 9
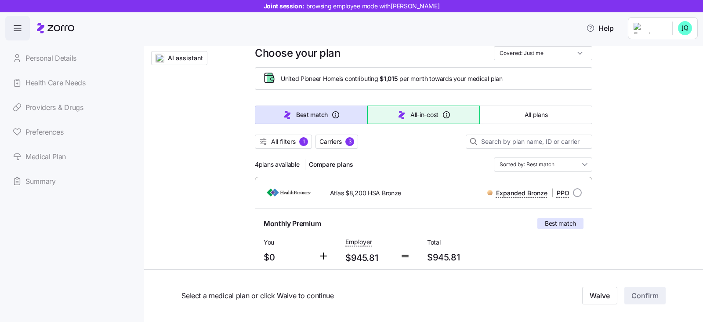
scroll to position [0, 0]
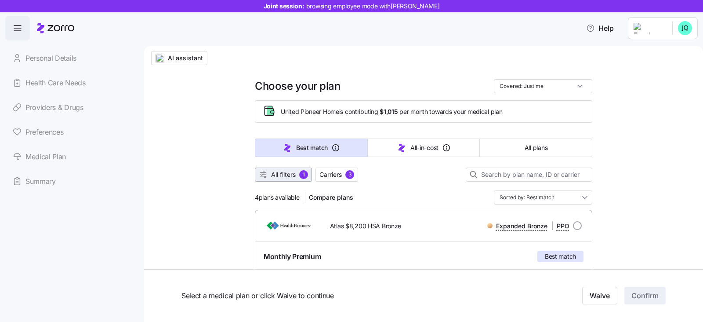
click at [277, 174] on span "All filters" at bounding box center [283, 174] width 25 height 9
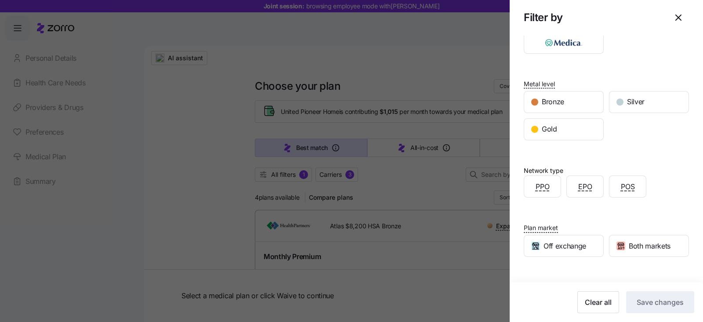
scroll to position [95, 0]
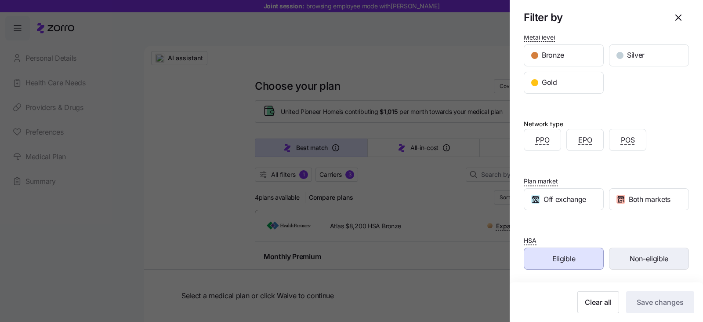
click at [630, 261] on span "Non-eligible" at bounding box center [649, 258] width 39 height 11
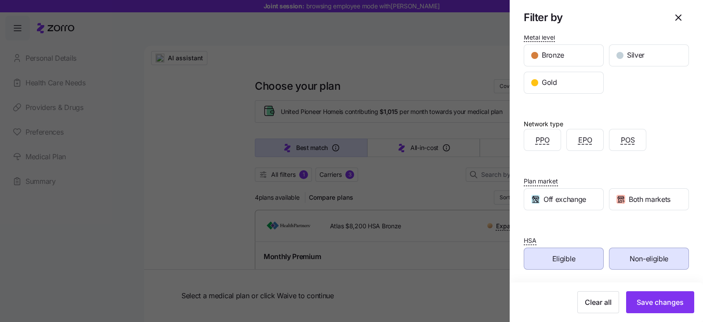
click at [552, 258] on span "Eligible" at bounding box center [563, 258] width 23 height 11
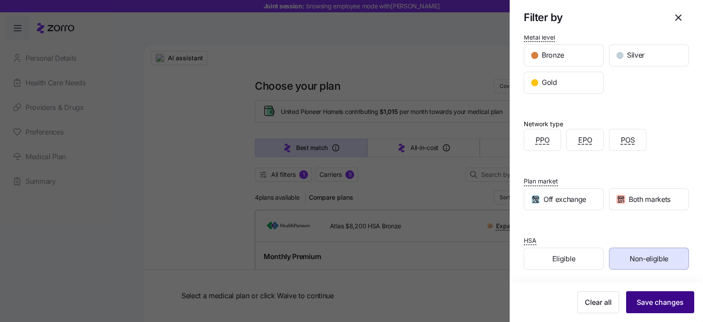
click at [659, 305] on span "Save changes" at bounding box center [660, 302] width 47 height 11
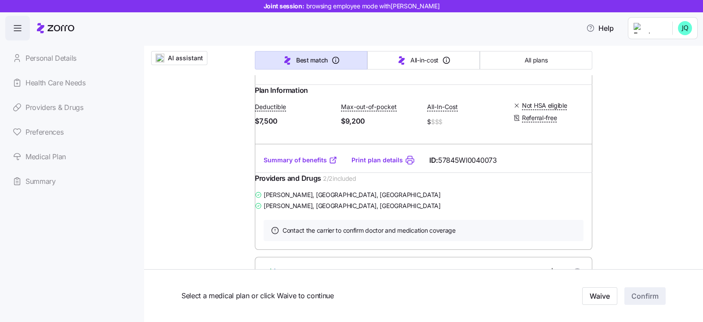
scroll to position [1099, 0]
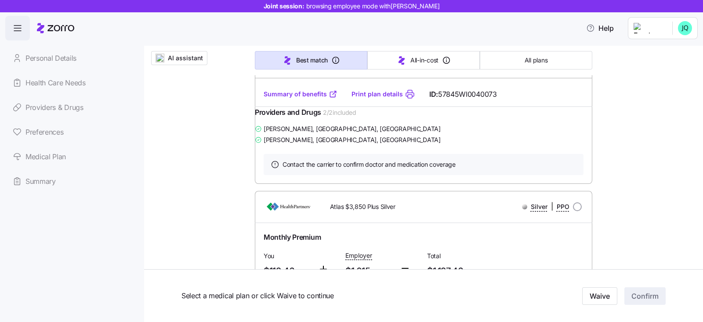
click at [291, 98] on link "Summary of benefits" at bounding box center [301, 94] width 74 height 9
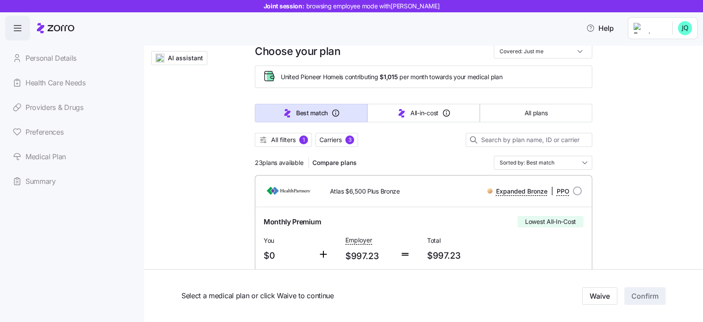
scroll to position [0, 0]
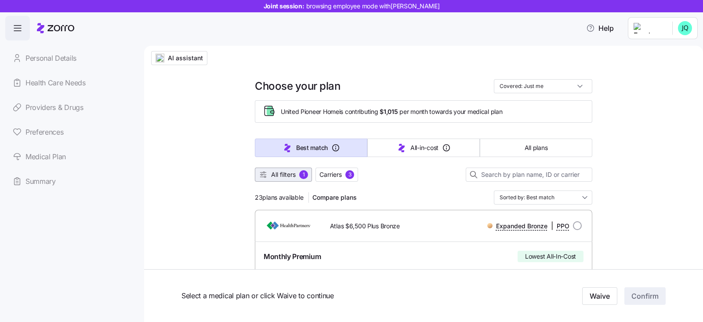
click at [292, 172] on span "All filters" at bounding box center [283, 174] width 25 height 9
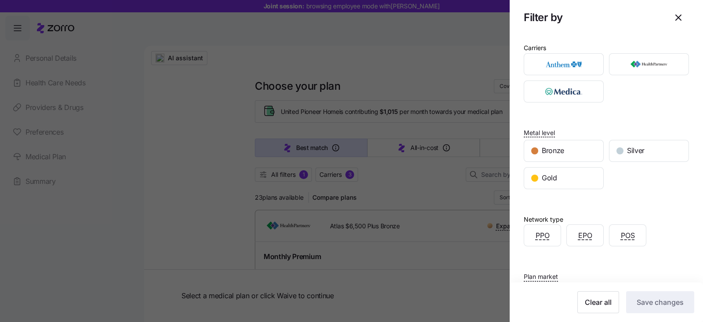
scroll to position [95, 0]
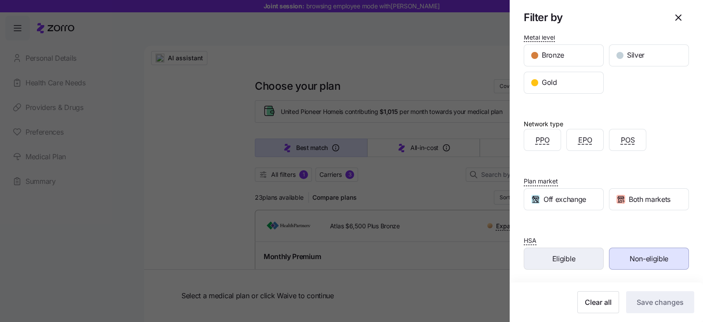
click at [555, 256] on span "Eligible" at bounding box center [563, 258] width 23 height 11
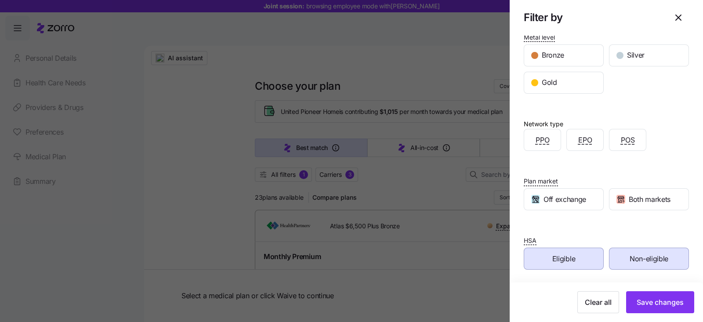
click at [639, 258] on span "Non-eligible" at bounding box center [649, 258] width 39 height 11
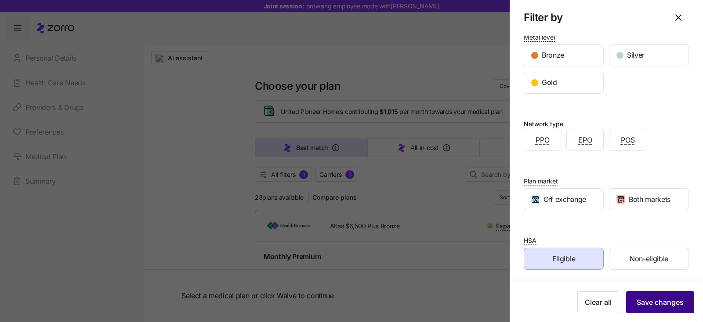
click at [648, 311] on button "Save changes" at bounding box center [660, 302] width 68 height 22
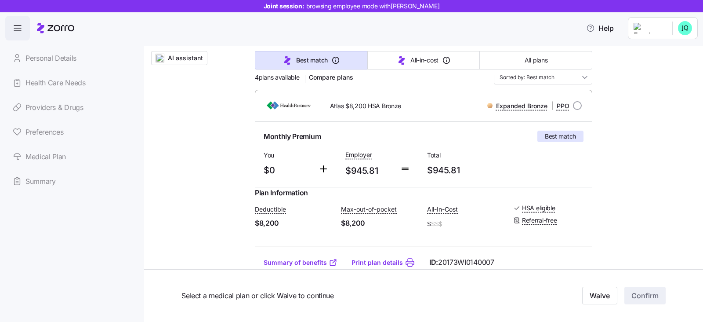
scroll to position [109, 0]
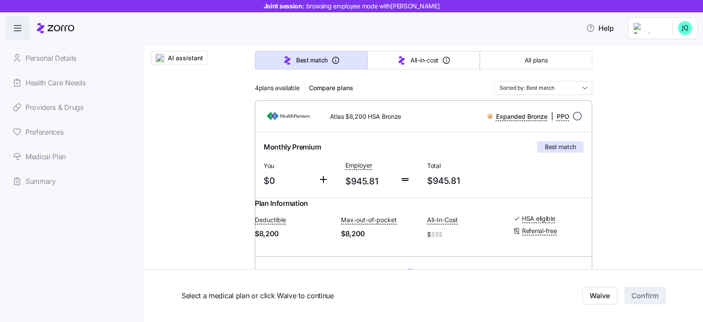
click at [573, 118] on input "radio" at bounding box center [577, 116] width 9 height 9
radio input "true"
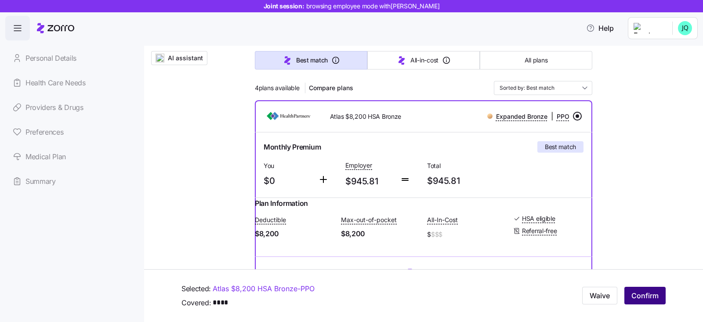
click at [639, 297] on span "Confirm" at bounding box center [645, 296] width 27 height 11
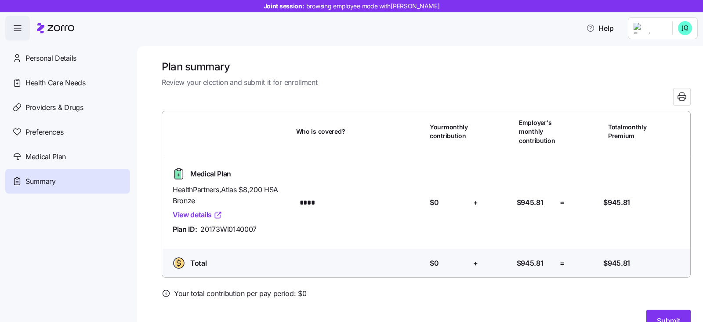
scroll to position [20, 0]
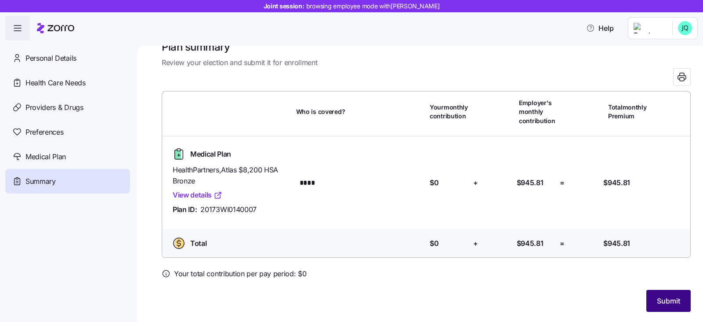
click at [662, 294] on button "Submit" at bounding box center [669, 301] width 44 height 22
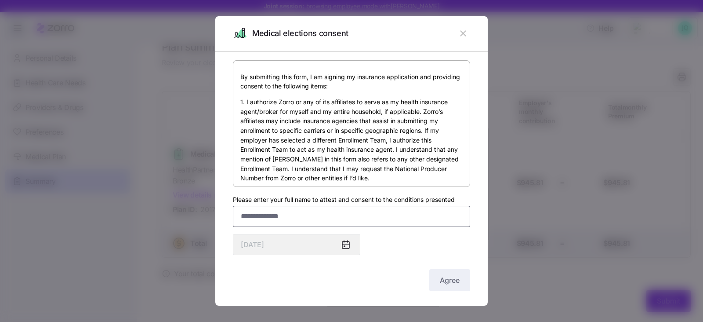
click at [249, 218] on input "Please enter your full name to attest and consent to the conditions presented" at bounding box center [351, 216] width 237 height 21
type input "**********"
click at [440, 281] on span "Agree" at bounding box center [450, 280] width 20 height 11
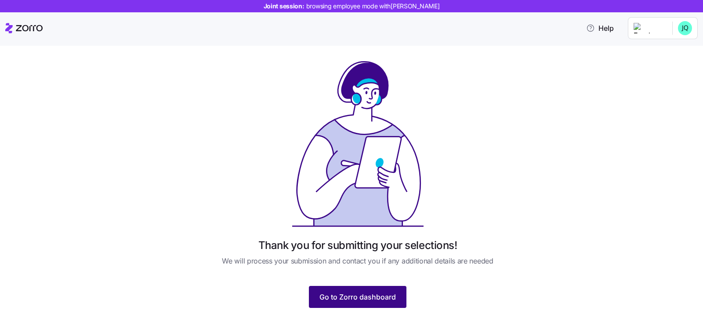
click at [345, 298] on span "Go to Zorro dashboard" at bounding box center [358, 296] width 76 height 11
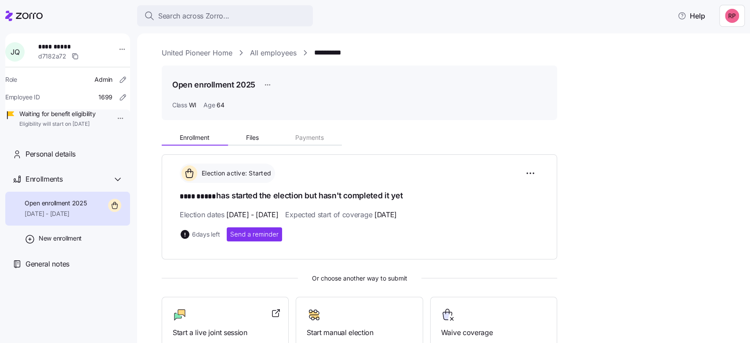
scroll to position [58, 0]
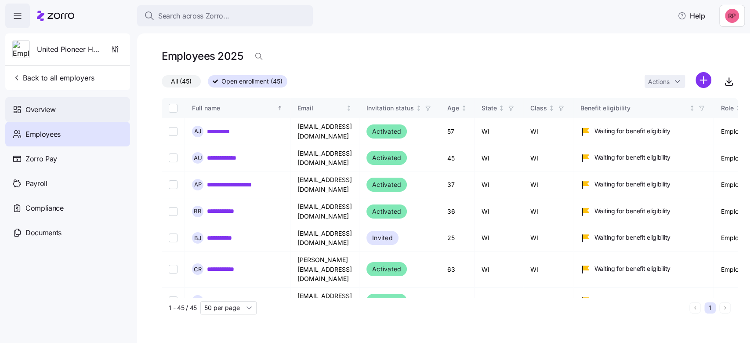
click at [30, 108] on span "Overview" at bounding box center [40, 109] width 30 height 11
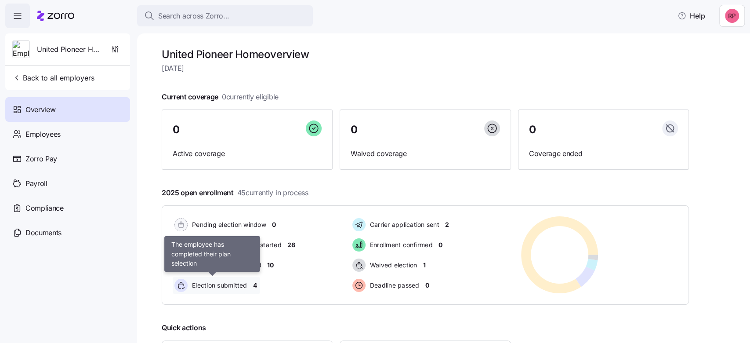
click at [210, 287] on span "Election submitted" at bounding box center [218, 285] width 58 height 9
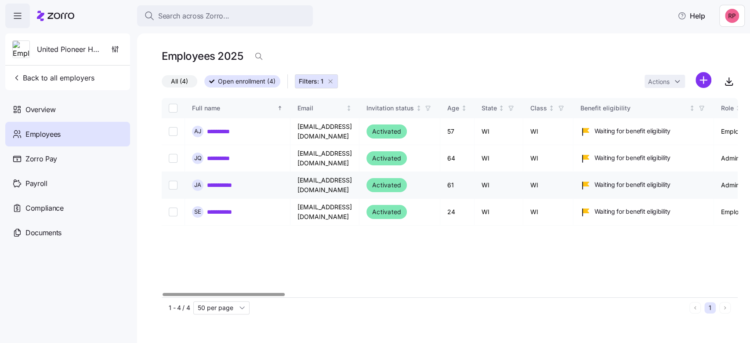
click at [214, 190] on div "**********" at bounding box center [237, 184] width 91 height 11
click at [214, 178] on td "**********" at bounding box center [237, 185] width 105 height 27
click at [223, 183] on link "**********" at bounding box center [225, 185] width 36 height 9
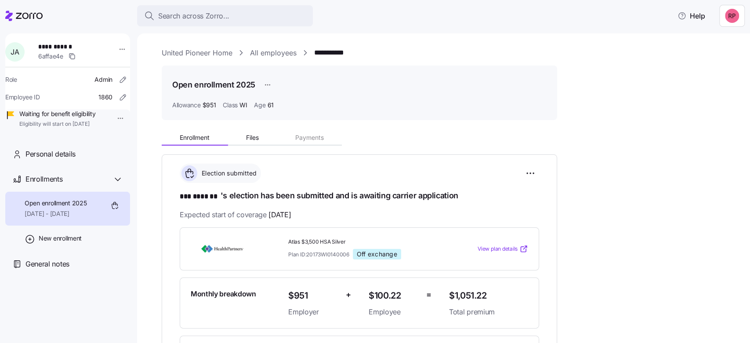
click at [189, 55] on link "United Pioneer Home" at bounding box center [197, 52] width 71 height 11
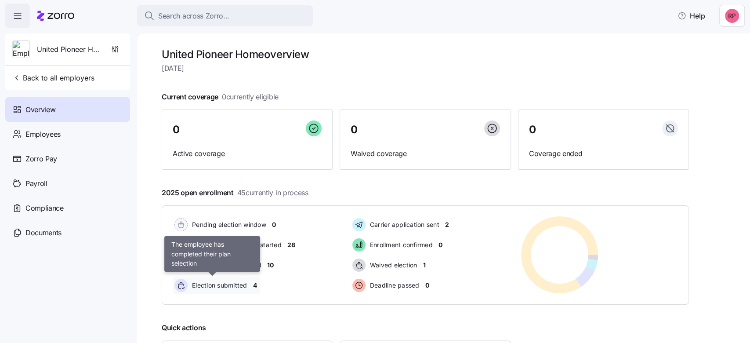
click at [224, 280] on span "Election submitted" at bounding box center [218, 285] width 58 height 11
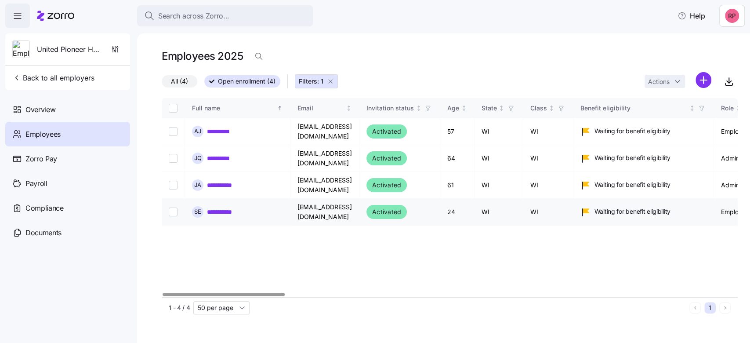
click at [231, 211] on link "**********" at bounding box center [223, 211] width 33 height 9
click at [330, 83] on icon "button" at bounding box center [330, 81] width 7 height 7
